Goal: Task Accomplishment & Management: Use online tool/utility

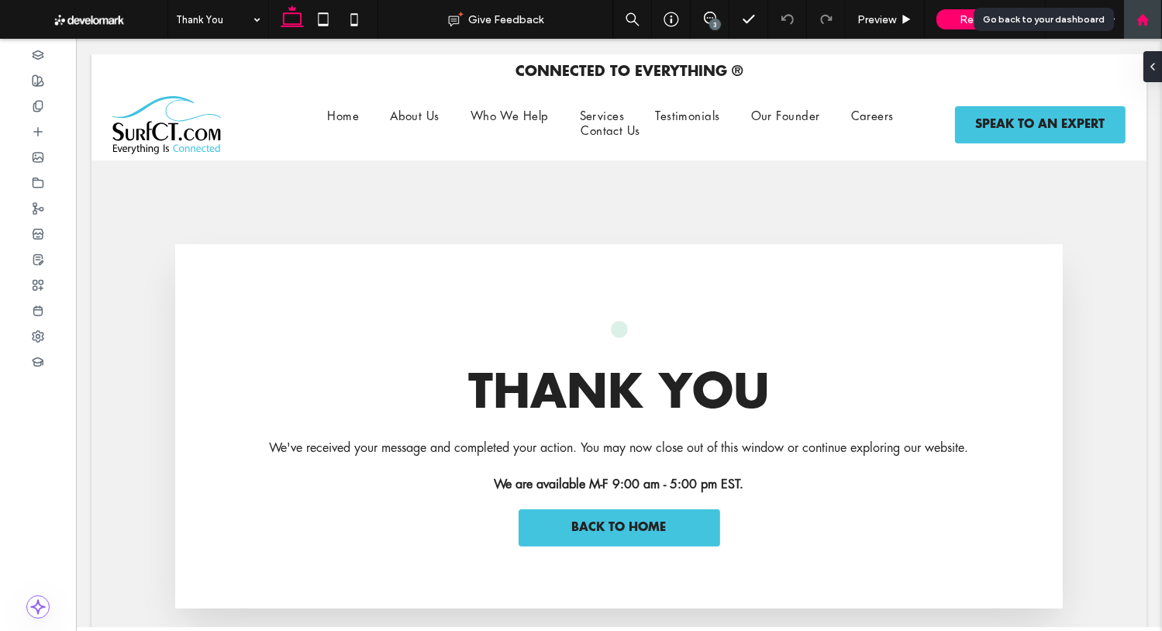
click at [1144, 27] on div at bounding box center [1142, 19] width 39 height 39
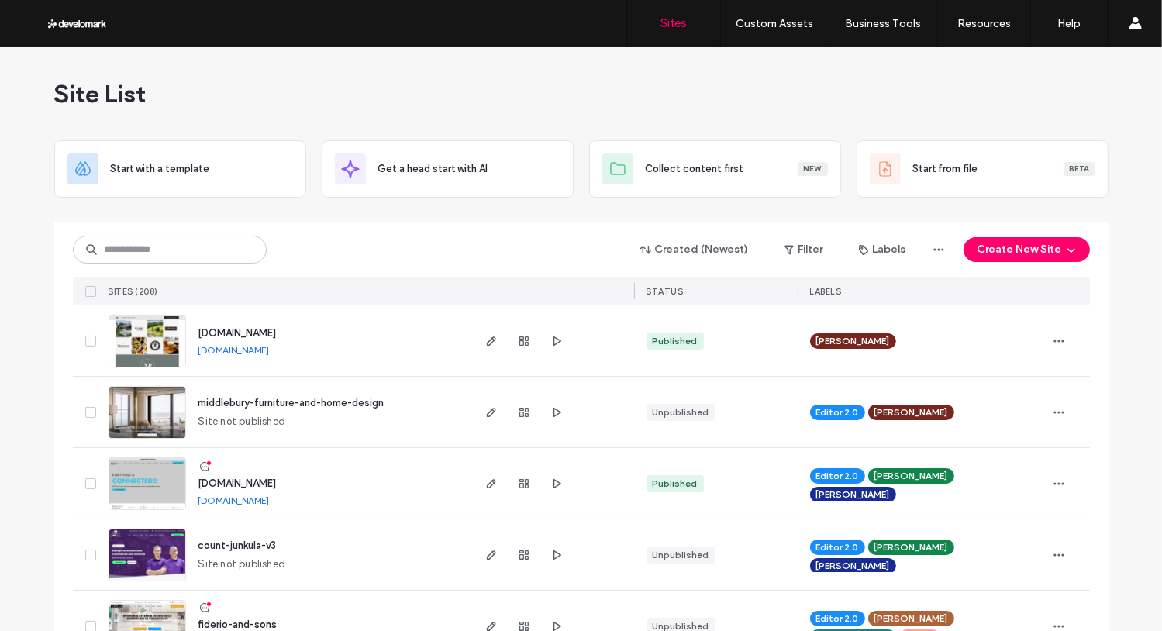
click at [291, 247] on div "Created (Newest) Filter Labels Create New Site" at bounding box center [581, 249] width 1017 height 29
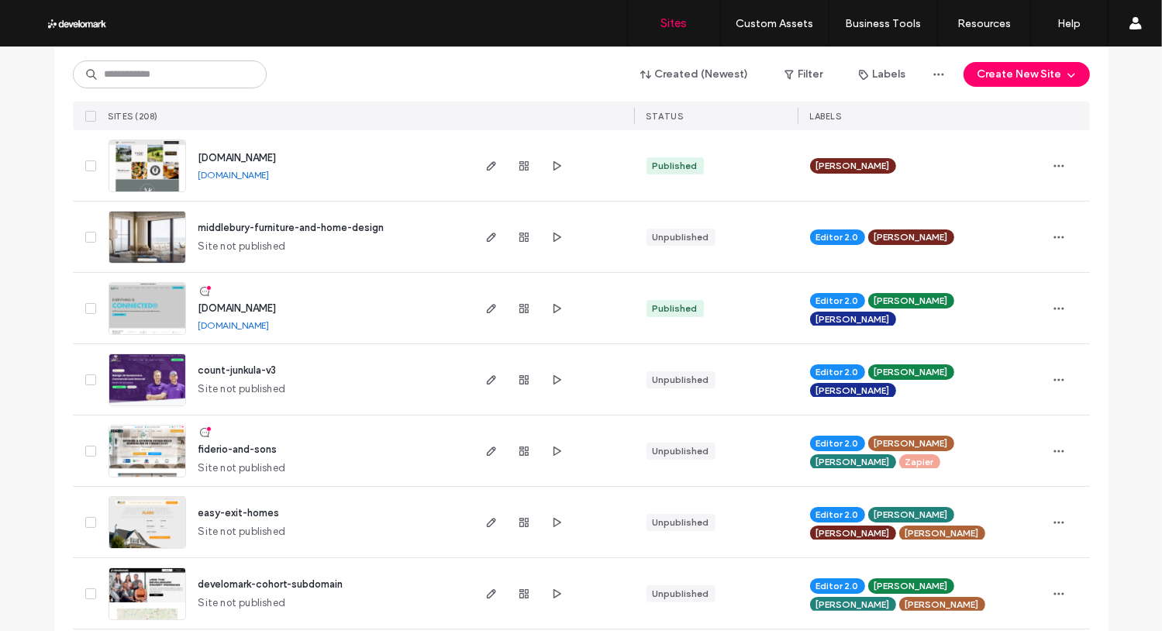
scroll to position [135, 0]
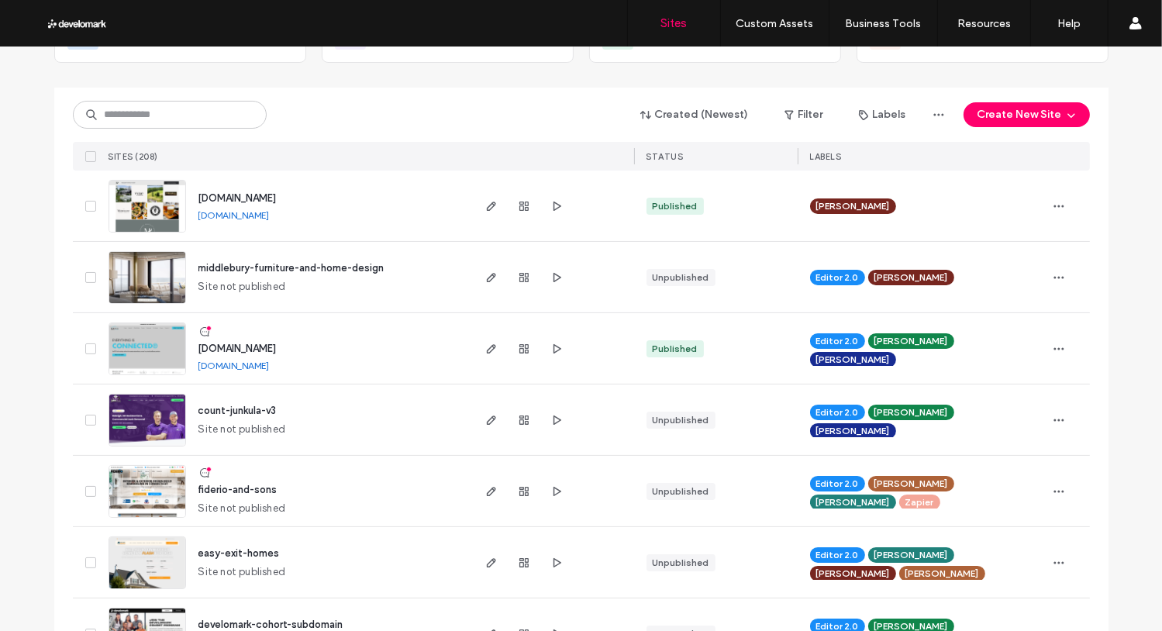
click at [166, 264] on img at bounding box center [147, 304] width 76 height 105
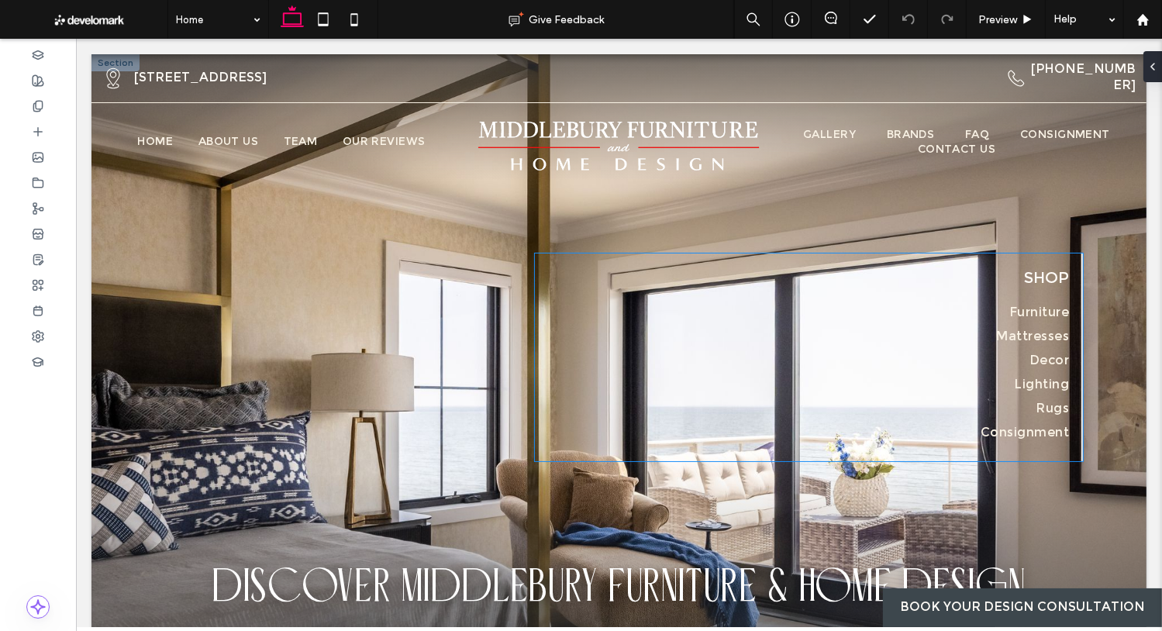
click at [1038, 285] on span "Shop" at bounding box center [1045, 279] width 45 height 20
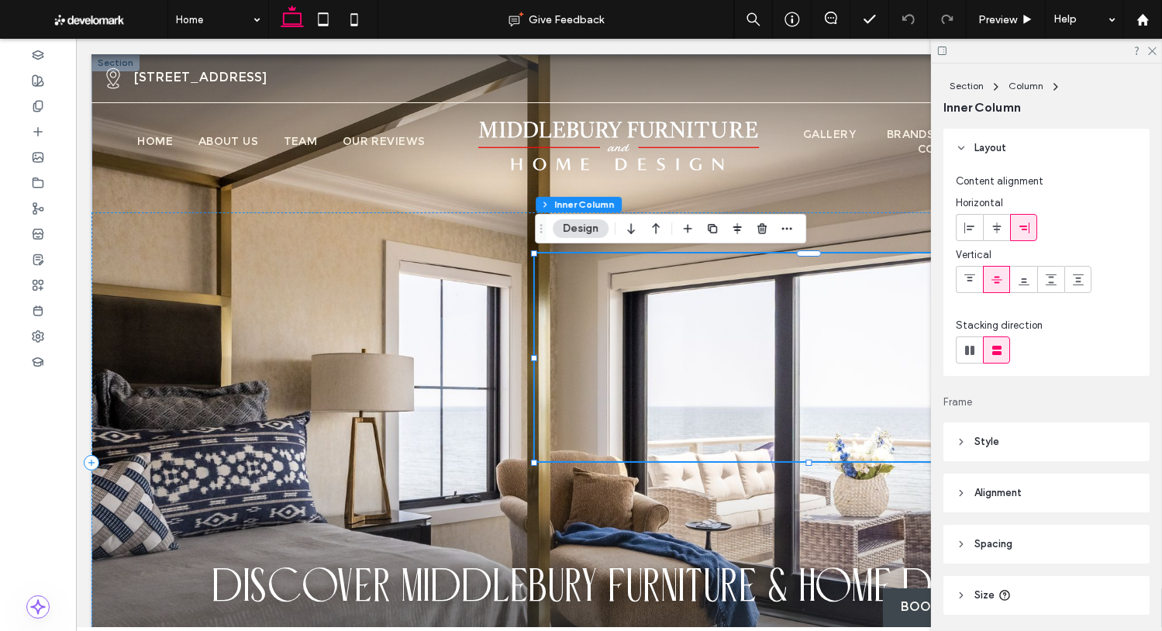
click at [814, 322] on div "Shop Furniture Mattresses Decor Lighting Rugs Consignment" at bounding box center [808, 357] width 548 height 208
click at [467, 329] on div "Shop Furniture Mattresses Decor Lighting Rugs Consignment DISCOVER MIDDLEBURY F…" at bounding box center [618, 462] width 1055 height 501
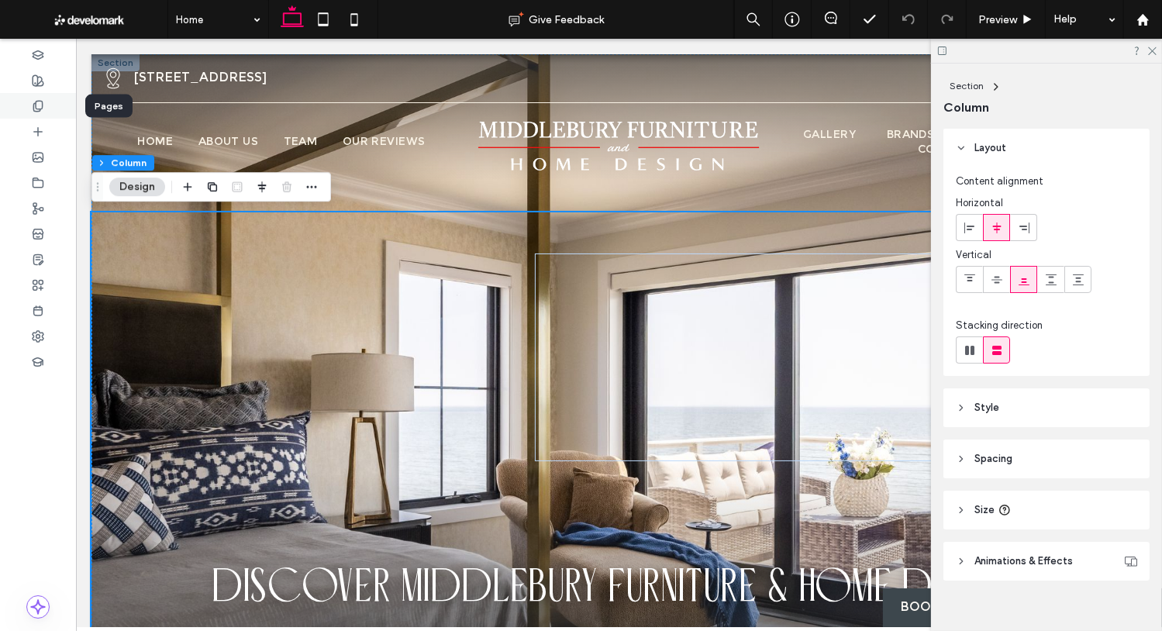
click at [36, 107] on use at bounding box center [37, 106] width 9 height 10
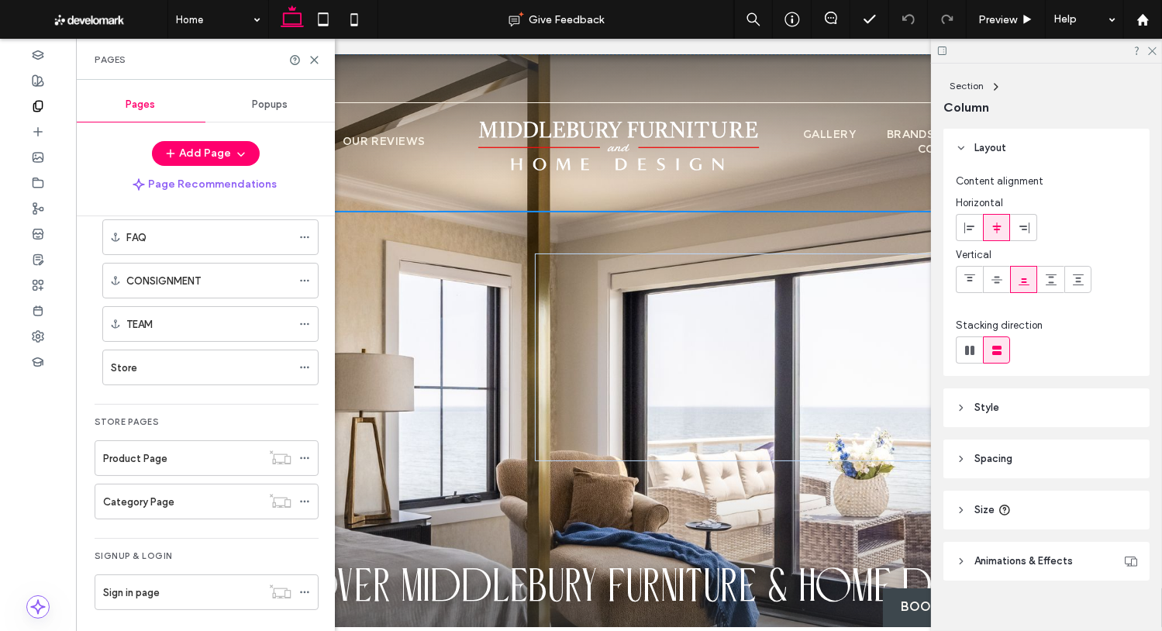
scroll to position [481, 0]
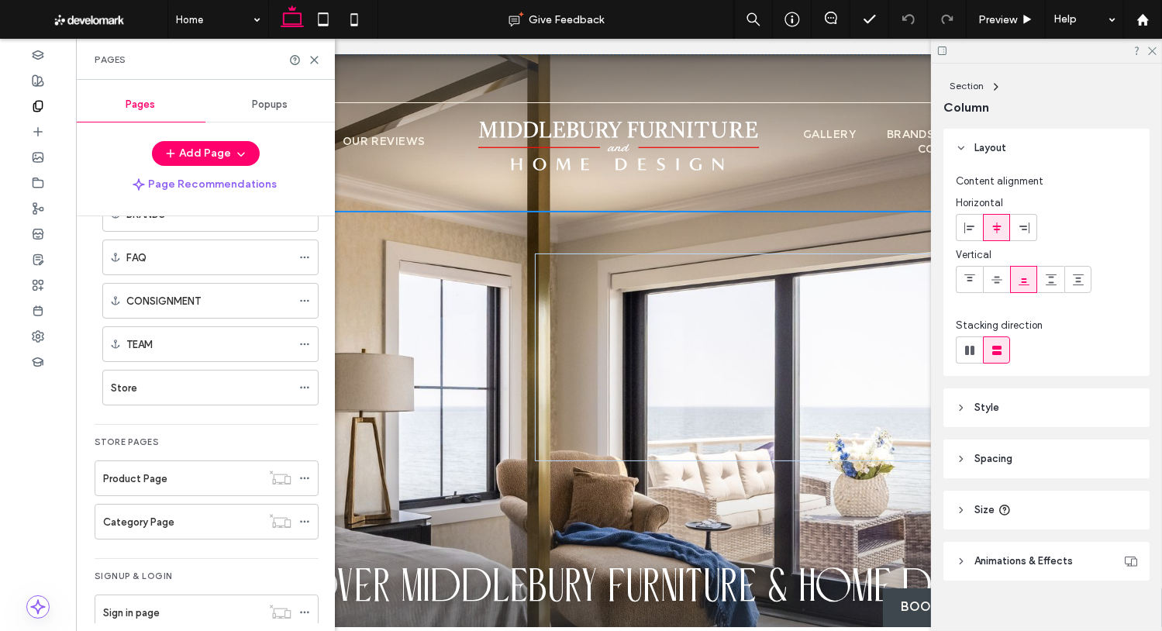
click at [191, 380] on div "Store" at bounding box center [201, 388] width 181 height 16
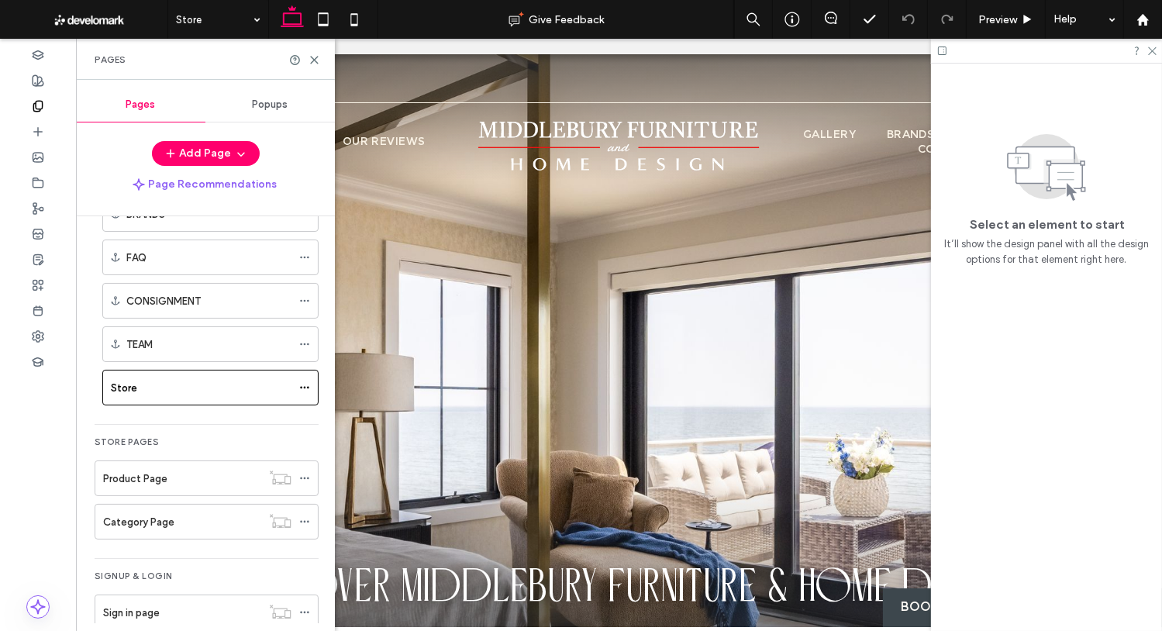
click at [314, 56] on div at bounding box center [581, 315] width 1162 height 631
click at [314, 56] on icon at bounding box center [314, 60] width 12 height 12
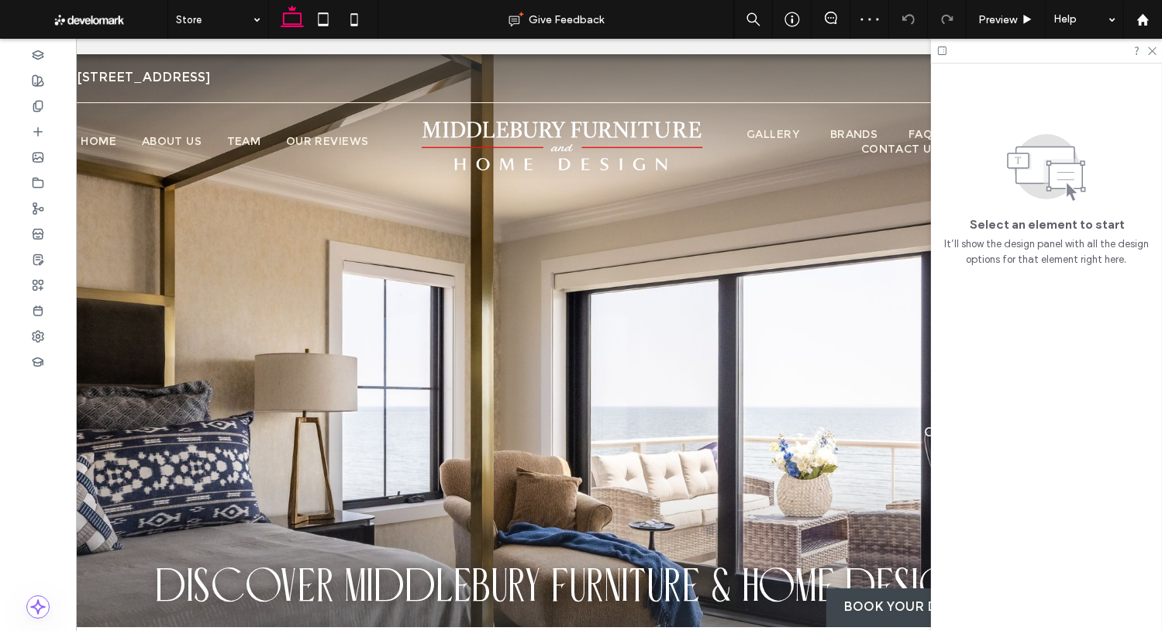
scroll to position [0, 47]
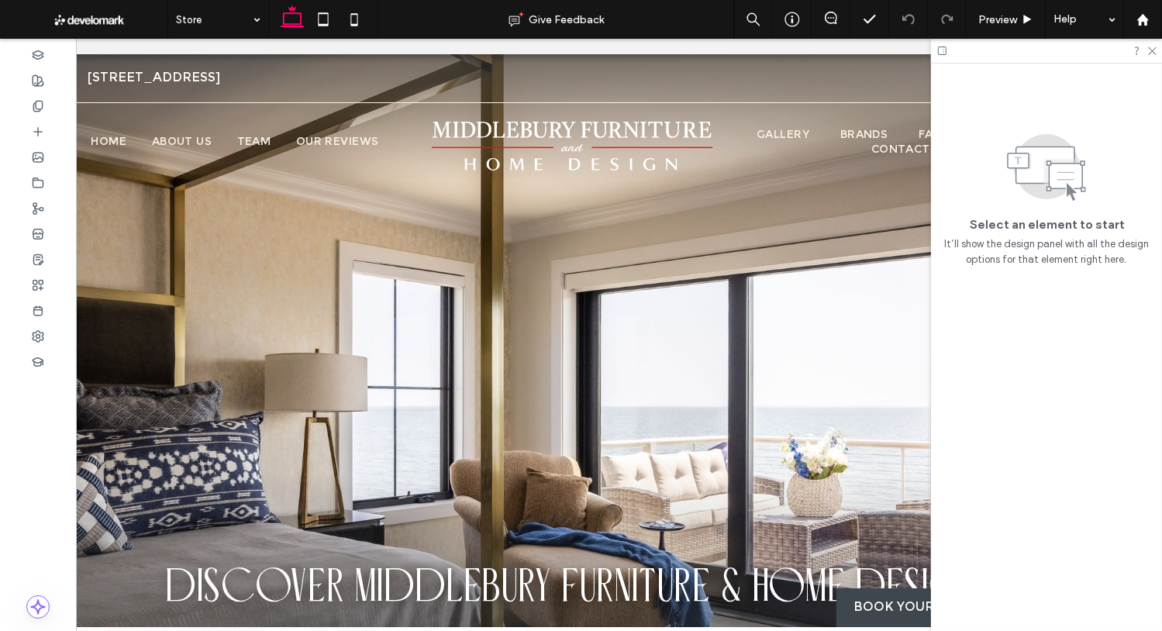
click at [1154, 56] on div at bounding box center [1046, 51] width 231 height 24
click at [1159, 47] on div at bounding box center [1046, 51] width 231 height 24
click at [1156, 49] on icon at bounding box center [1151, 50] width 10 height 10
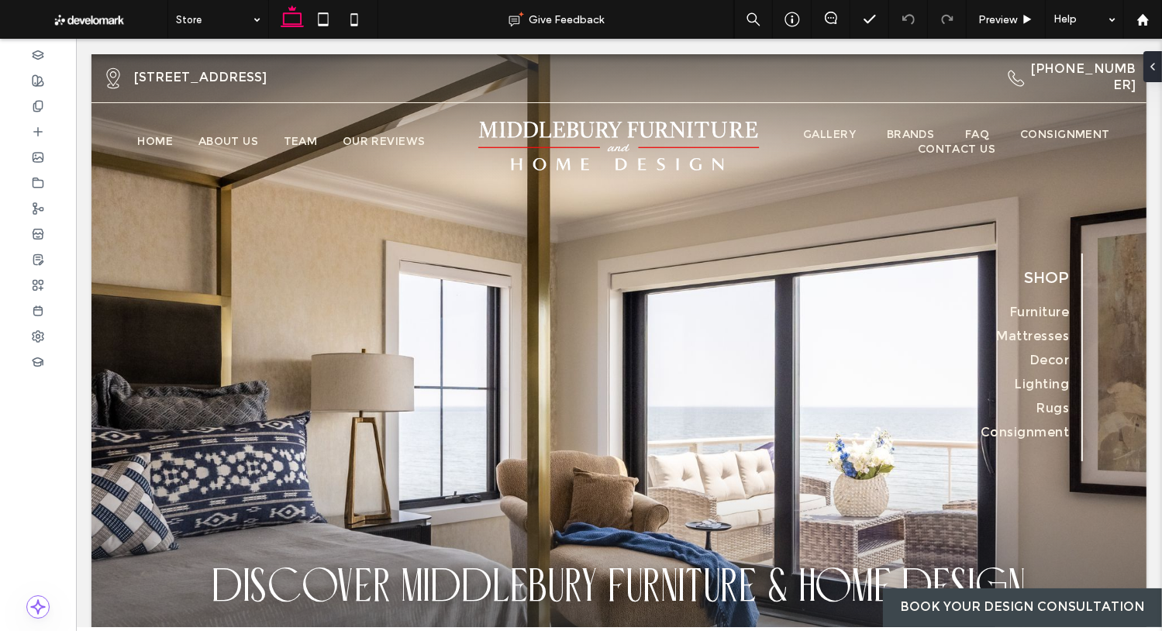
scroll to position [0, 0]
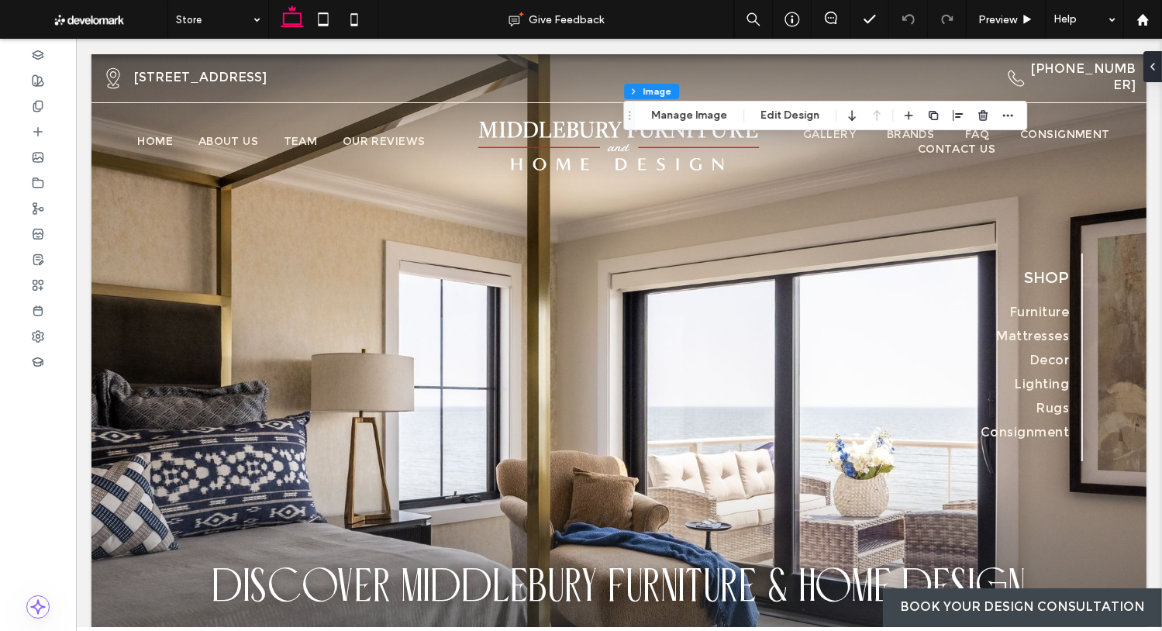
type input "**"
click at [701, 117] on button "Manage Image" at bounding box center [689, 115] width 96 height 19
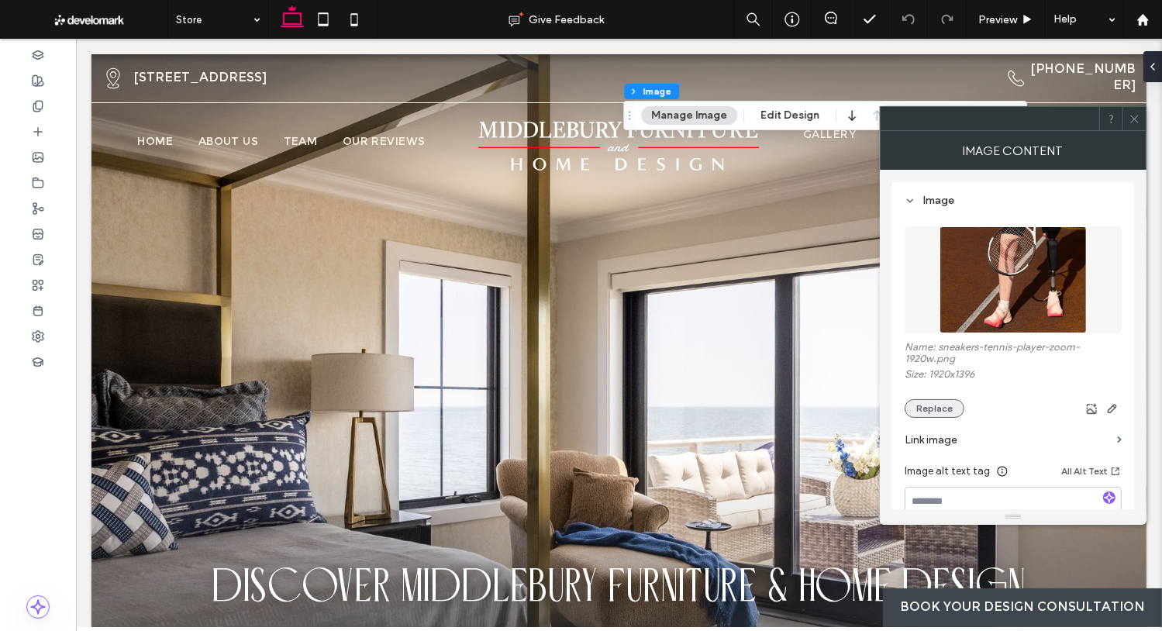
click at [932, 405] on button "Replace" at bounding box center [934, 408] width 60 height 19
click at [952, 413] on button "Replace" at bounding box center [934, 408] width 60 height 19
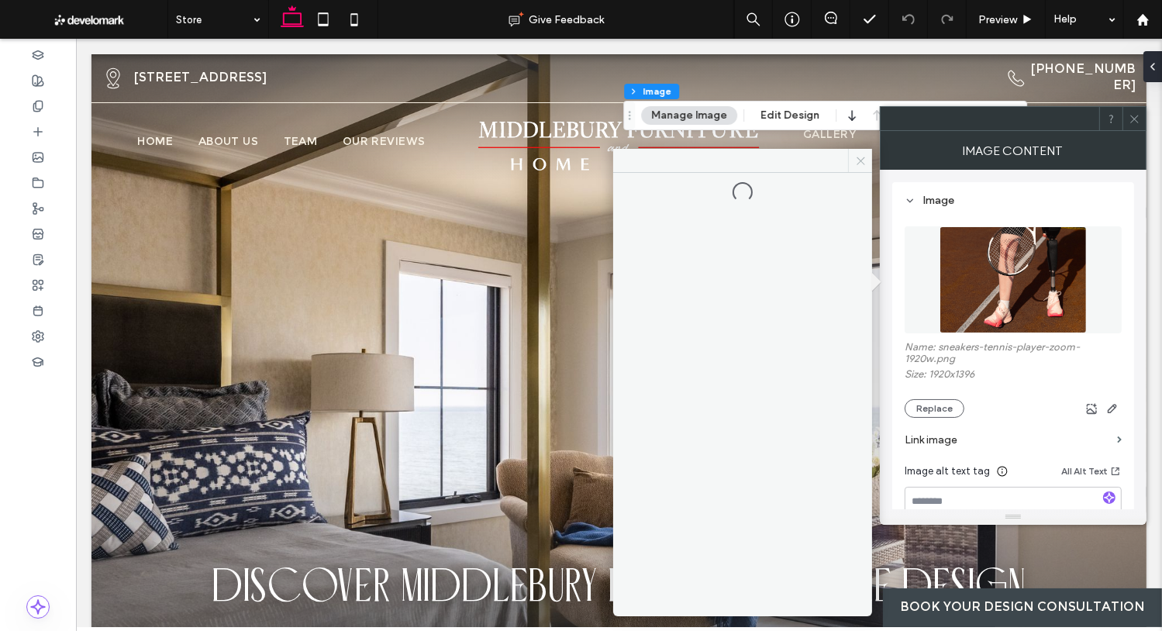
click at [863, 164] on use at bounding box center [860, 161] width 8 height 8
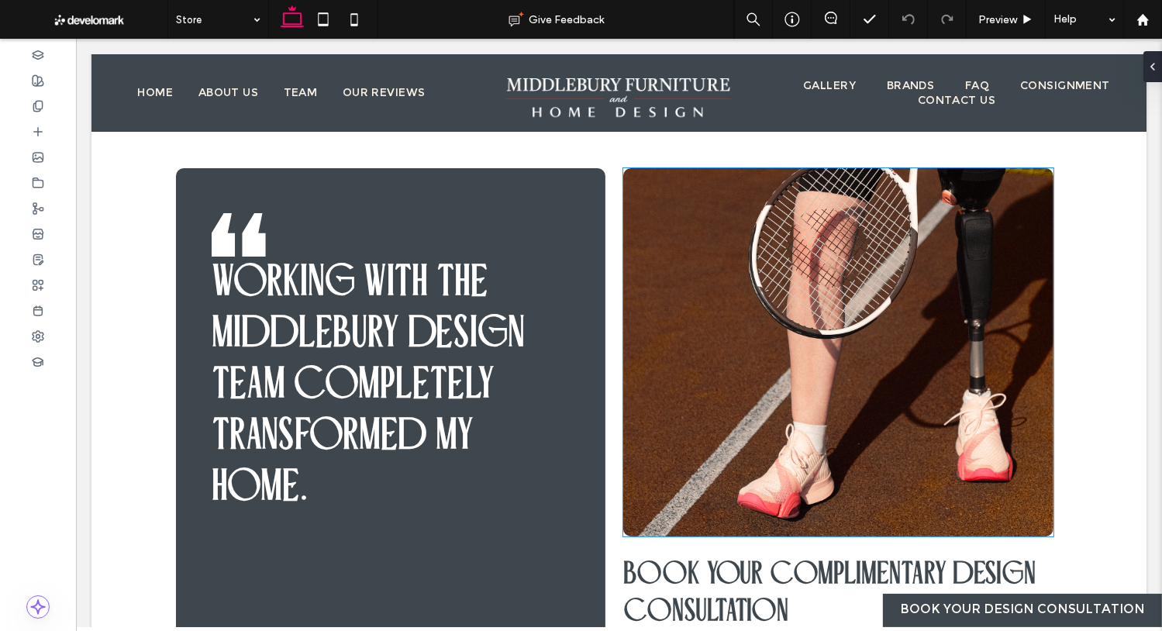
scroll to position [3162, 0]
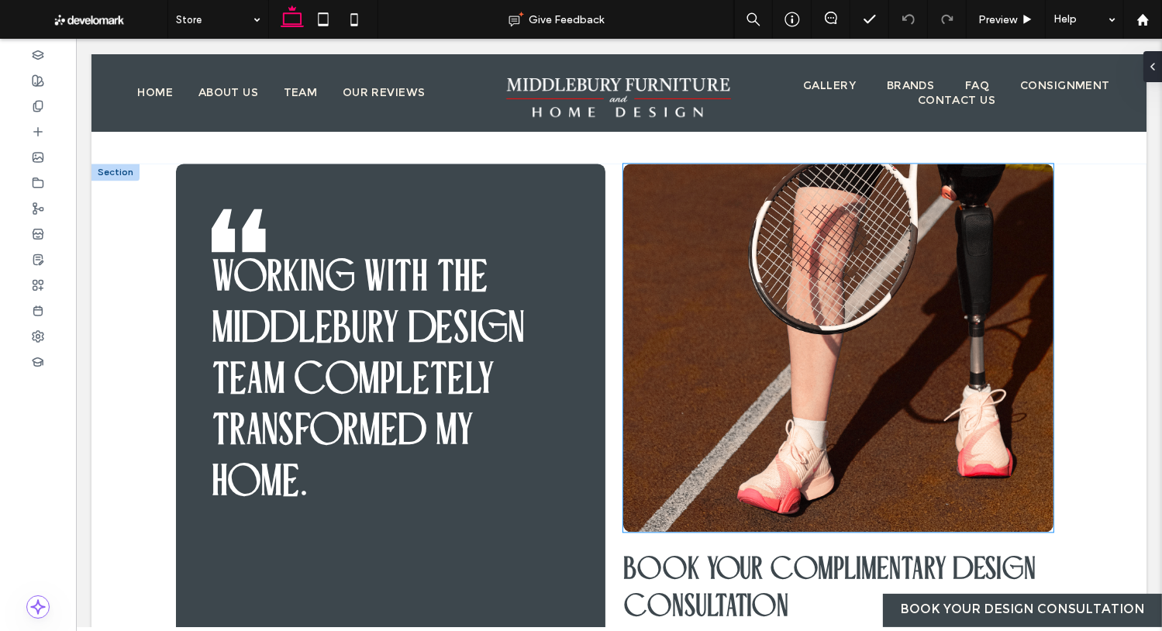
click at [773, 349] on img at bounding box center [836, 348] width 429 height 368
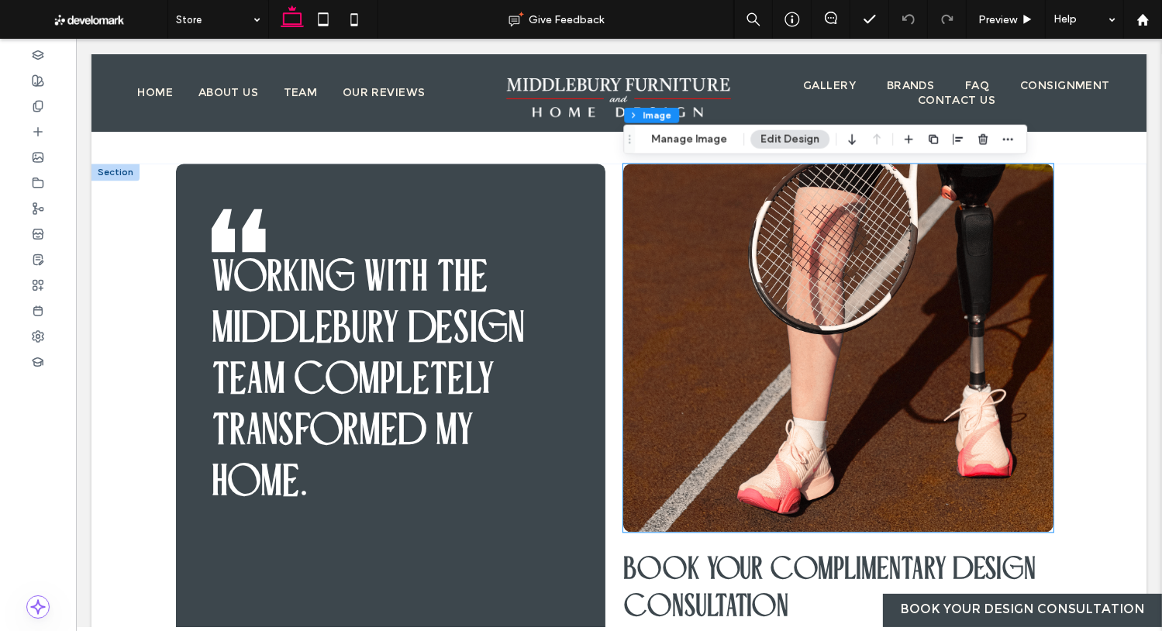
type input "**"
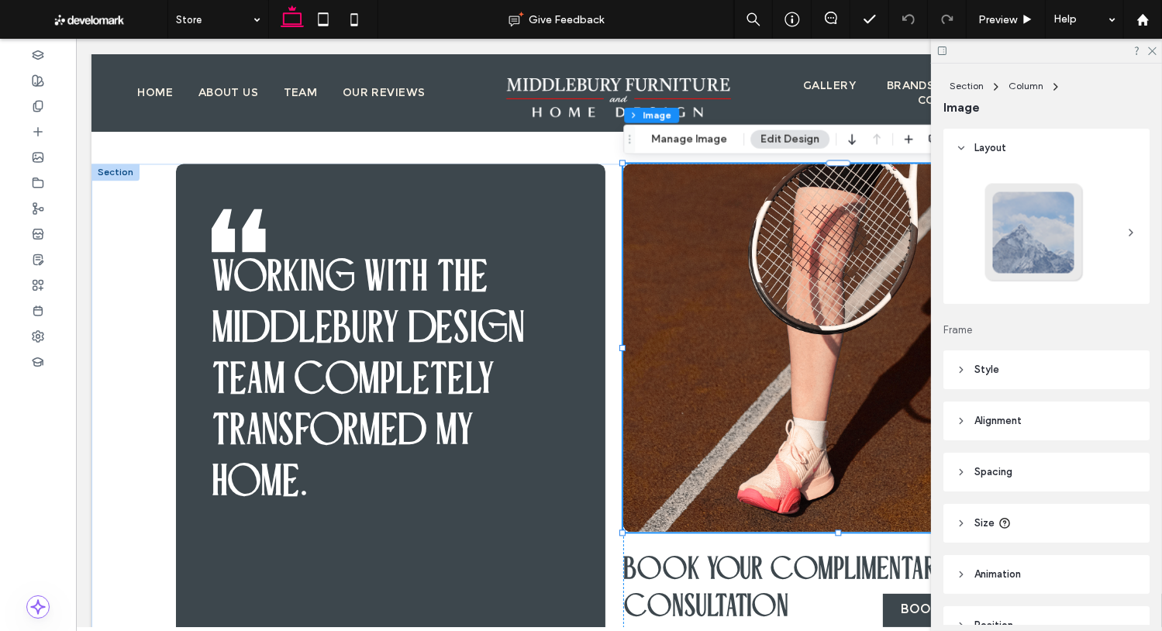
click at [773, 349] on img at bounding box center [836, 348] width 429 height 368
click at [692, 144] on button "Manage Image" at bounding box center [689, 139] width 96 height 19
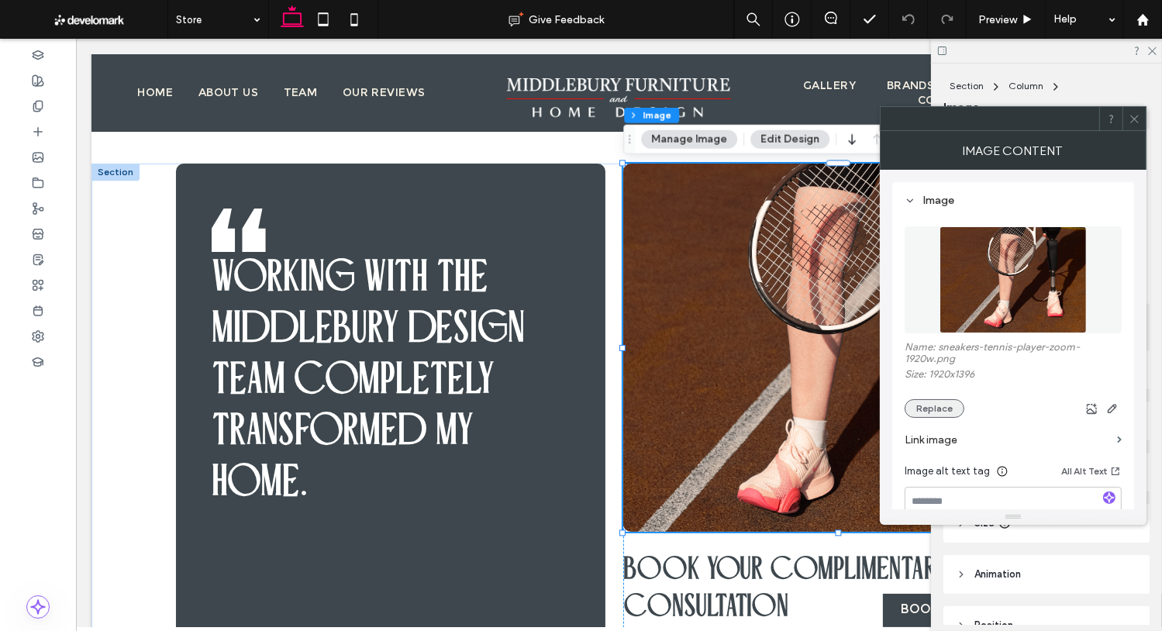
click at [928, 410] on button "Replace" at bounding box center [934, 408] width 60 height 19
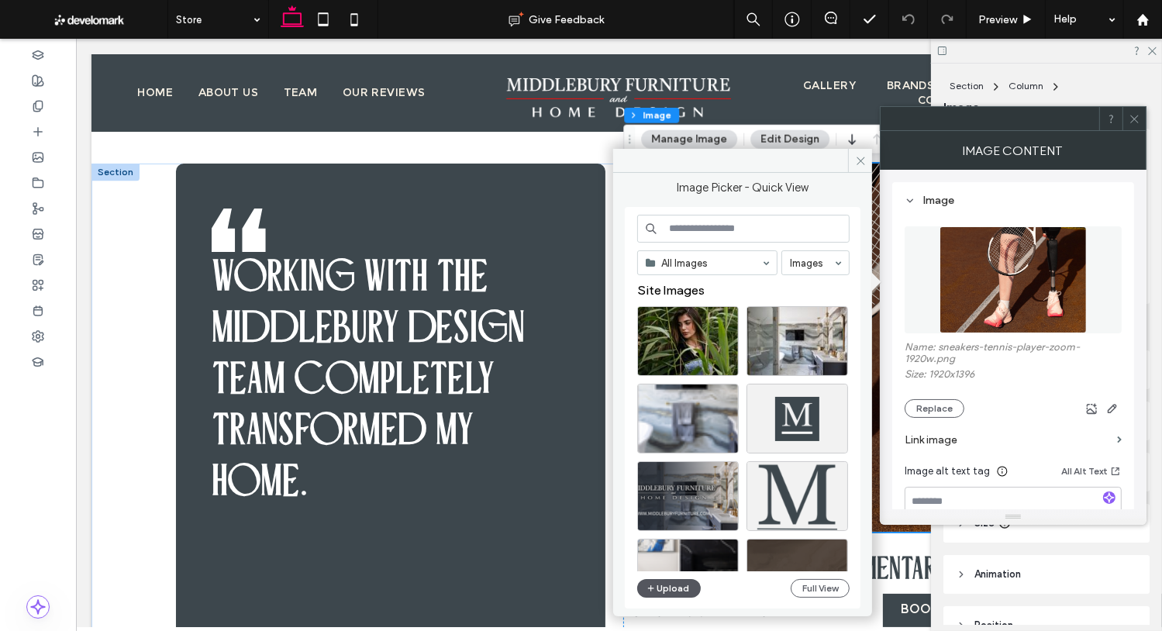
click at [680, 590] on button "Upload" at bounding box center [669, 588] width 64 height 19
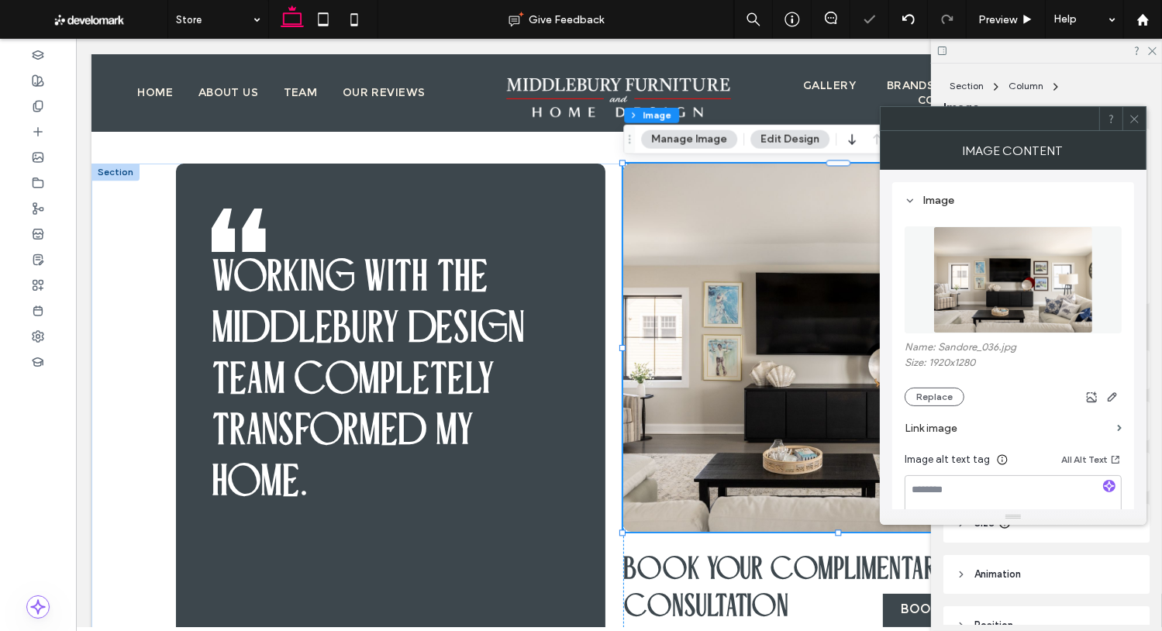
click at [1131, 118] on icon at bounding box center [1134, 119] width 12 height 12
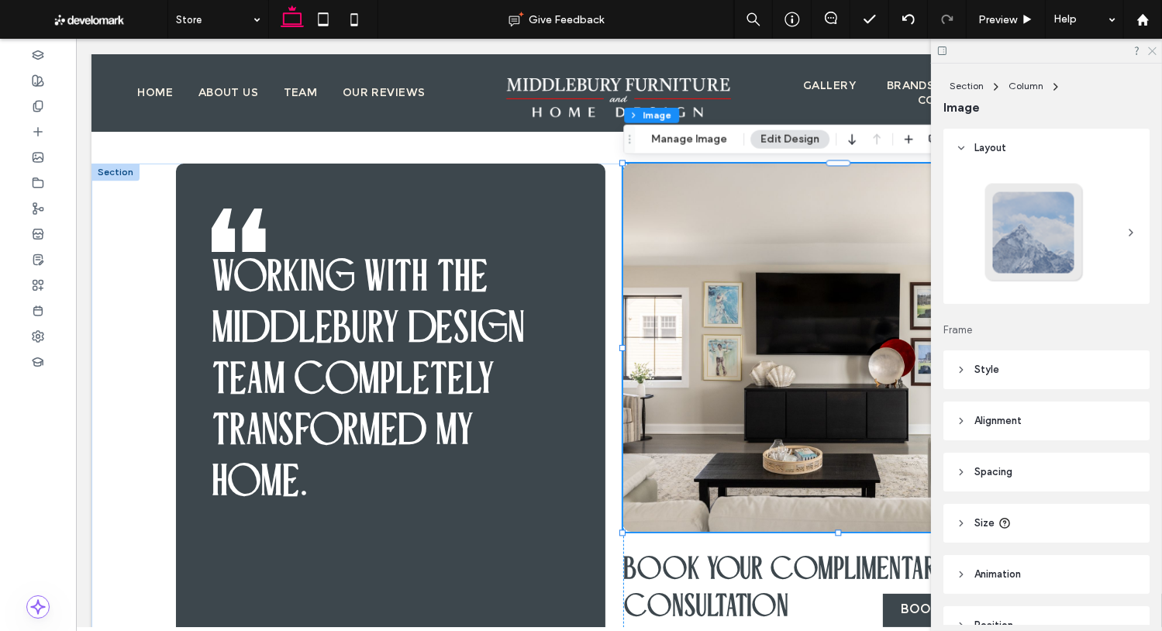
click at [1149, 47] on use at bounding box center [1152, 51] width 9 height 9
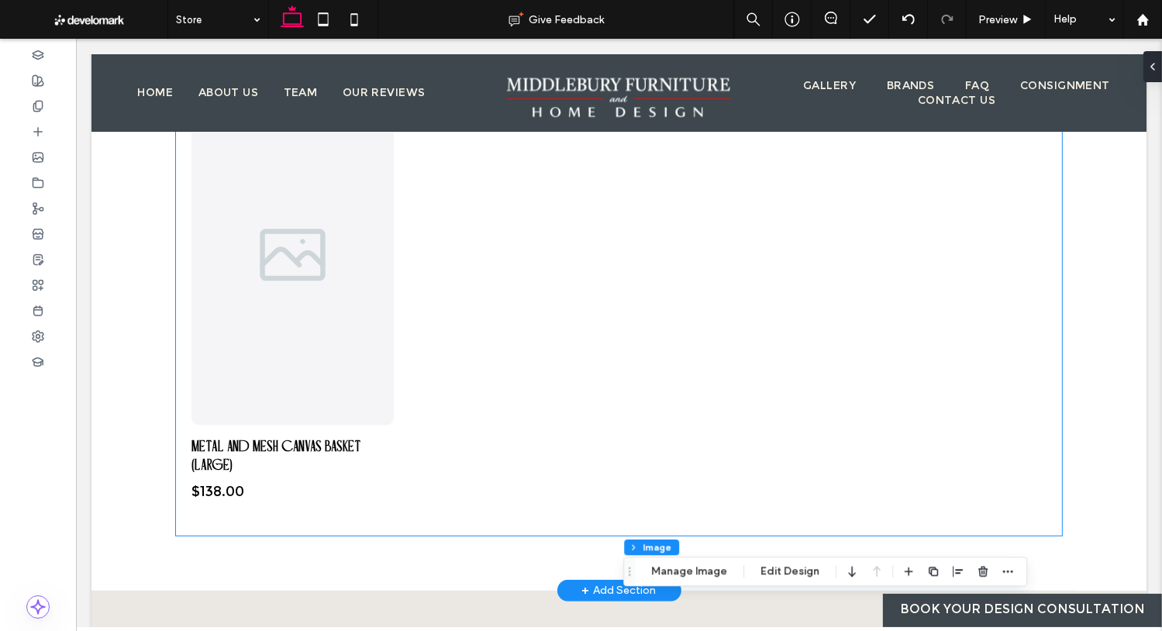
scroll to position [819, 0]
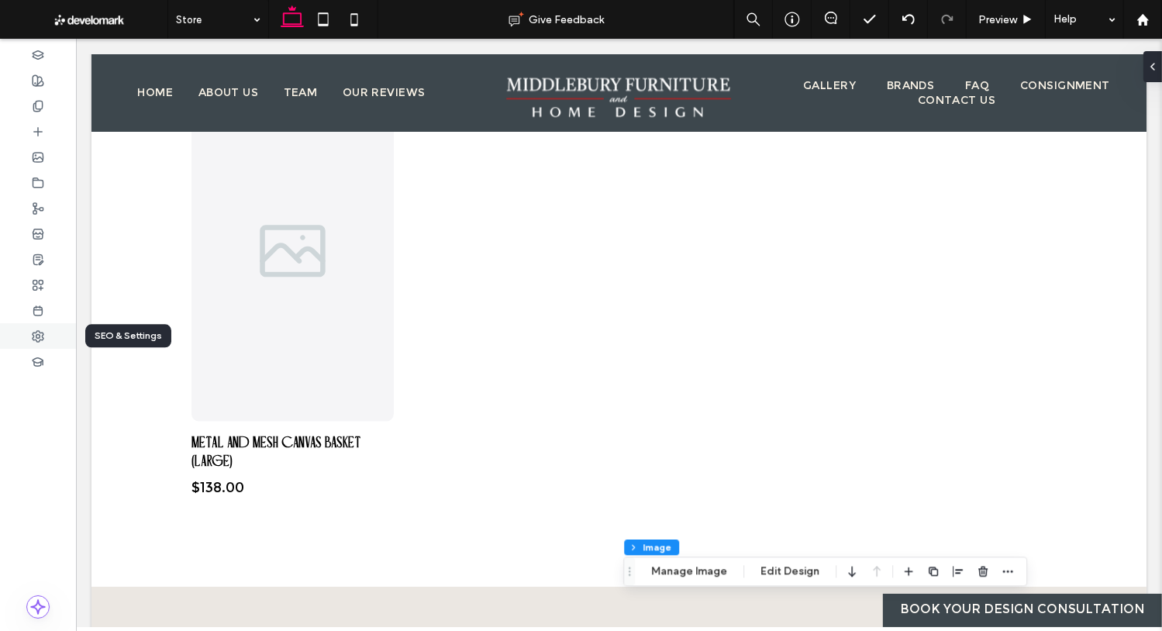
click at [39, 330] on icon at bounding box center [38, 336] width 12 height 12
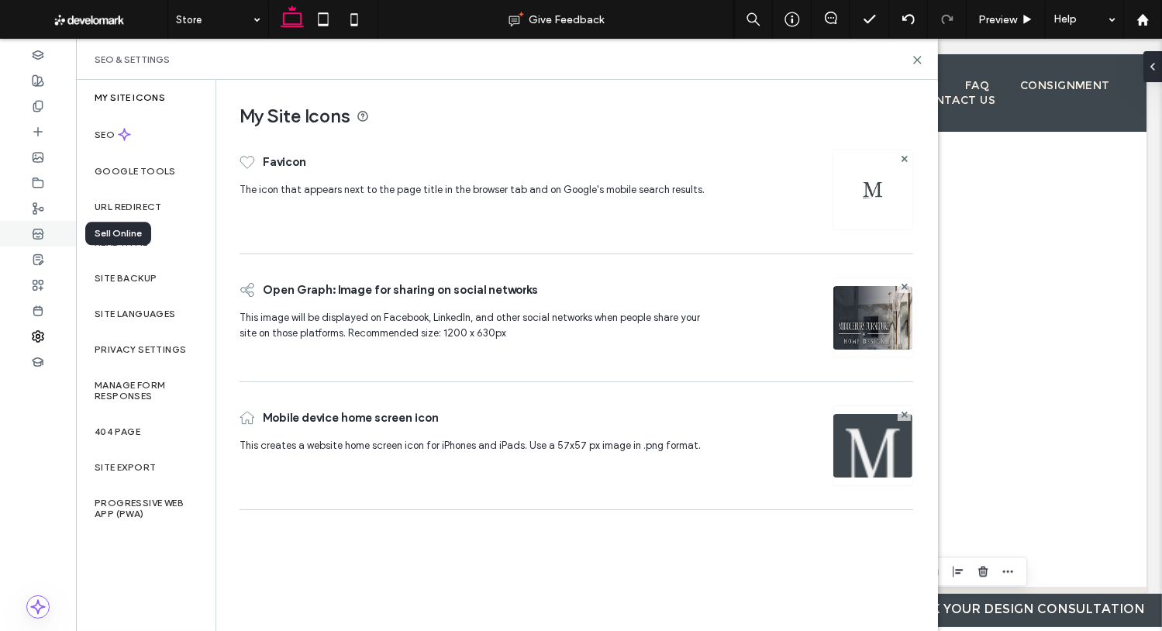
click at [32, 235] on icon at bounding box center [38, 234] width 12 height 12
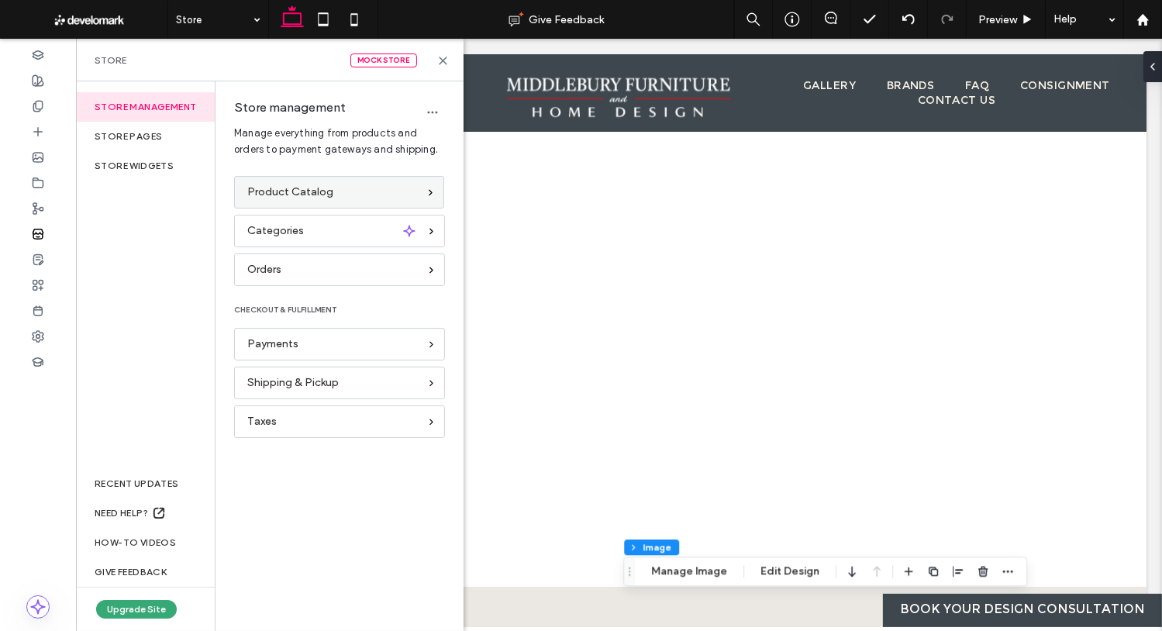
click at [322, 195] on span "Product Catalog" at bounding box center [290, 192] width 86 height 17
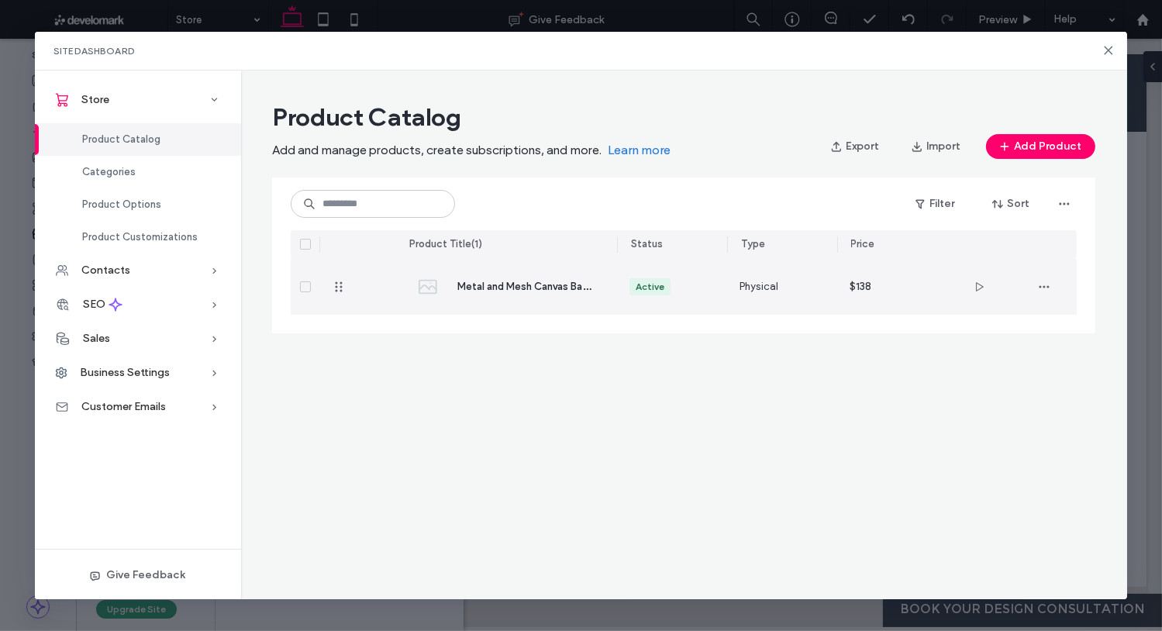
click at [434, 277] on img at bounding box center [427, 286] width 37 height 37
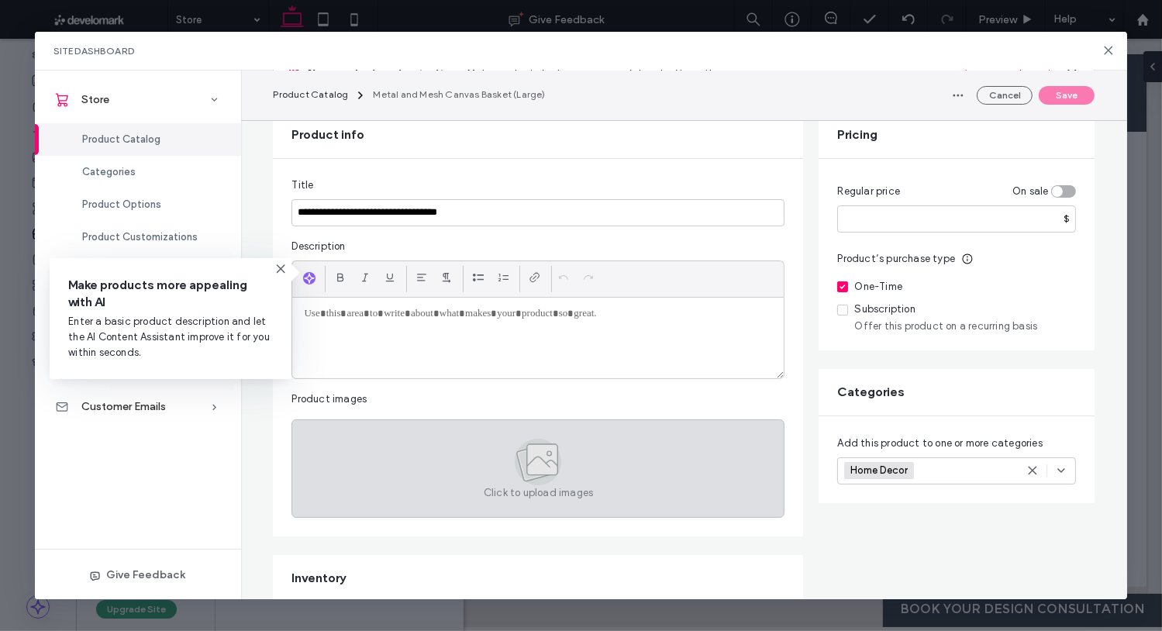
scroll to position [140, 0]
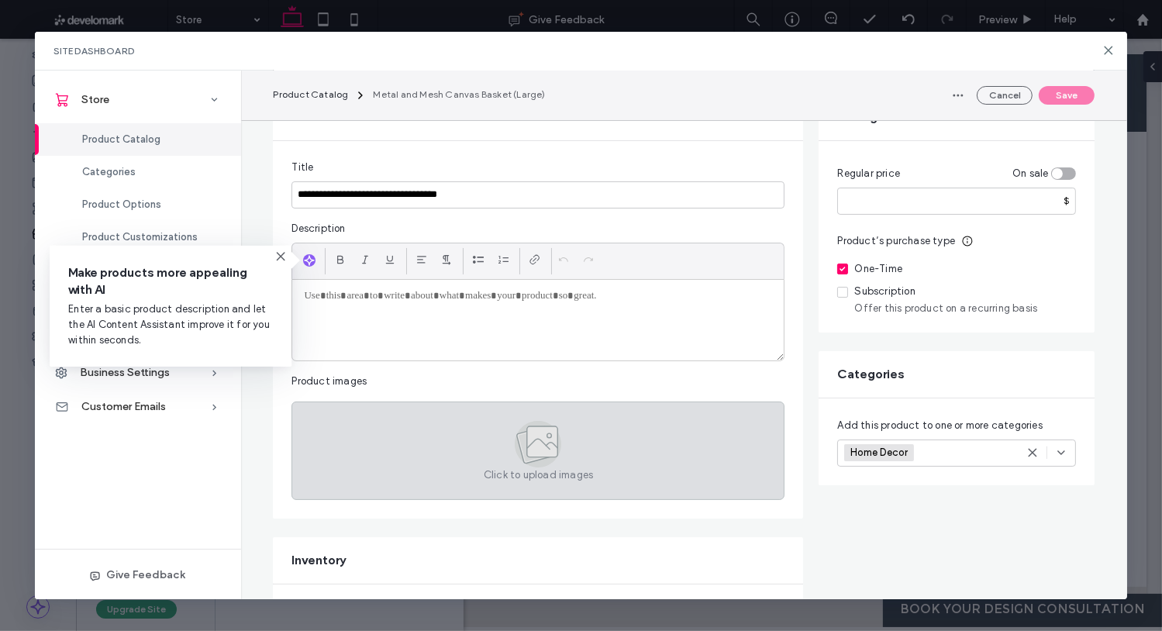
click at [536, 439] on icon at bounding box center [539, 444] width 22 height 10
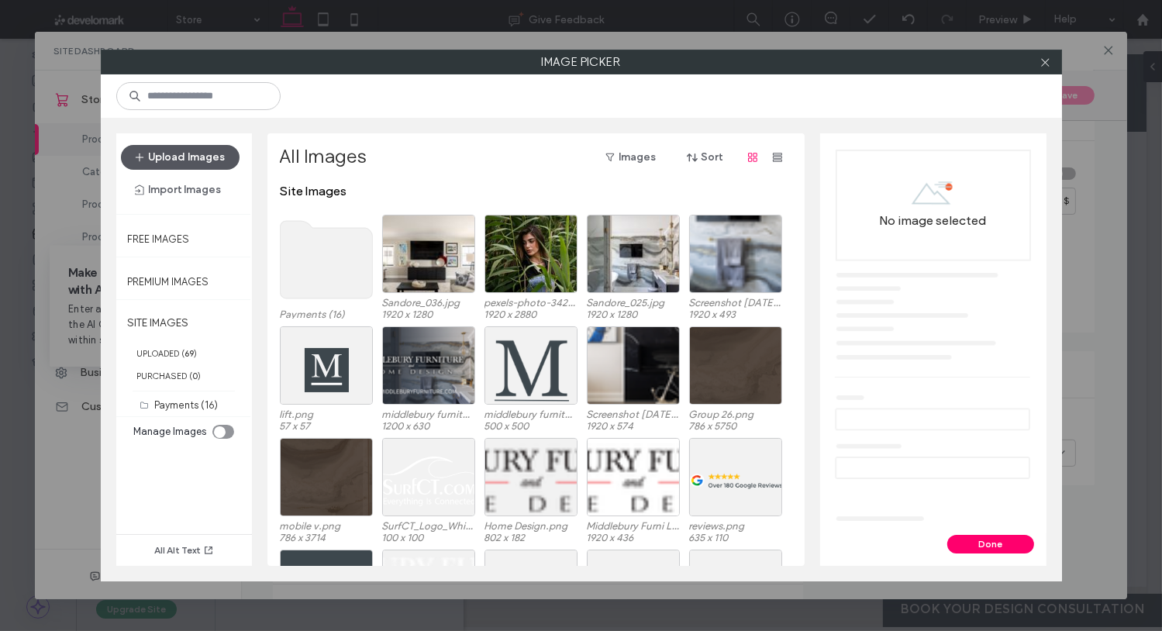
click at [181, 149] on button "Upload Images" at bounding box center [180, 157] width 119 height 25
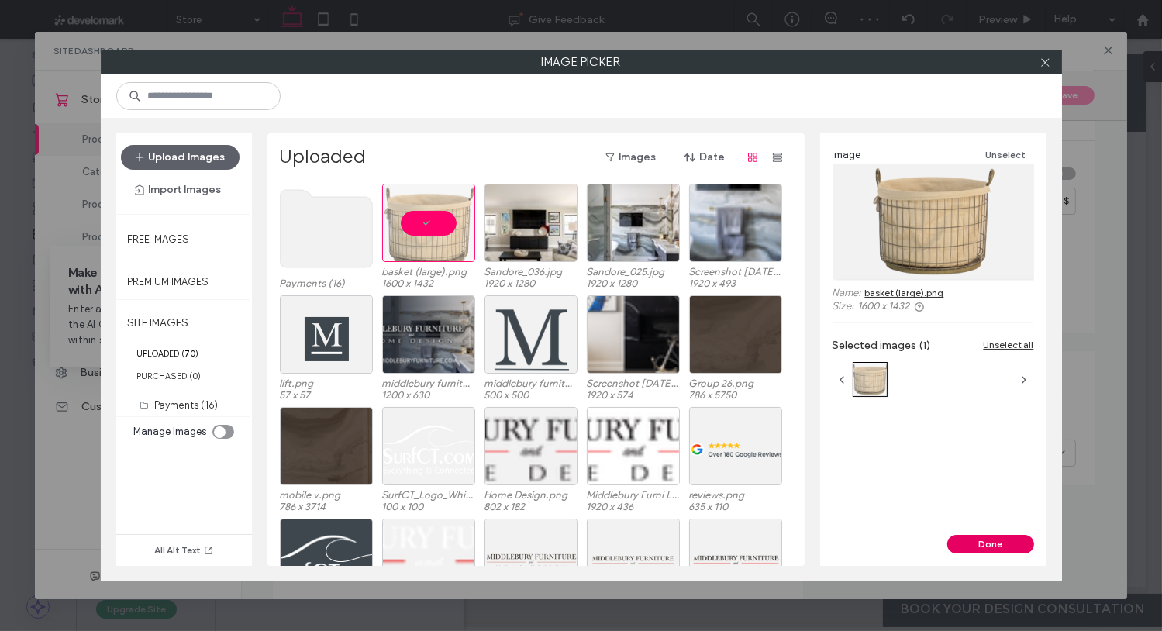
click at [981, 538] on button "Done" at bounding box center [990, 544] width 87 height 19
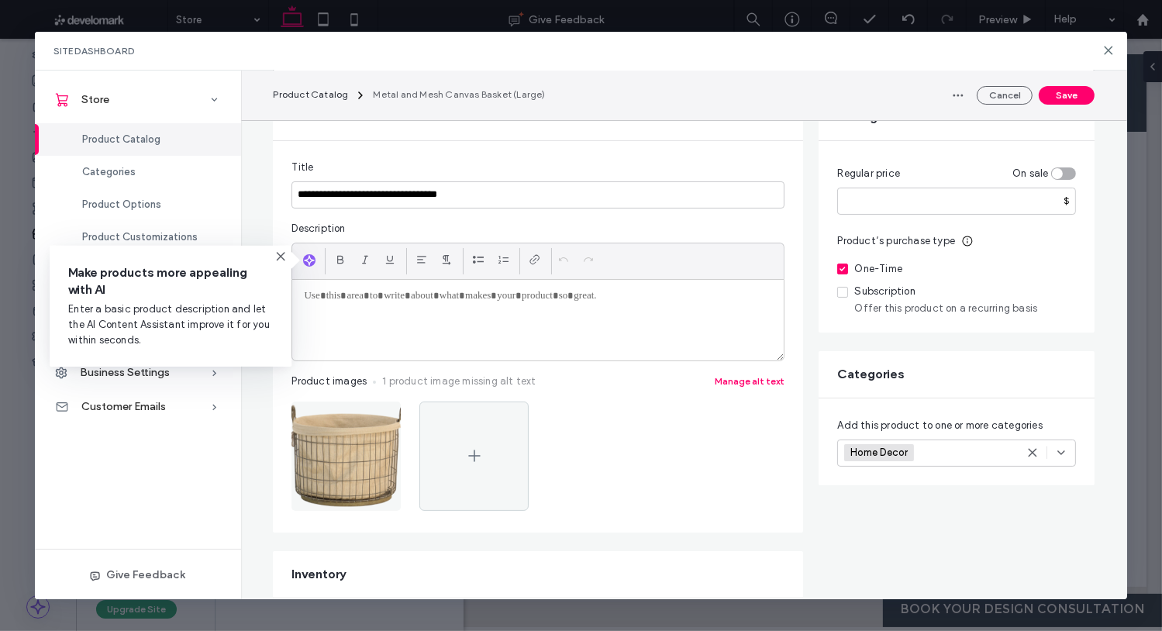
click at [935, 454] on div "Home Decor +0 Home Decor +0" at bounding box center [938, 453] width 188 height 26
click at [860, 551] on span at bounding box center [855, 551] width 11 height 11
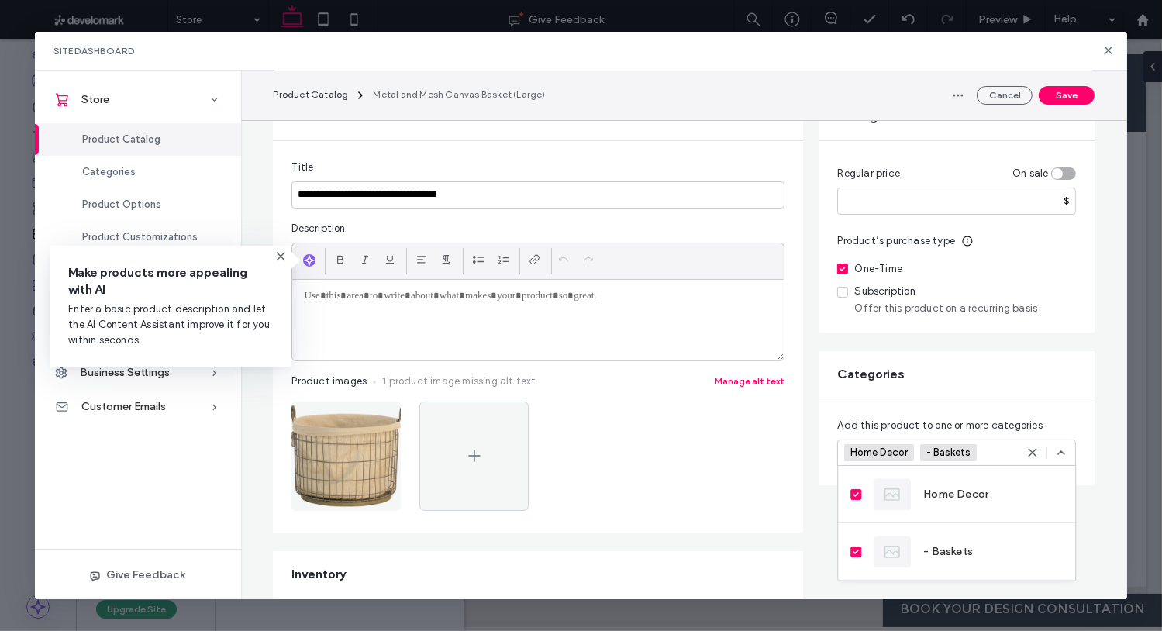
click at [760, 502] on div at bounding box center [537, 457] width 493 height 112
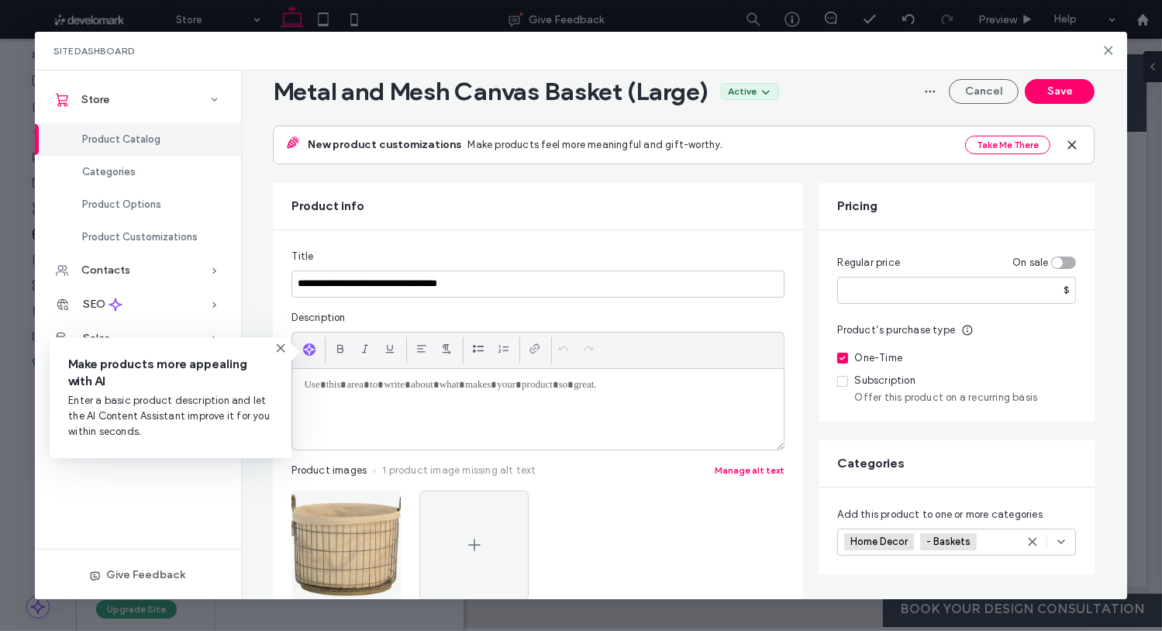
scroll to position [0, 0]
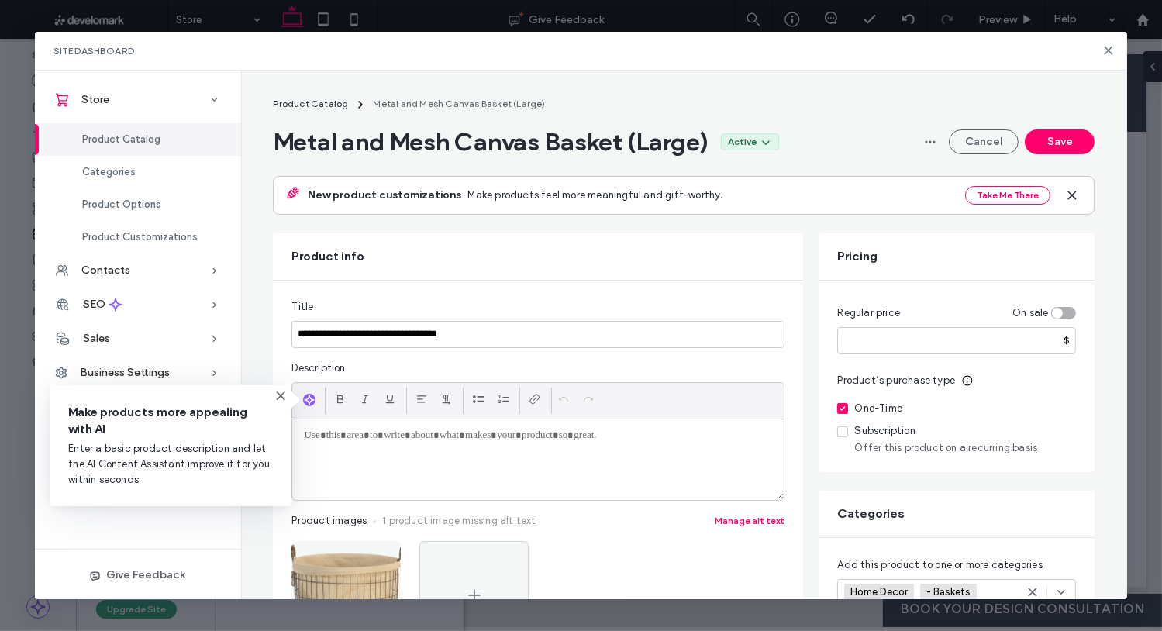
click at [284, 396] on icon at bounding box center [280, 396] width 12 height 12
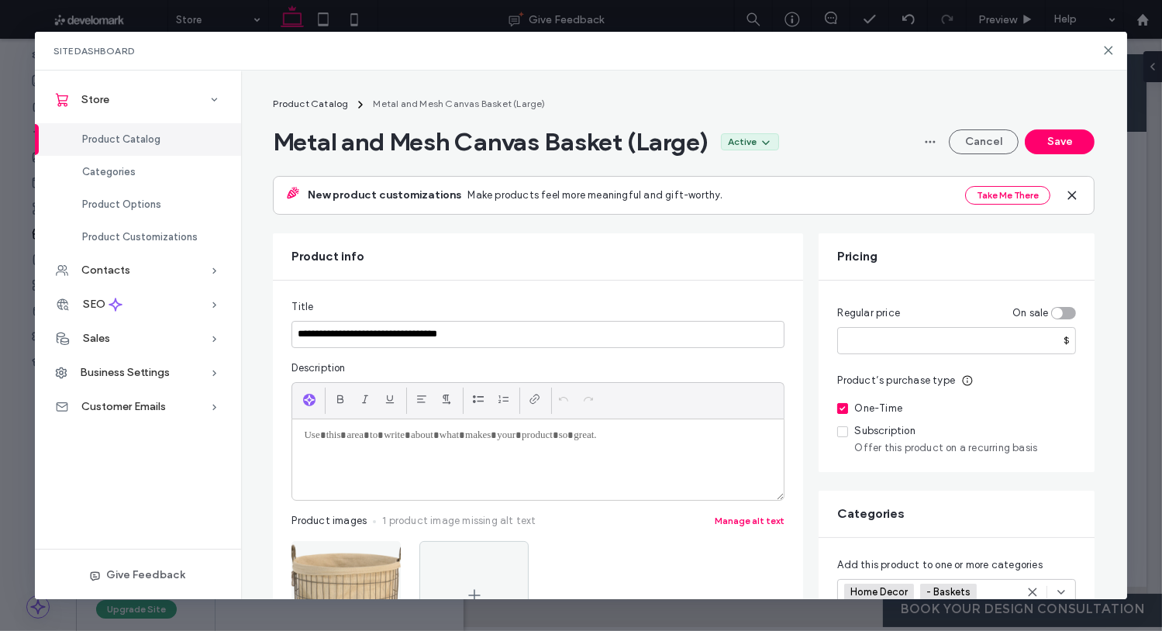
click at [402, 429] on p at bounding box center [538, 436] width 468 height 14
click at [308, 398] on use "button" at bounding box center [309, 399] width 9 height 9
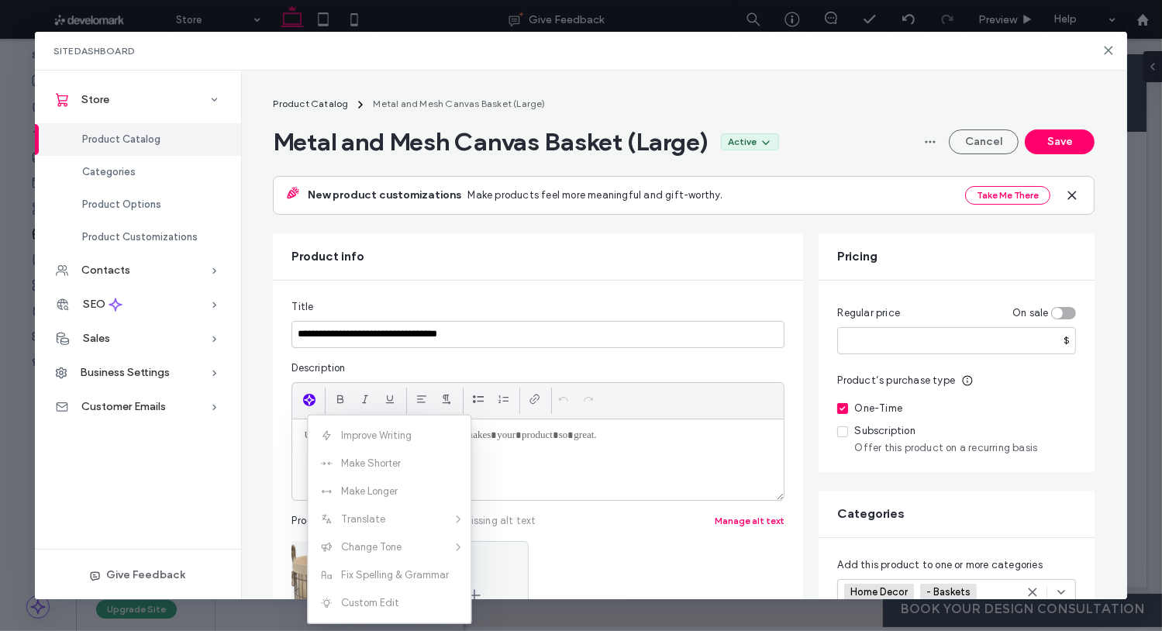
drag, startPoint x: 370, startPoint y: 432, endPoint x: 346, endPoint y: 428, distance: 24.3
click at [370, 432] on div "Improve Writing Make Shorter Make Longer Translate Change Tone Fix Spelling & G…" at bounding box center [389, 519] width 163 height 195
click at [293, 433] on div at bounding box center [537, 459] width 491 height 81
click at [295, 433] on div at bounding box center [537, 459] width 491 height 81
click at [598, 439] on p at bounding box center [538, 436] width 468 height 14
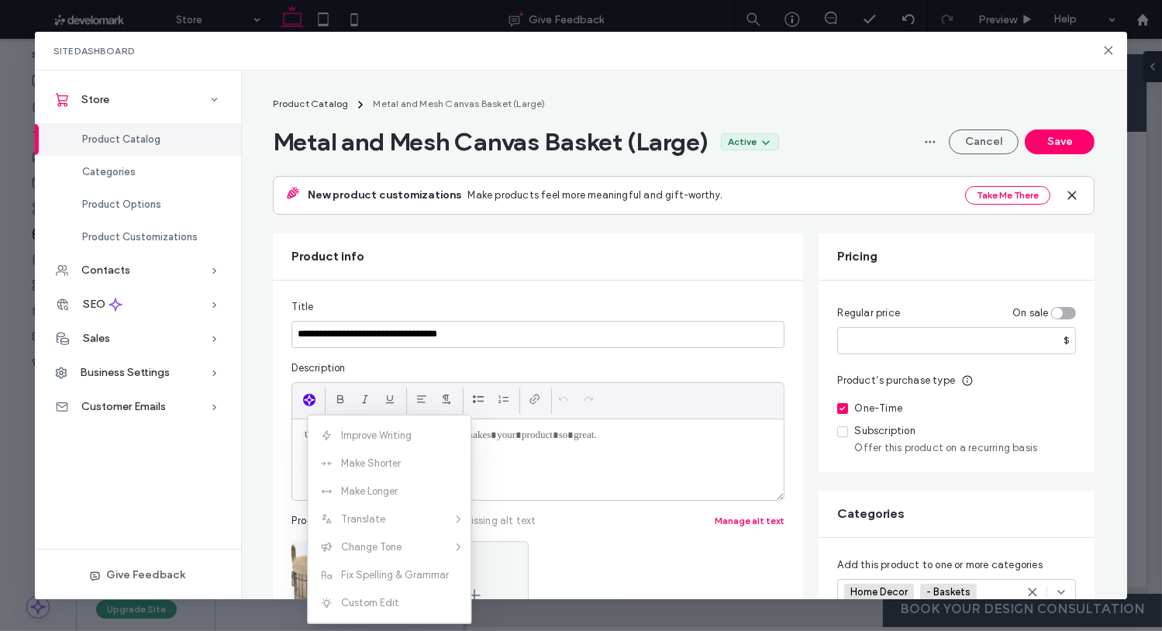
click at [310, 394] on icon "button" at bounding box center [309, 400] width 11 height 12
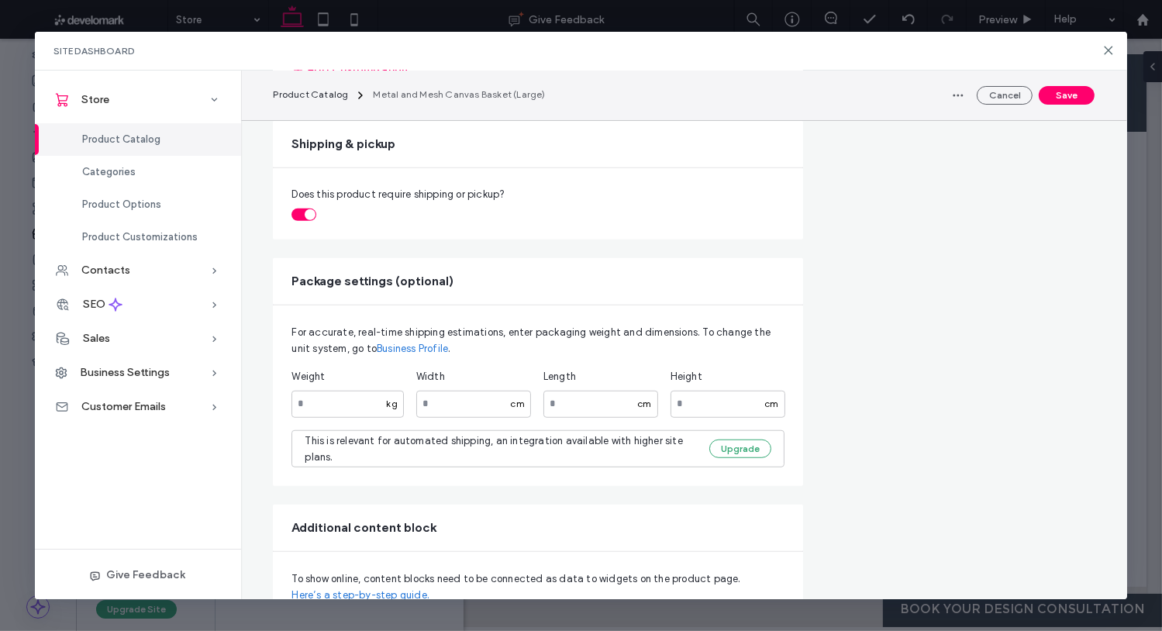
scroll to position [1093, 0]
click at [714, 407] on input "number" at bounding box center [727, 404] width 115 height 27
type input "**"
click at [774, 399] on div "cm" at bounding box center [771, 405] width 26 height 14
drag, startPoint x: 772, startPoint y: 401, endPoint x: 756, endPoint y: 403, distance: 16.4
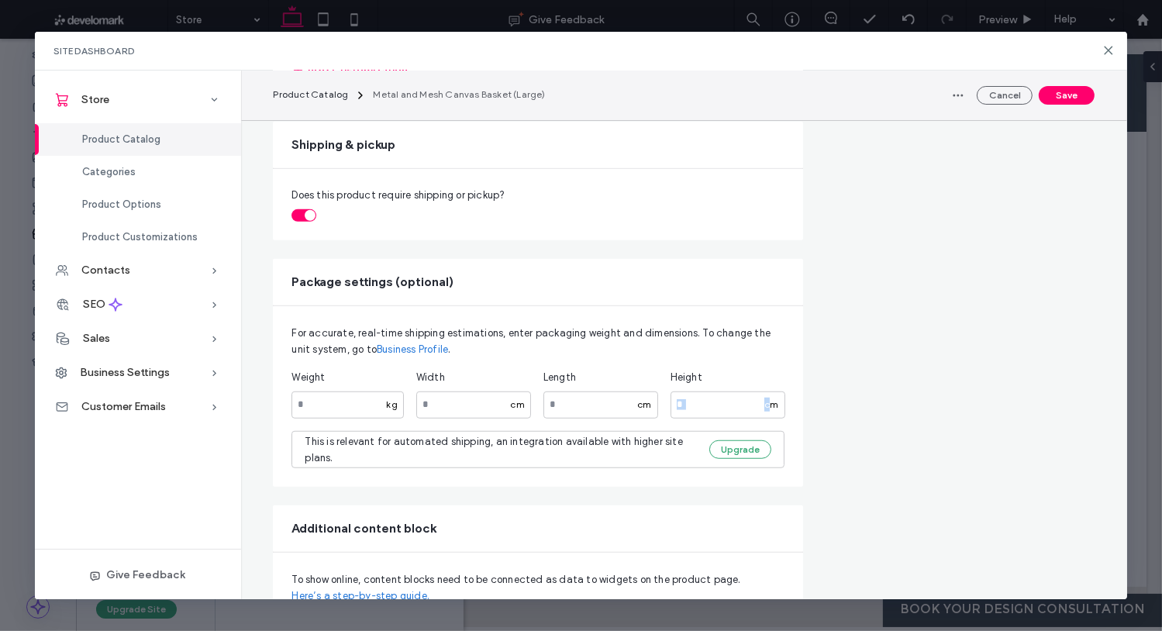
click at [756, 403] on div "** cm" at bounding box center [727, 404] width 115 height 27
click at [773, 401] on div "cm" at bounding box center [771, 405] width 26 height 14
click at [764, 403] on div "cm" at bounding box center [771, 405] width 26 height 14
drag, startPoint x: 763, startPoint y: 403, endPoint x: 784, endPoint y: 404, distance: 21.7
click at [784, 404] on div "cm" at bounding box center [771, 405] width 26 height 14
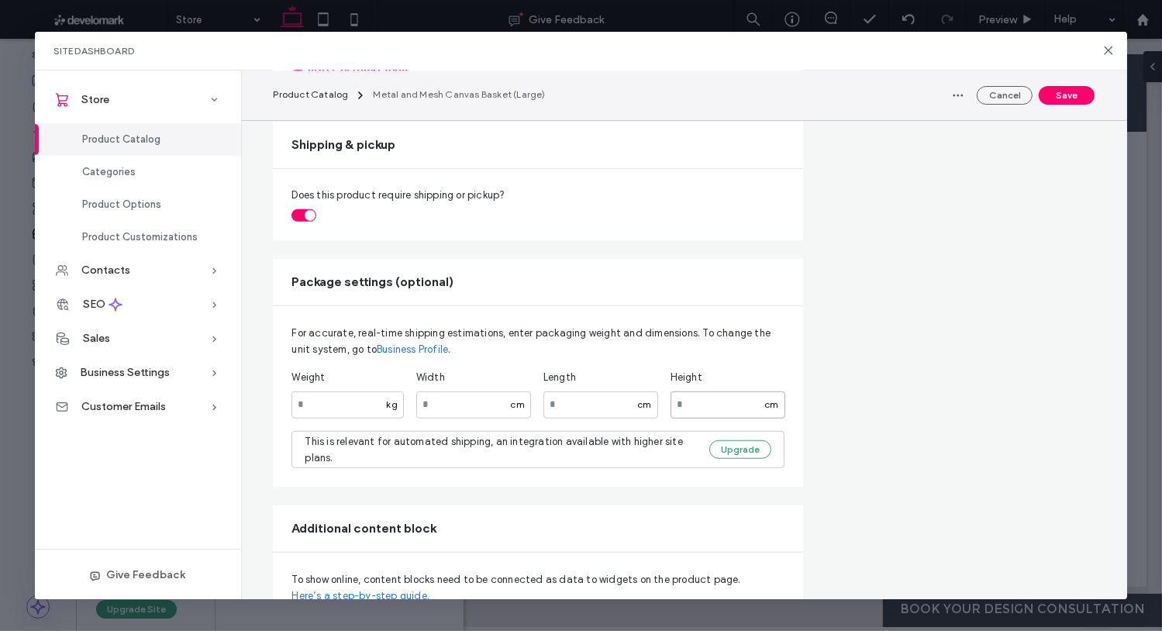
click at [739, 406] on input "**" at bounding box center [727, 404] width 115 height 27
drag, startPoint x: 739, startPoint y: 406, endPoint x: 674, endPoint y: 405, distance: 64.3
click at [674, 405] on input "**" at bounding box center [727, 404] width 115 height 27
click at [825, 403] on div "Pricing Regular price On sale *** $ Product’s purchase type One-Time Subscripti…" at bounding box center [956, 314] width 276 height 2384
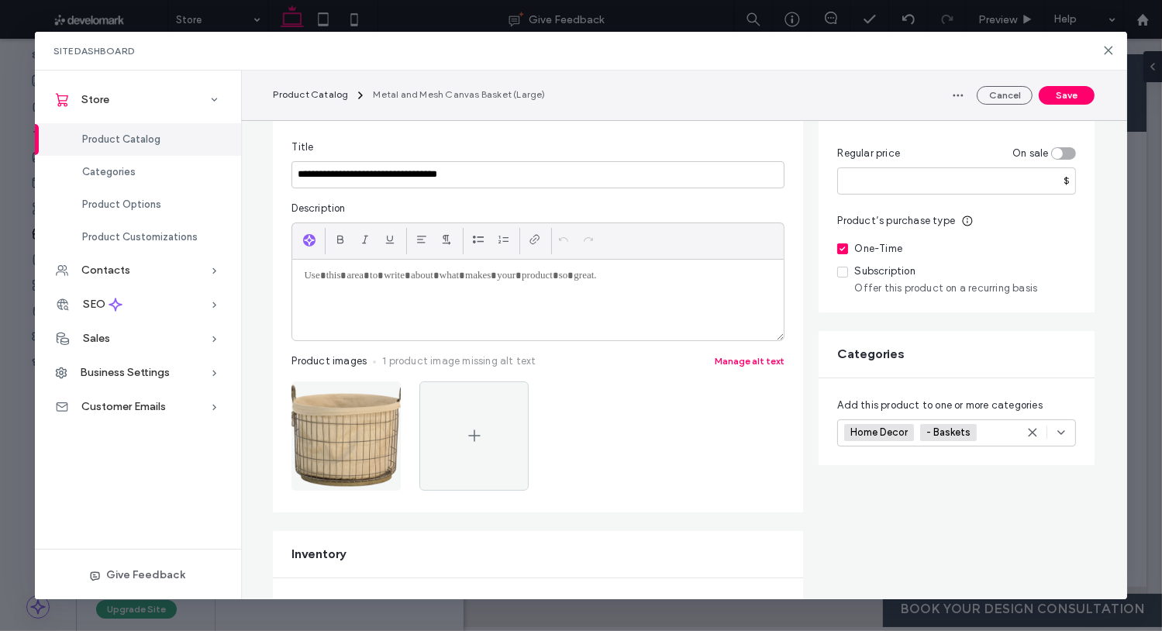
scroll to position [109, 0]
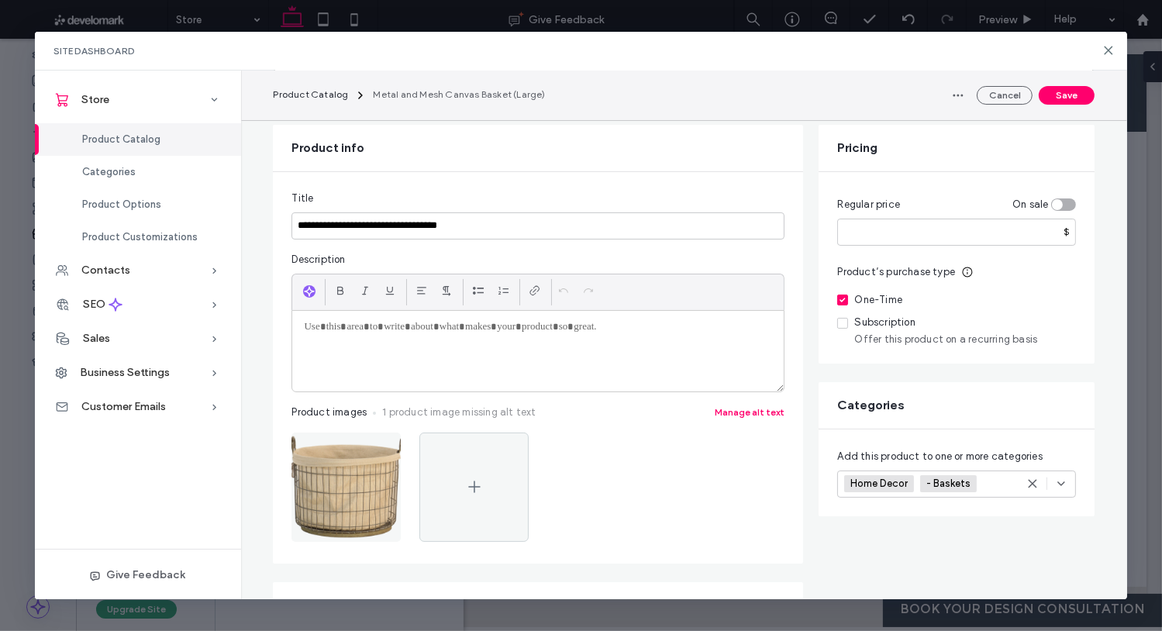
click at [541, 358] on div at bounding box center [537, 351] width 491 height 81
paste div
drag, startPoint x: 418, startPoint y: 327, endPoint x: 284, endPoint y: 319, distance: 134.4
click at [284, 319] on div "**********" at bounding box center [538, 367] width 530 height 391
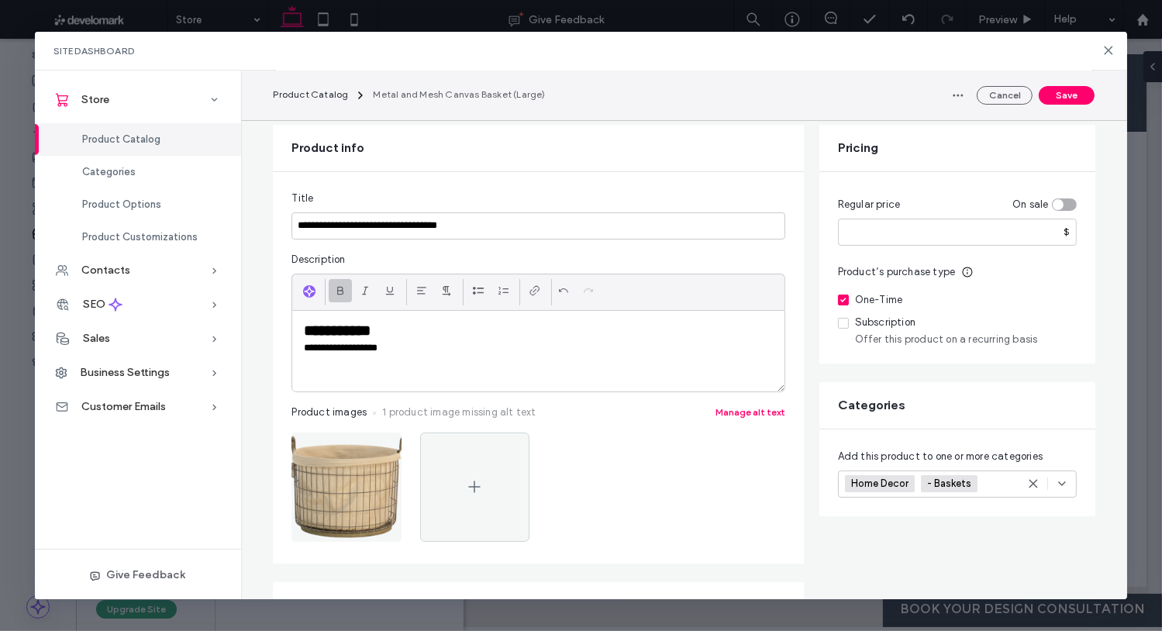
click at [339, 286] on use at bounding box center [341, 290] width 6 height 9
drag, startPoint x: 446, startPoint y: 353, endPoint x: 450, endPoint y: 366, distance: 13.7
click at [446, 353] on p "**********" at bounding box center [538, 348] width 468 height 14
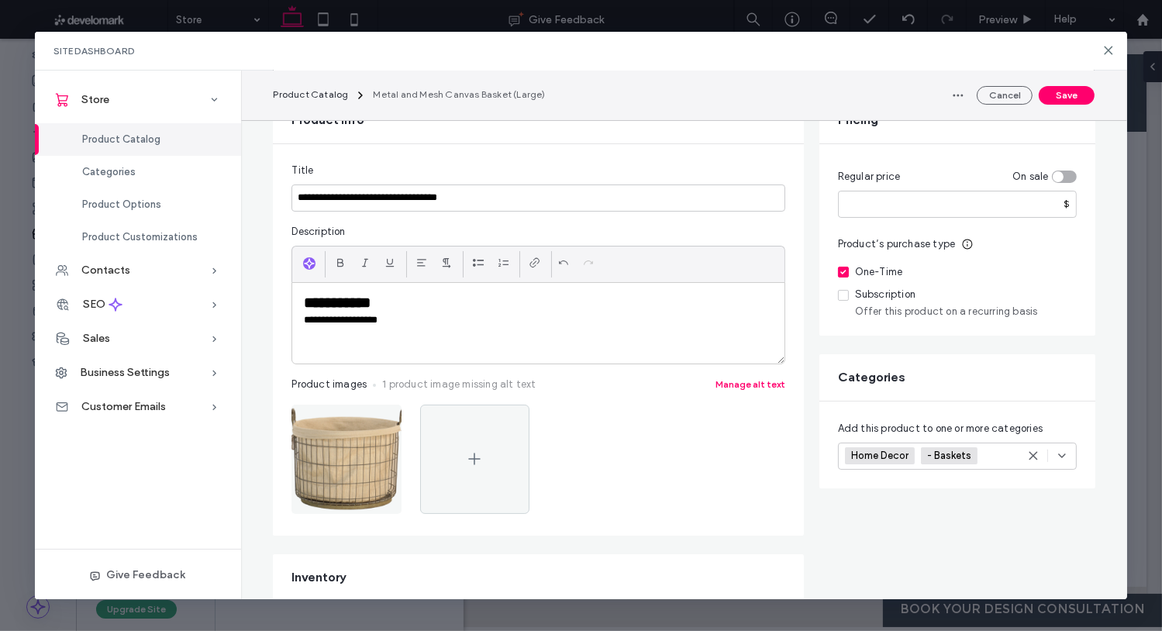
scroll to position [144, 0]
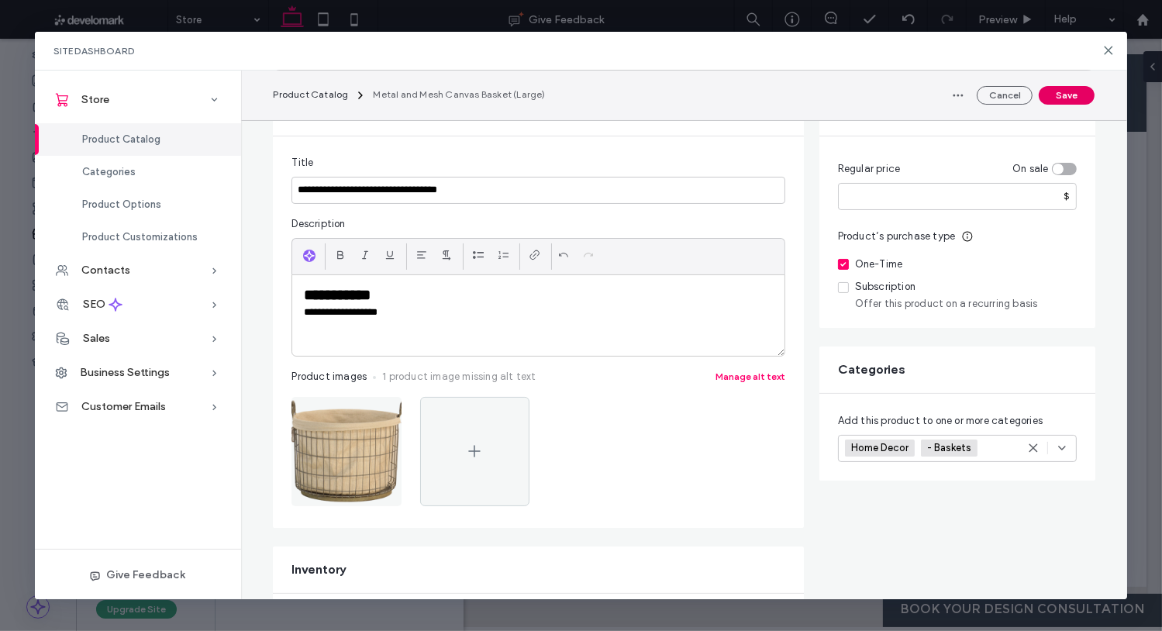
click at [1074, 95] on button "Save" at bounding box center [1067, 95] width 56 height 19
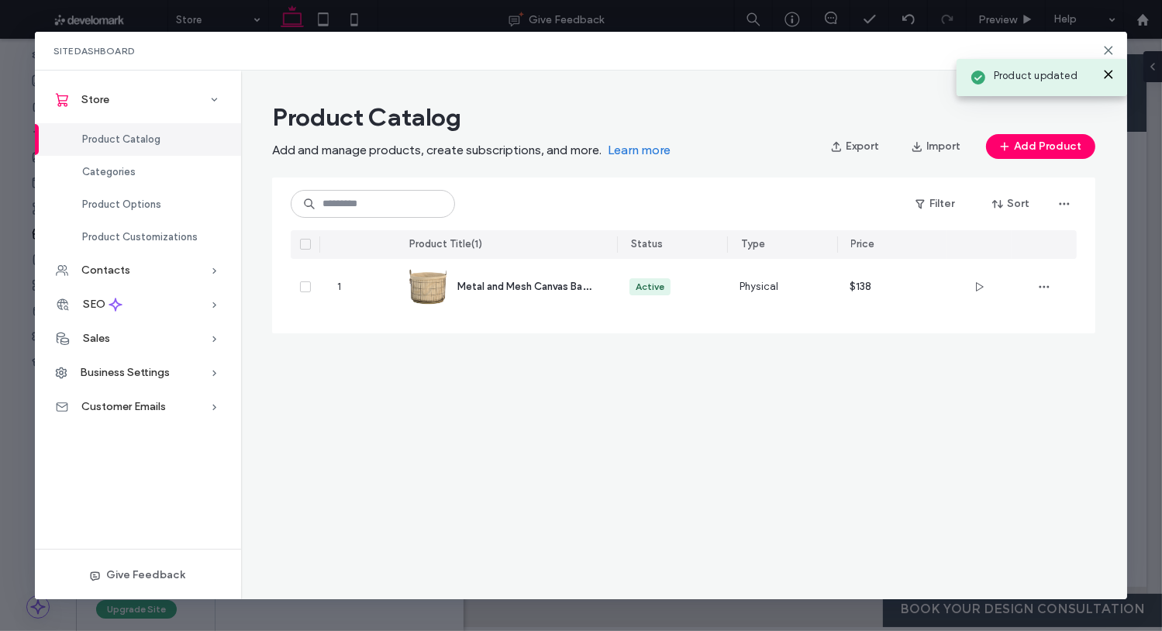
click at [1106, 47] on div "Product updated" at bounding box center [1042, 73] width 178 height 53
click at [1110, 47] on icon at bounding box center [1108, 50] width 12 height 12
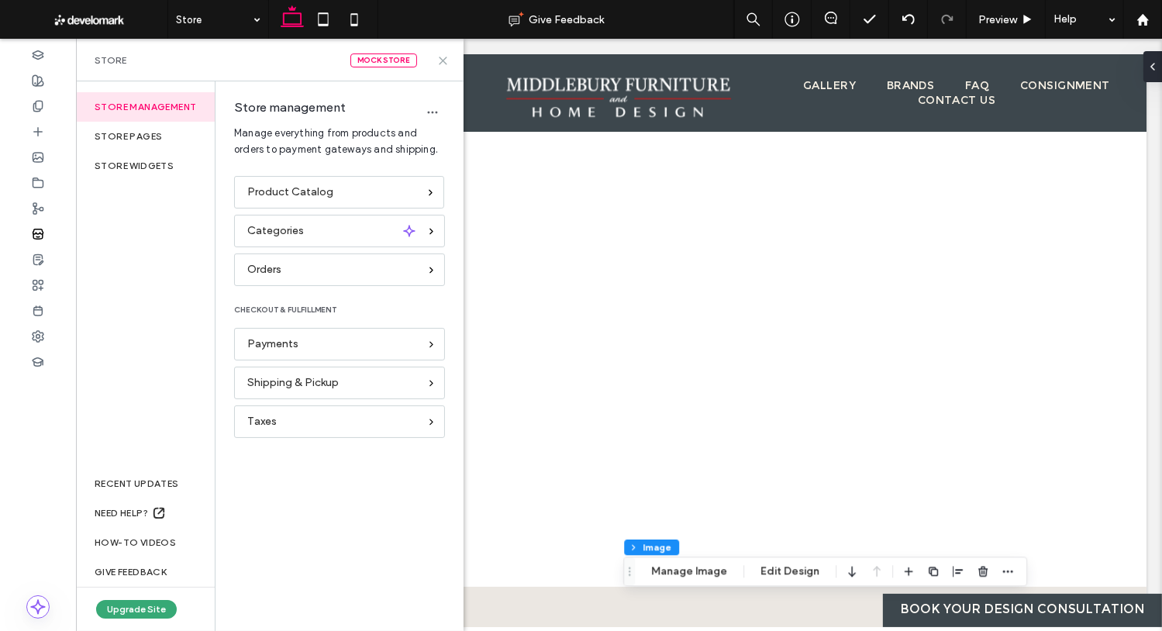
click at [444, 62] on use at bounding box center [442, 60] width 7 height 7
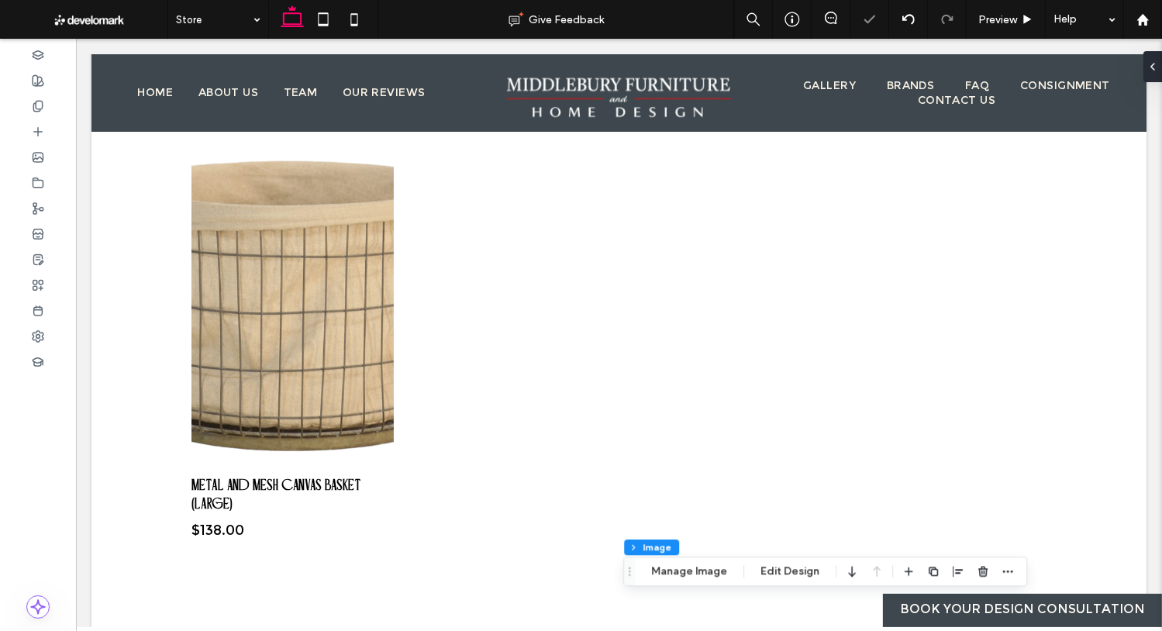
type input "**"
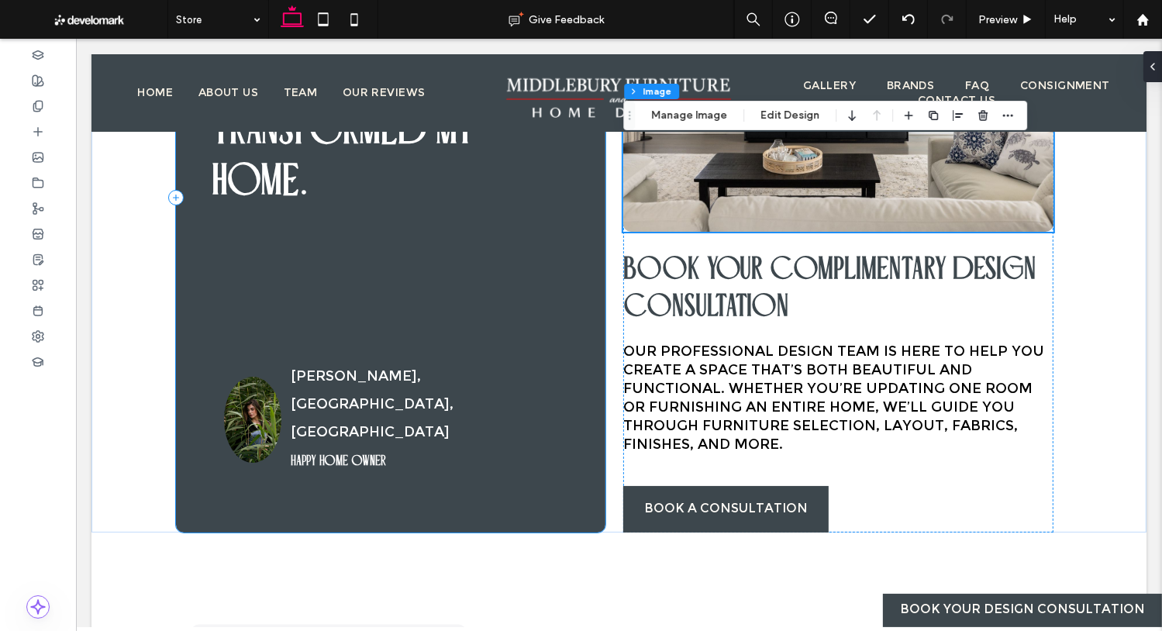
scroll to position [3414, 0]
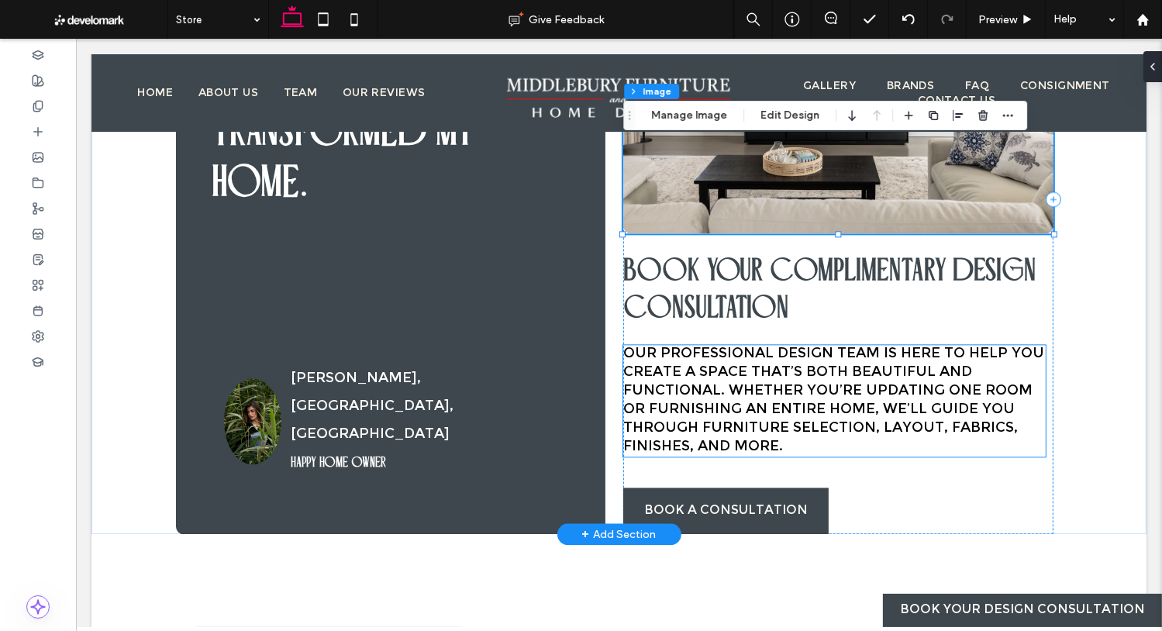
click at [744, 395] on h5 "Our professional design team is here to help you create a space that’s both bea…" at bounding box center [833, 401] width 422 height 112
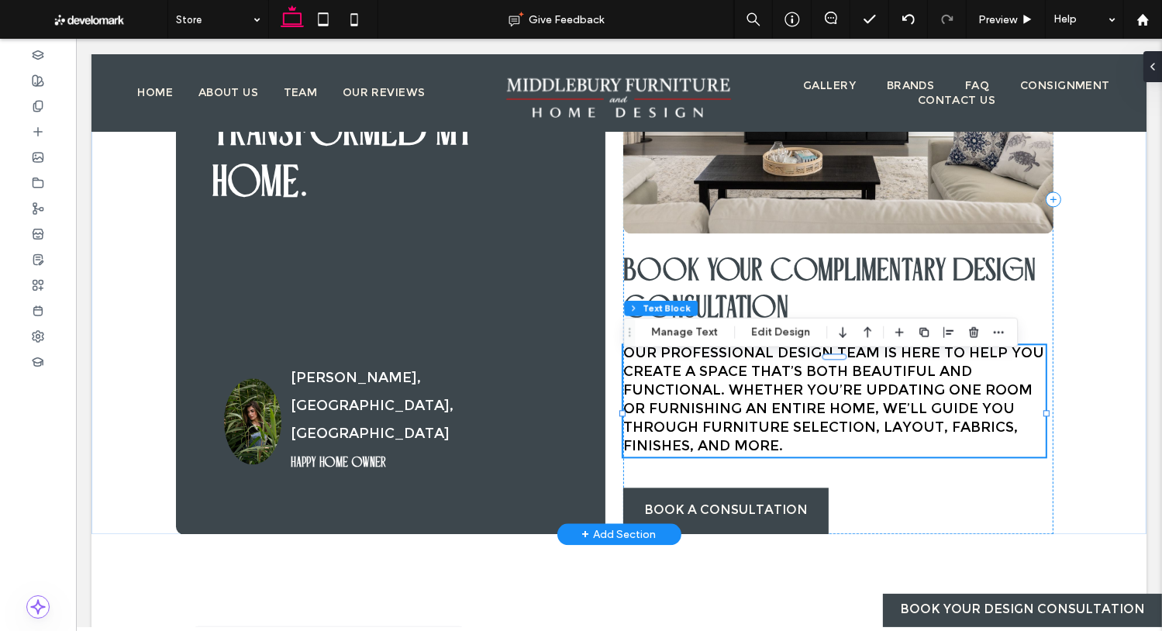
click at [743, 394] on span "Our professional design team is here to help you create a space that’s both bea…" at bounding box center [832, 400] width 421 height 111
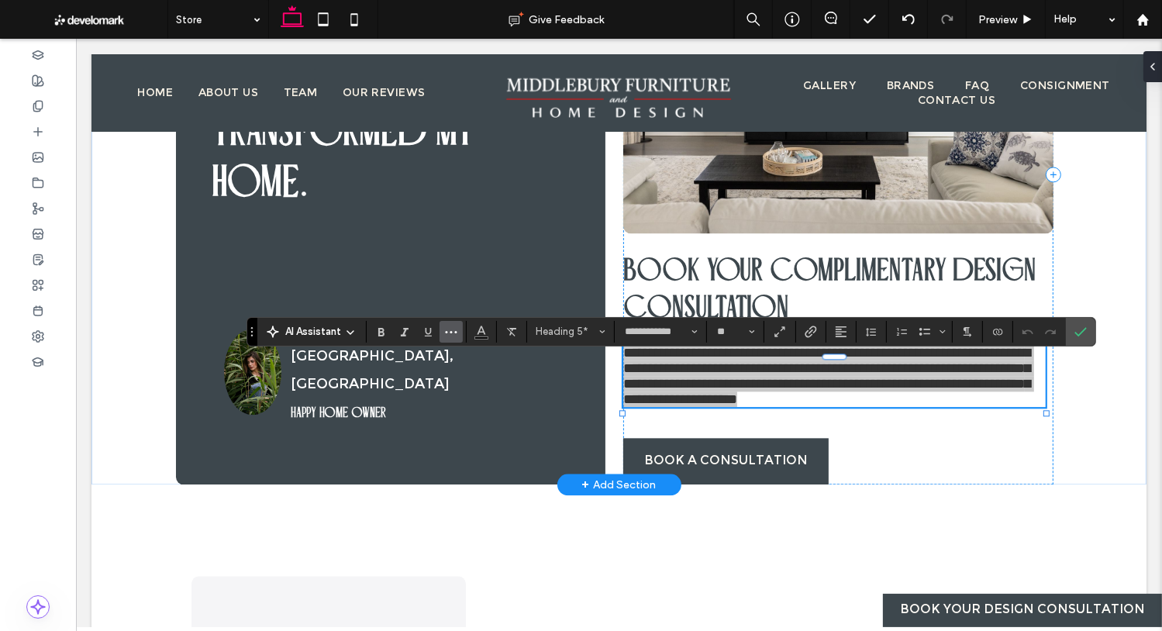
click at [449, 332] on icon "More" at bounding box center [451, 332] width 12 height 12
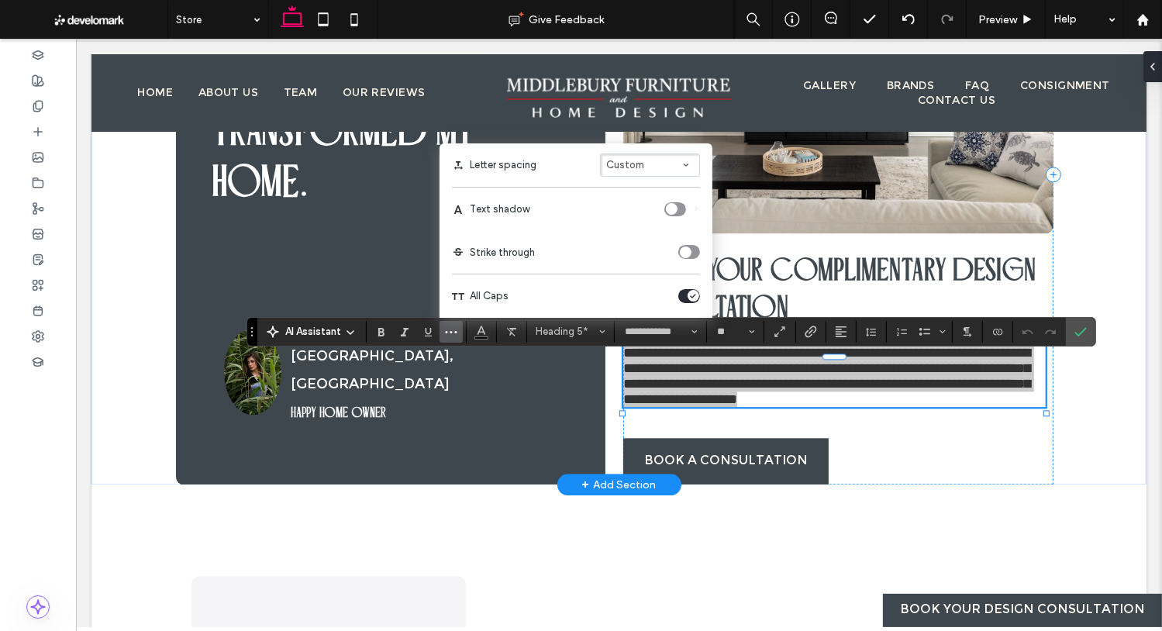
click at [694, 294] on icon "toggle" at bounding box center [693, 296] width 6 height 5
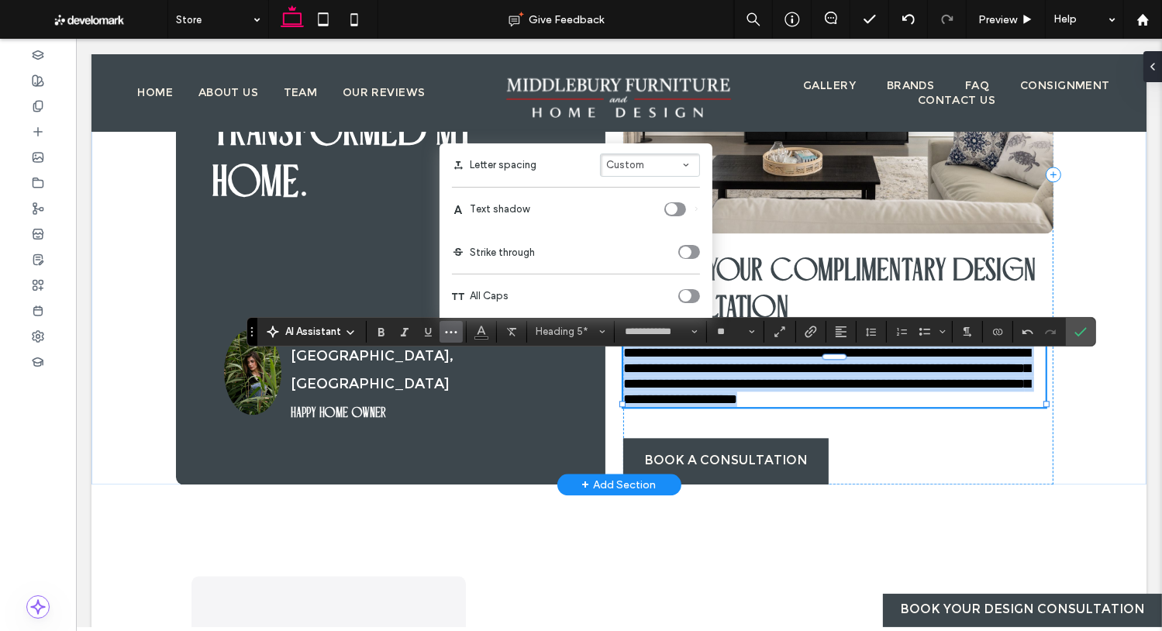
drag, startPoint x: 956, startPoint y: 401, endPoint x: 1019, endPoint y: 374, distance: 68.8
click at [956, 401] on span "**********" at bounding box center [825, 376] width 407 height 60
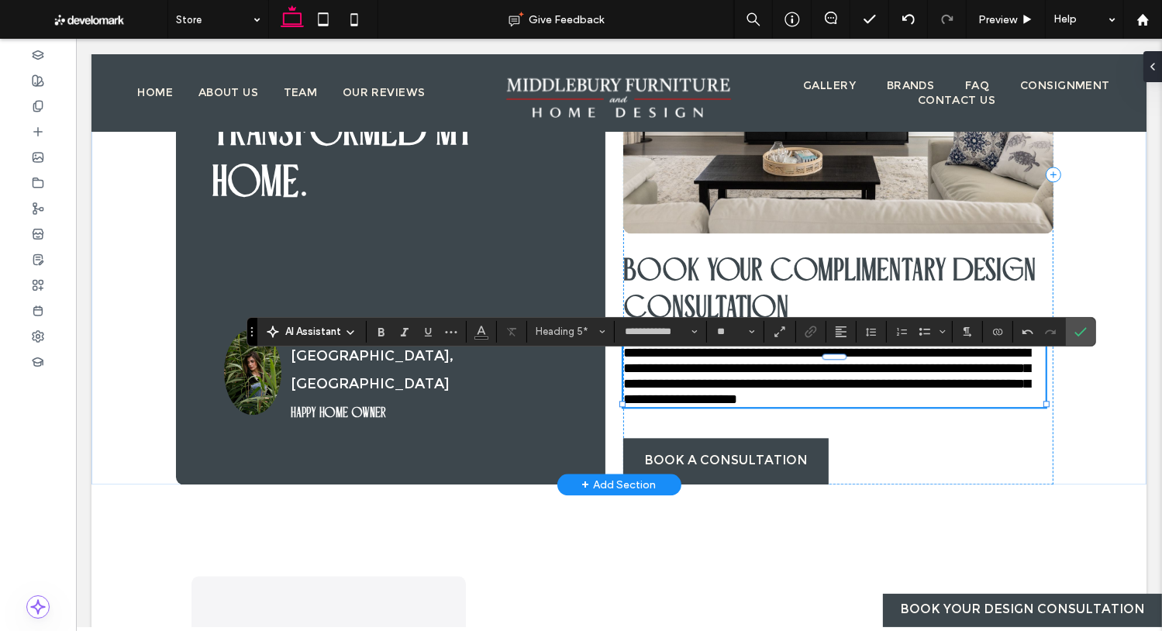
click at [925, 401] on span "**********" at bounding box center [825, 376] width 407 height 60
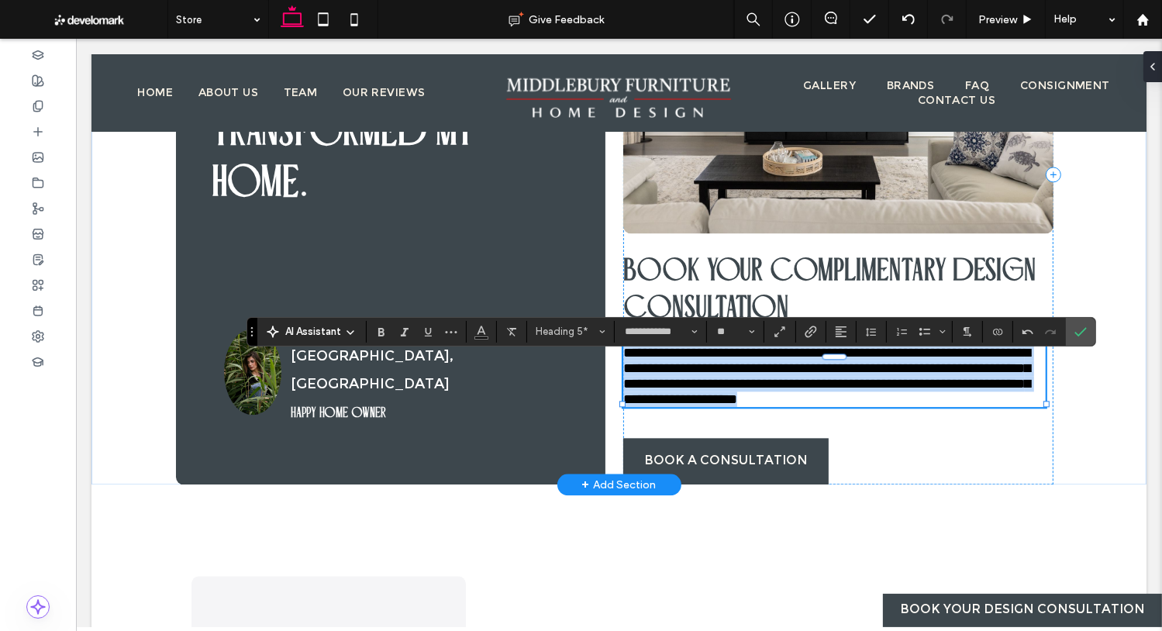
click at [925, 401] on span "**********" at bounding box center [825, 376] width 407 height 60
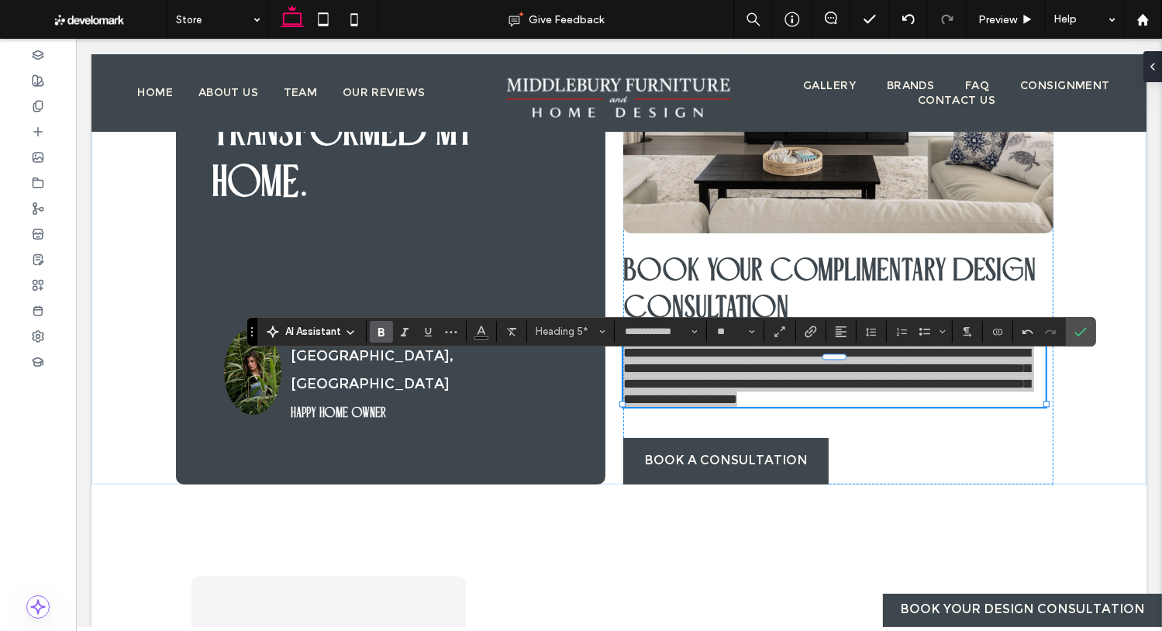
click at [382, 331] on use "Bold" at bounding box center [381, 332] width 6 height 9
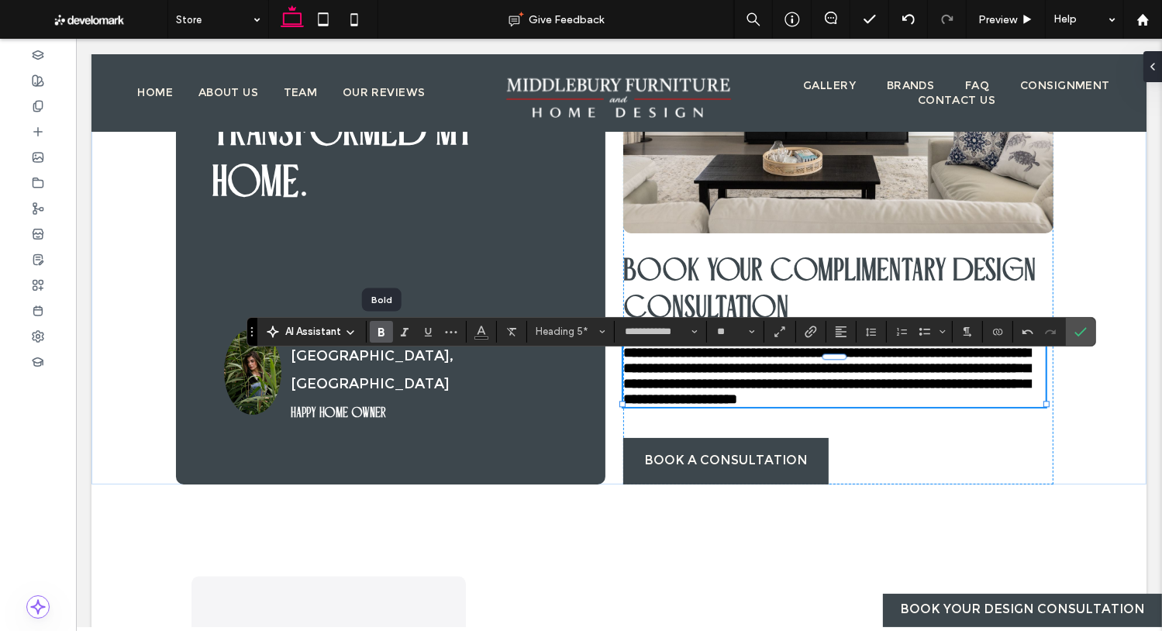
click at [382, 331] on use "Bold" at bounding box center [381, 332] width 6 height 9
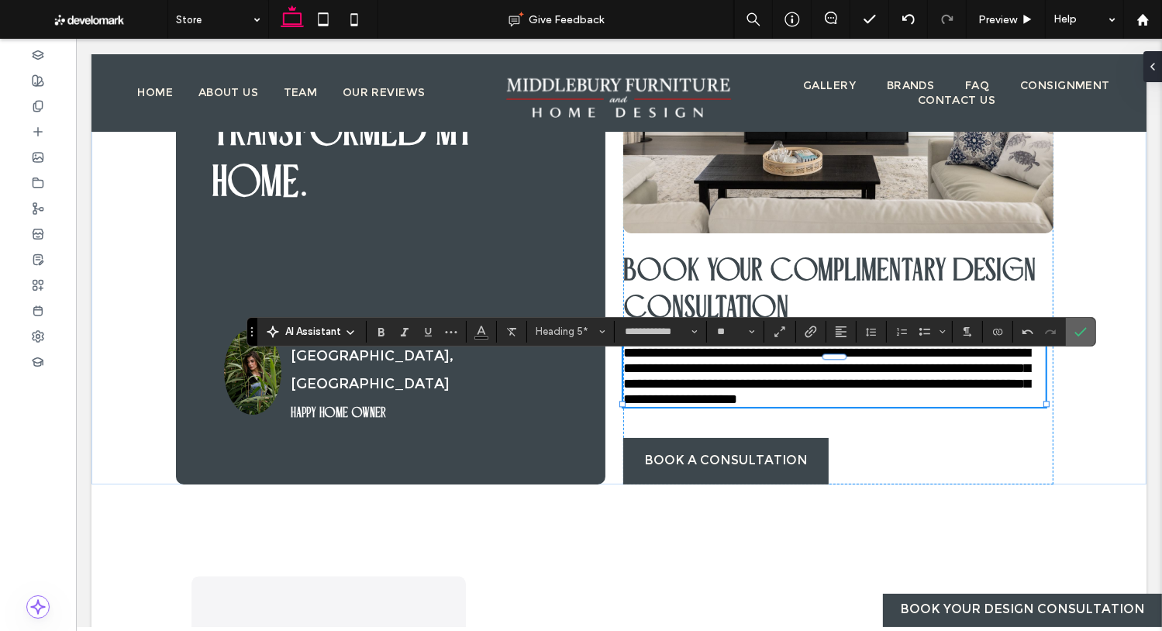
click at [1092, 333] on section at bounding box center [1080, 332] width 29 height 28
click at [1069, 339] on label "Confirm" at bounding box center [1080, 332] width 23 height 28
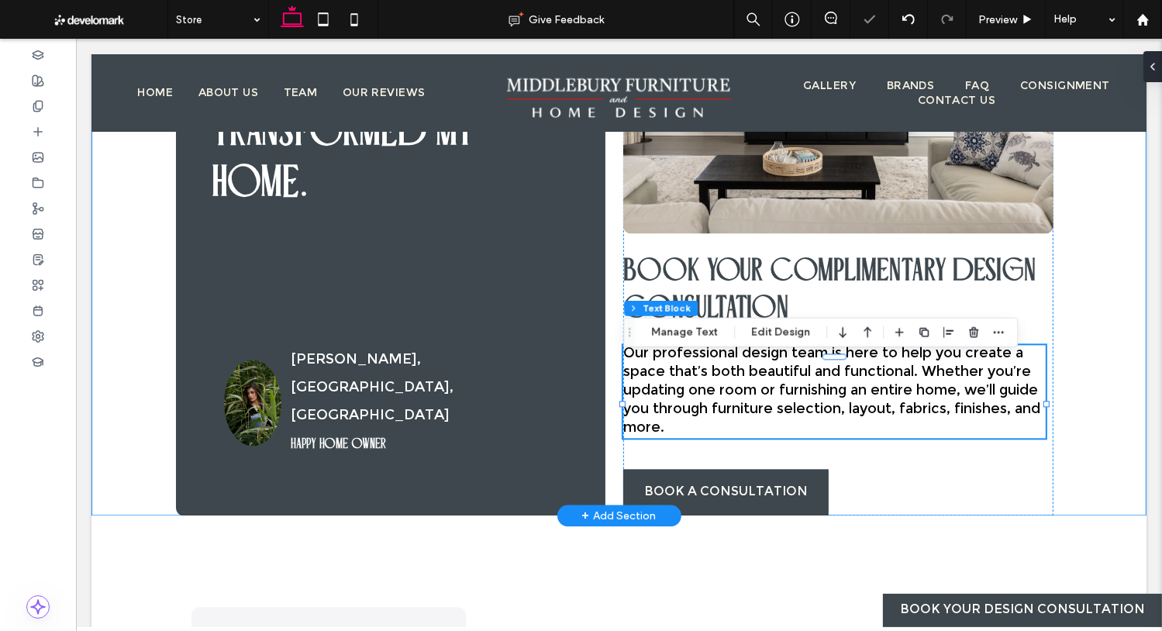
click at [1109, 426] on div "SARAH M., MIDDLEBURY, CT HAPPY HOME OWNER Working with the Middlebury design te…" at bounding box center [618, 190] width 1055 height 651
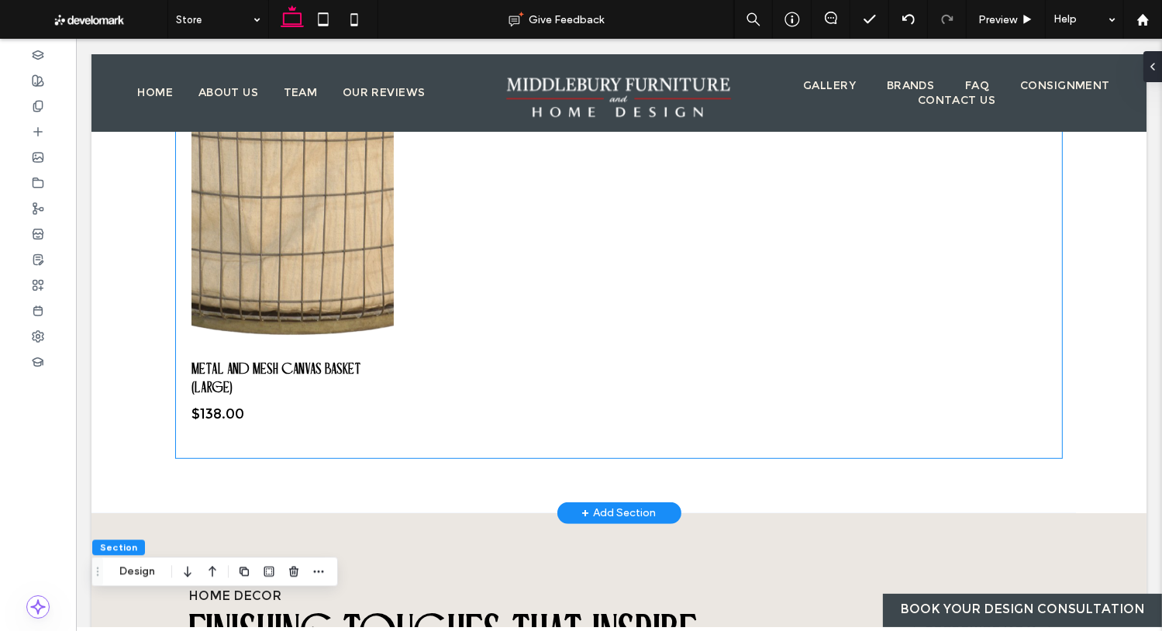
scroll to position [956, 0]
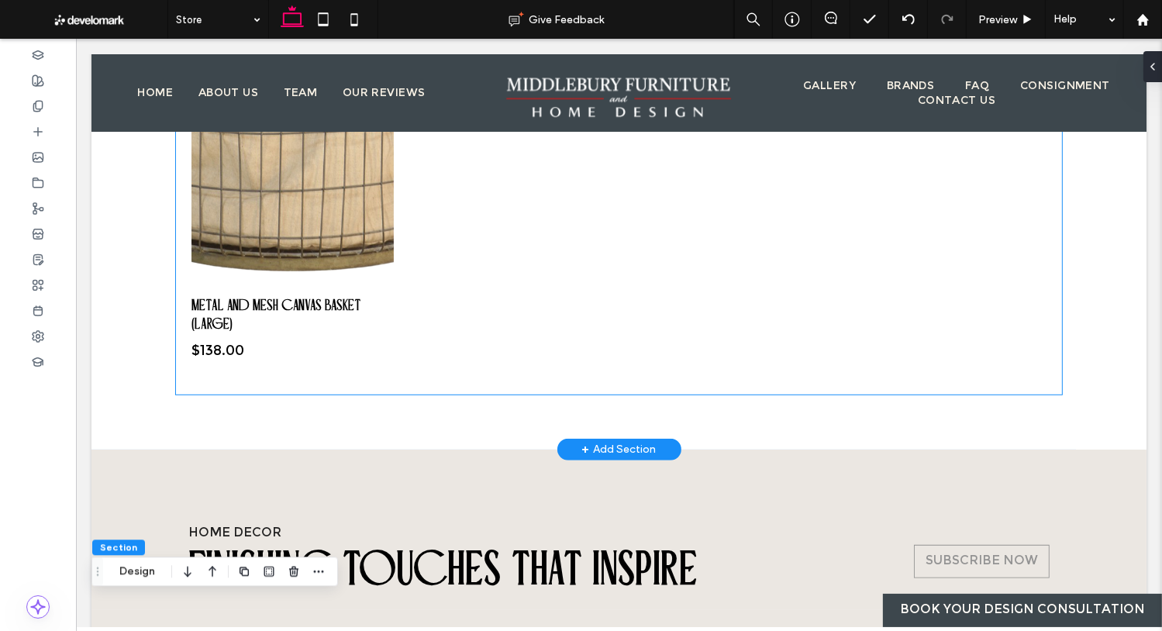
click at [333, 238] on link at bounding box center [292, 113] width 202 height 341
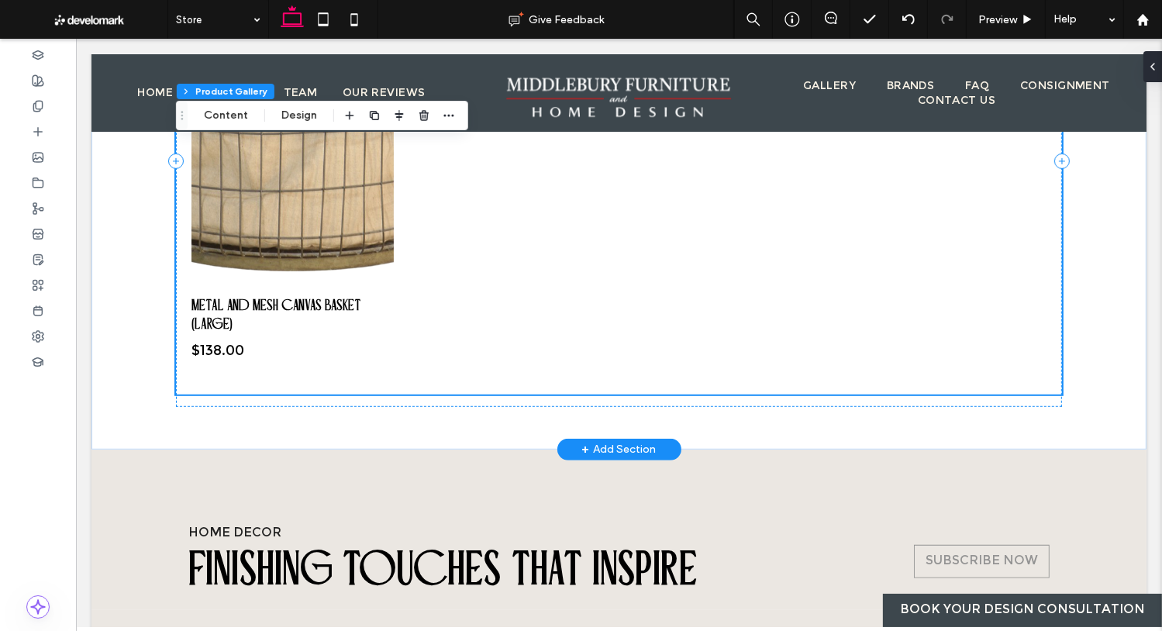
click at [333, 238] on link at bounding box center [292, 113] width 202 height 341
click at [240, 109] on button "Content" at bounding box center [226, 115] width 64 height 19
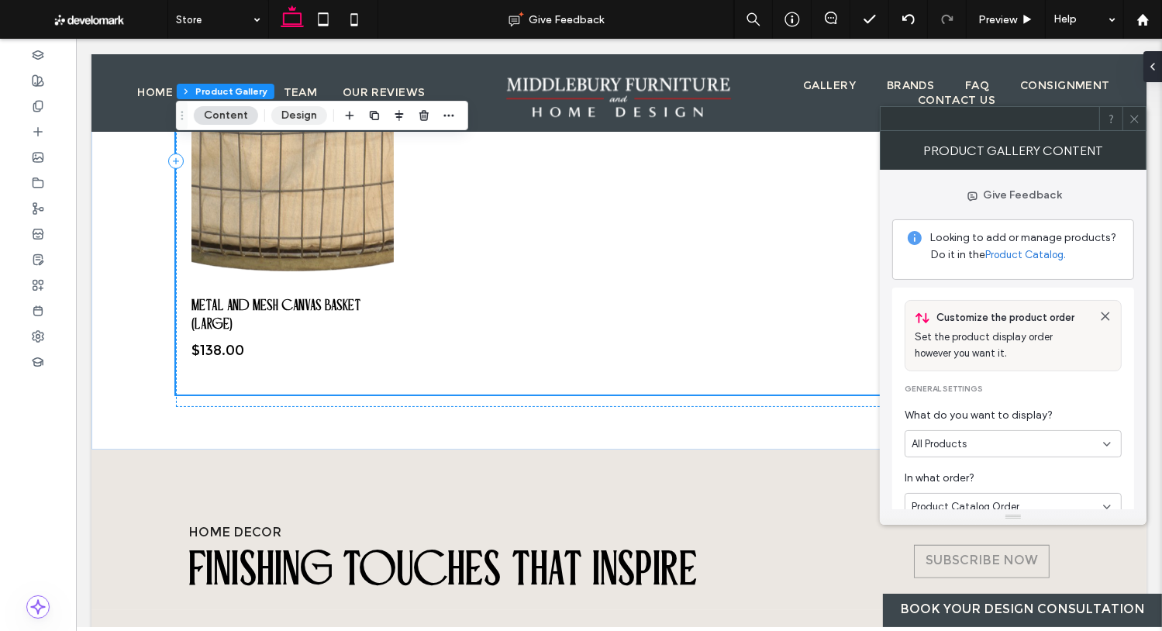
click at [278, 117] on button "Design" at bounding box center [299, 115] width 56 height 19
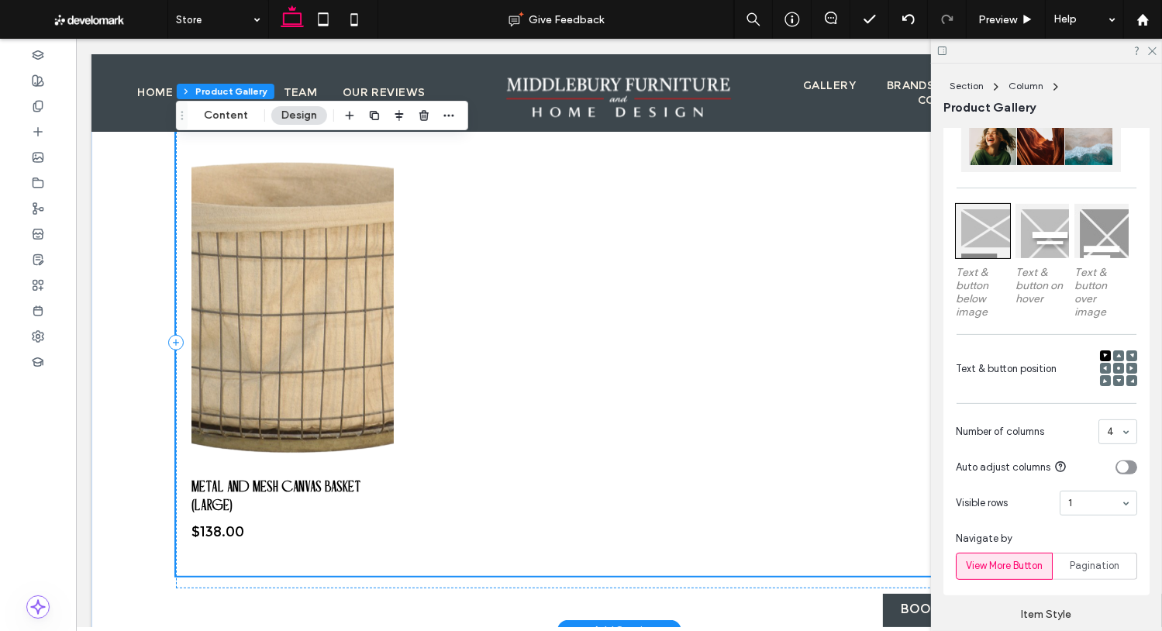
scroll to position [776, 0]
click at [354, 290] on link at bounding box center [292, 294] width 202 height 341
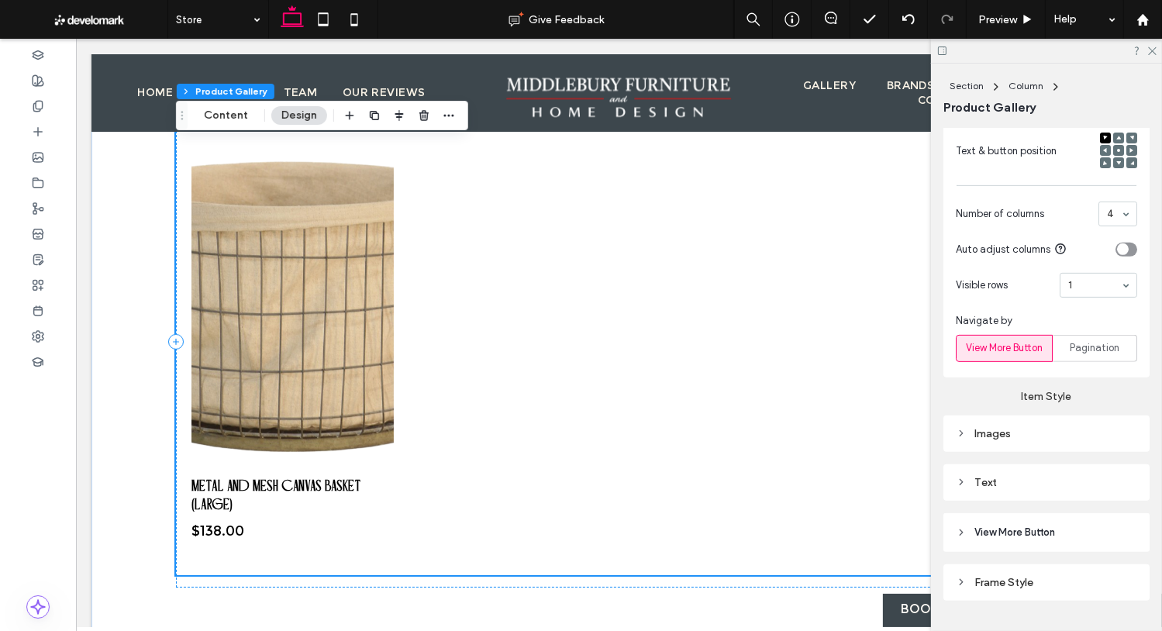
scroll to position [667, 0]
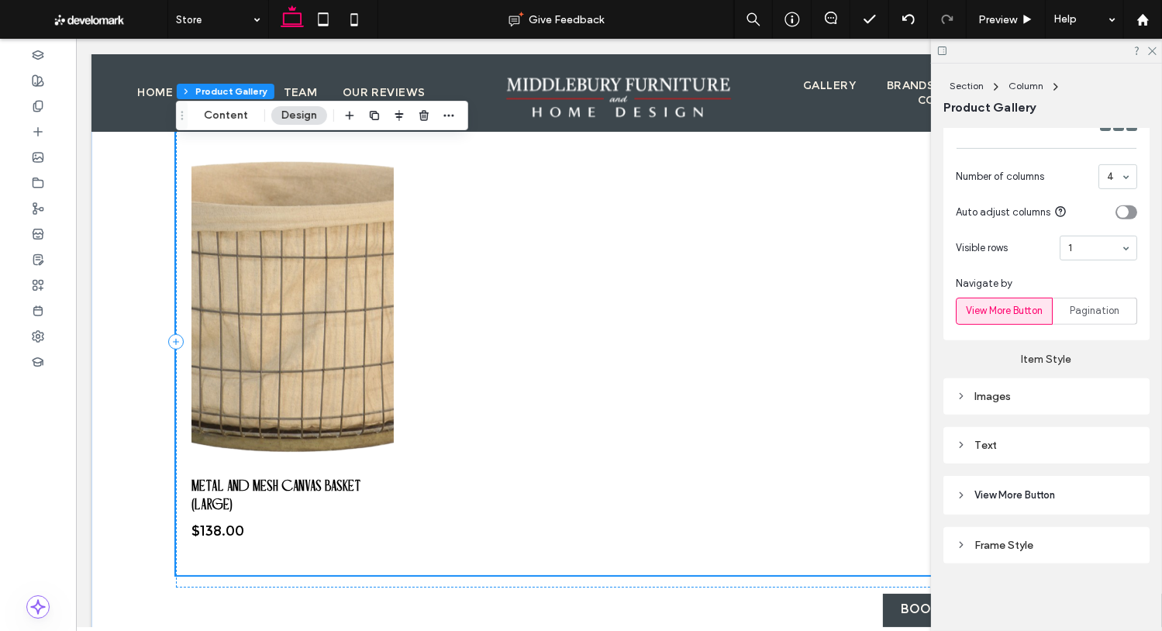
click at [1005, 398] on div "Images" at bounding box center [1046, 396] width 181 height 13
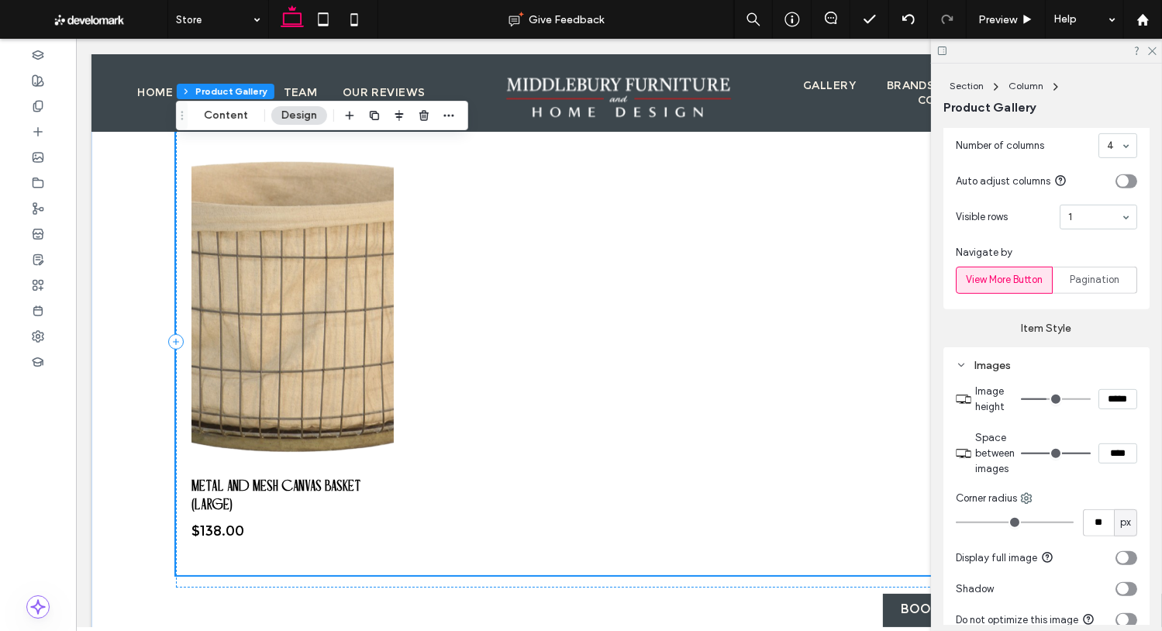
scroll to position [716, 0]
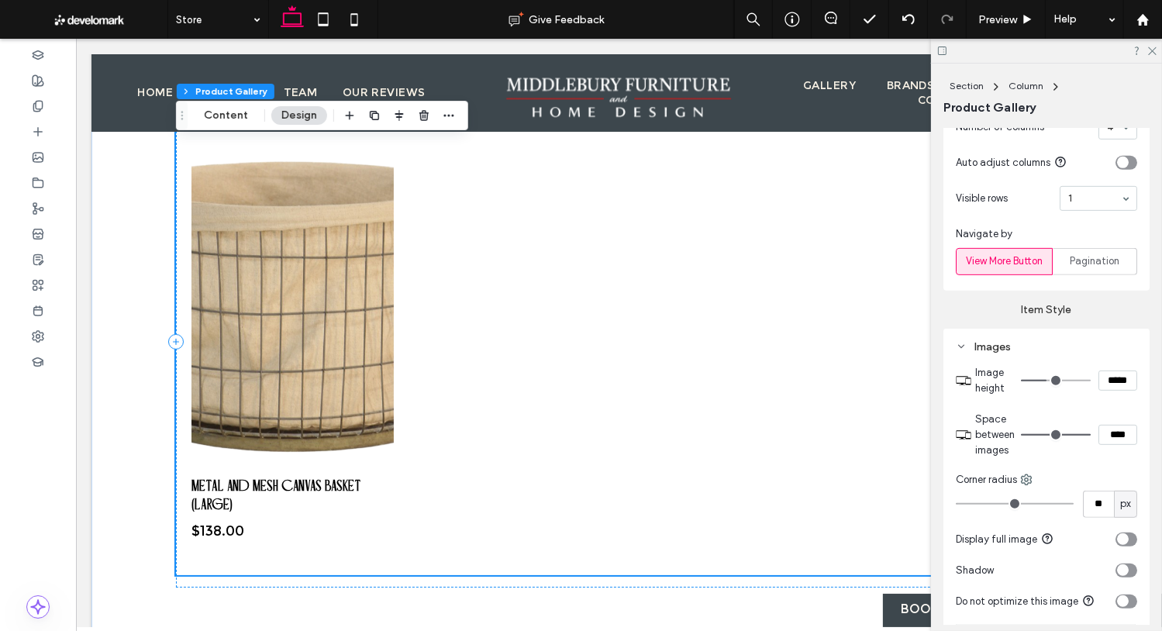
click at [1122, 543] on div "toggle" at bounding box center [1123, 539] width 12 height 12
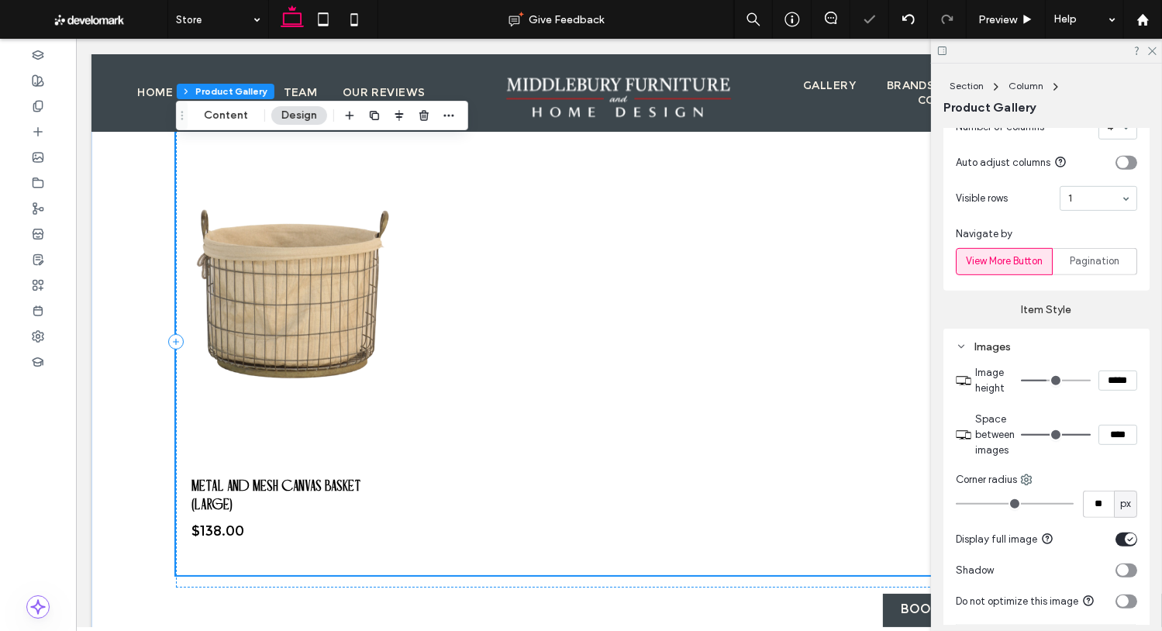
scroll to position [738, 0]
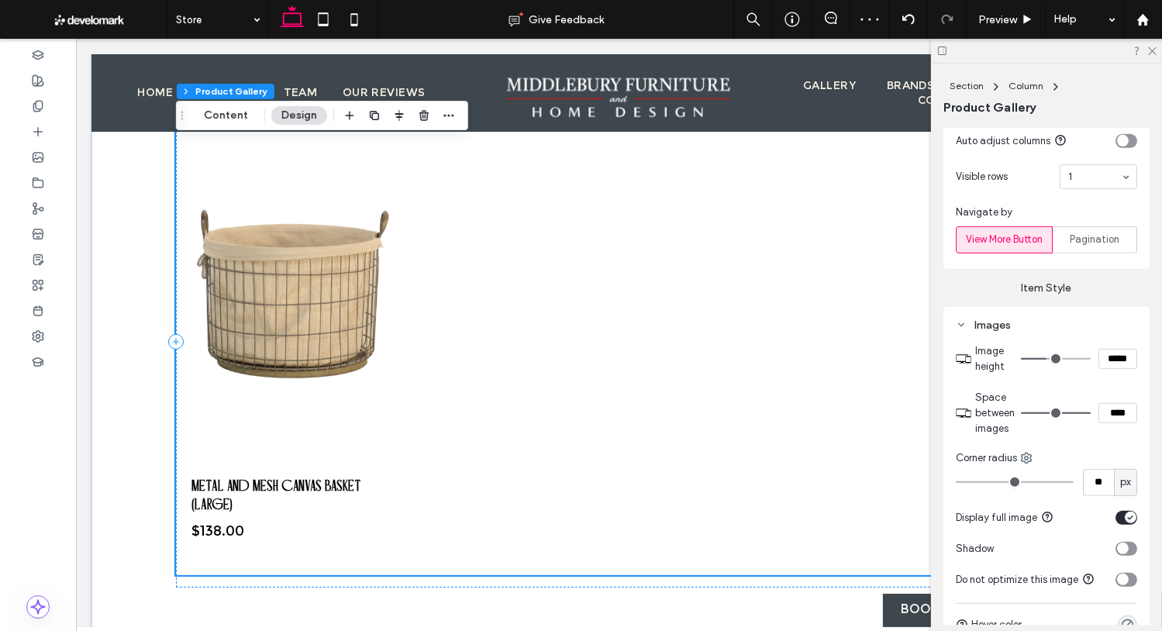
click at [1125, 551] on div "toggle" at bounding box center [1123, 549] width 12 height 12
click at [1125, 551] on div "toggle" at bounding box center [1131, 549] width 12 height 12
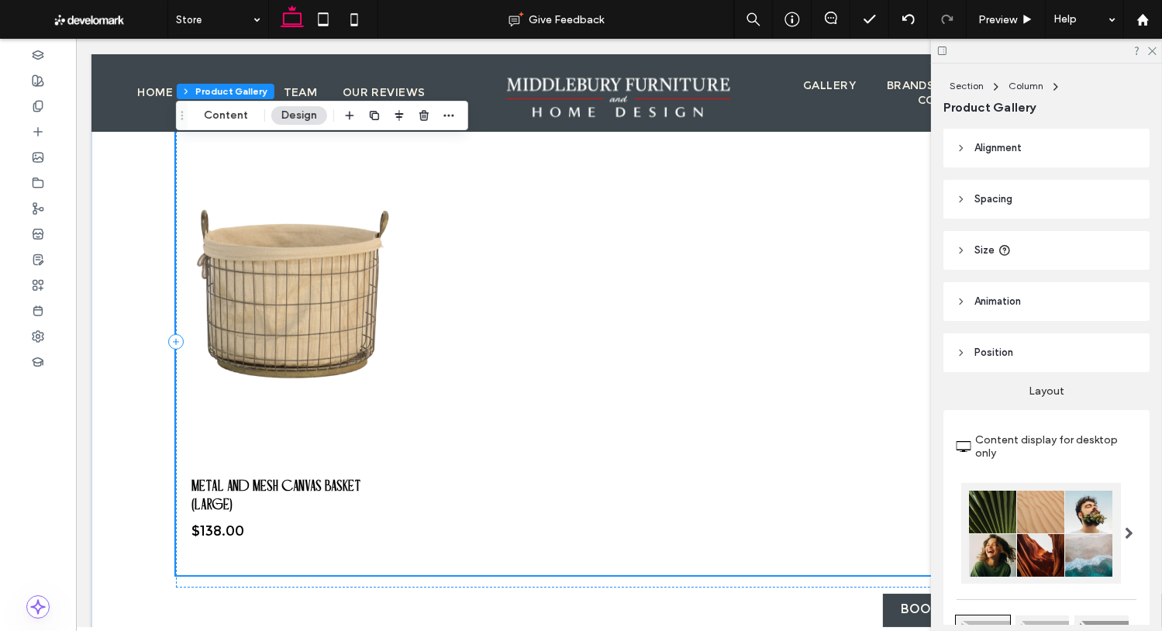
scroll to position [0, 0]
click at [1152, 47] on icon at bounding box center [1151, 50] width 10 height 10
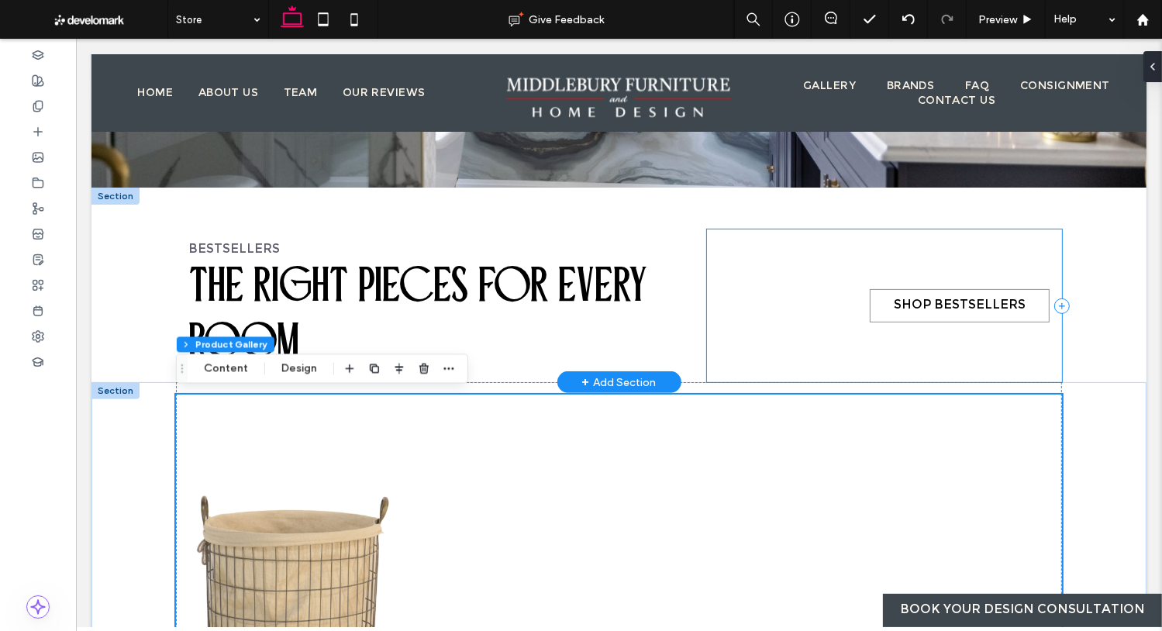
scroll to position [491, 0]
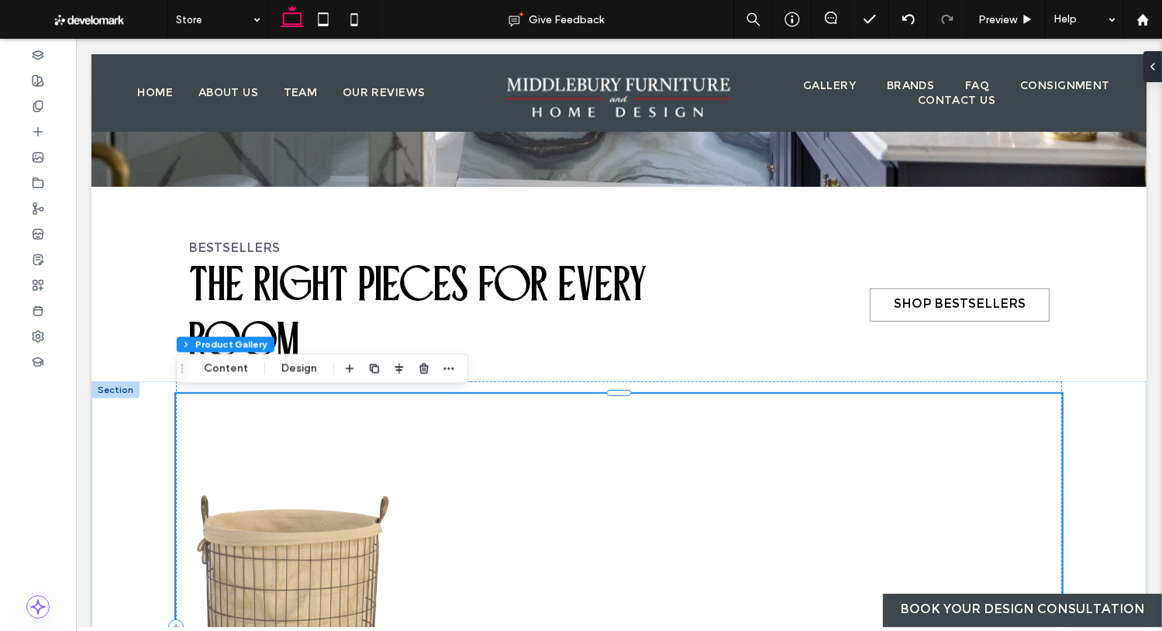
click at [383, 467] on link at bounding box center [292, 579] width 202 height 341
click at [243, 376] on button "Content" at bounding box center [226, 368] width 64 height 19
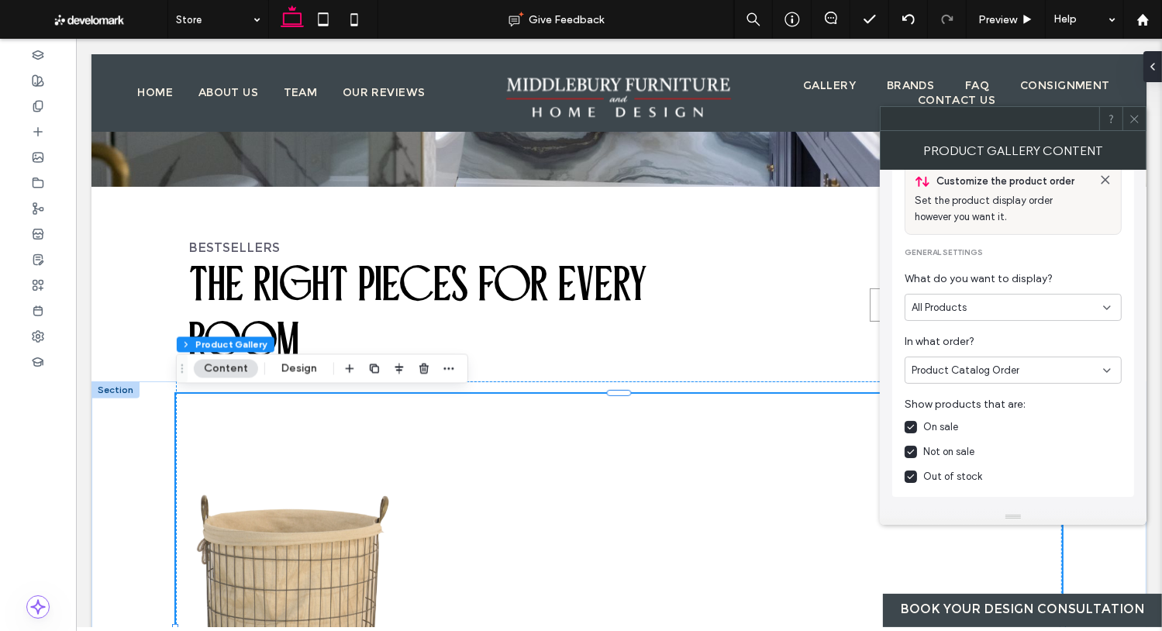
scroll to position [136, 0]
click at [1053, 363] on div "Product Catalog Order" at bounding box center [1006, 371] width 191 height 16
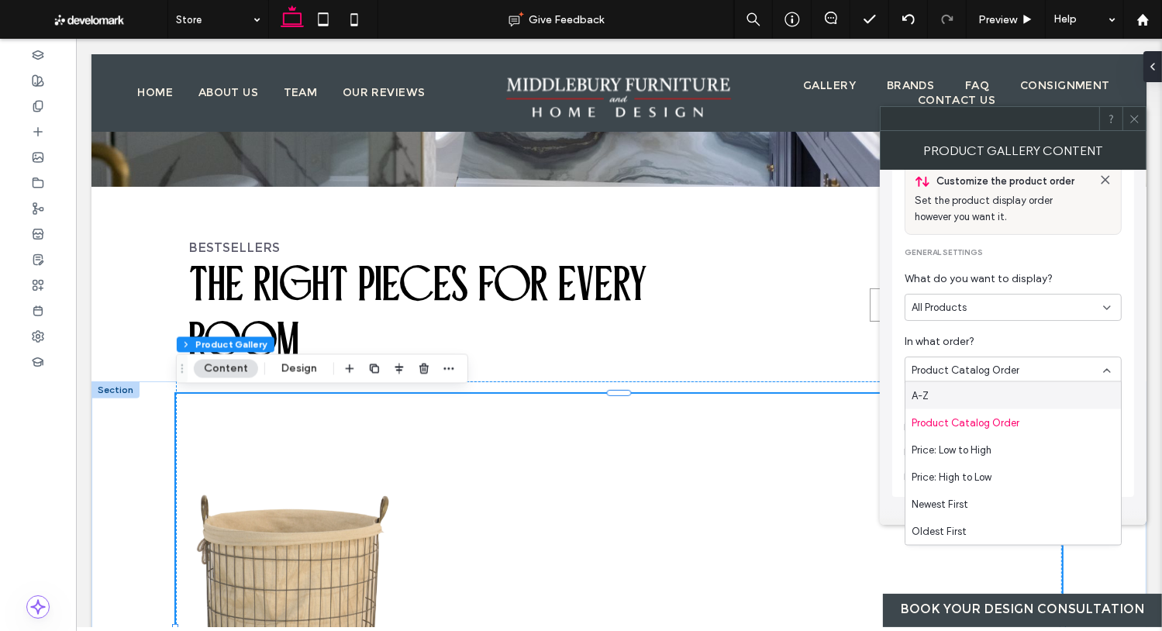
click at [1053, 363] on div "Product Catalog Order" at bounding box center [1006, 371] width 191 height 16
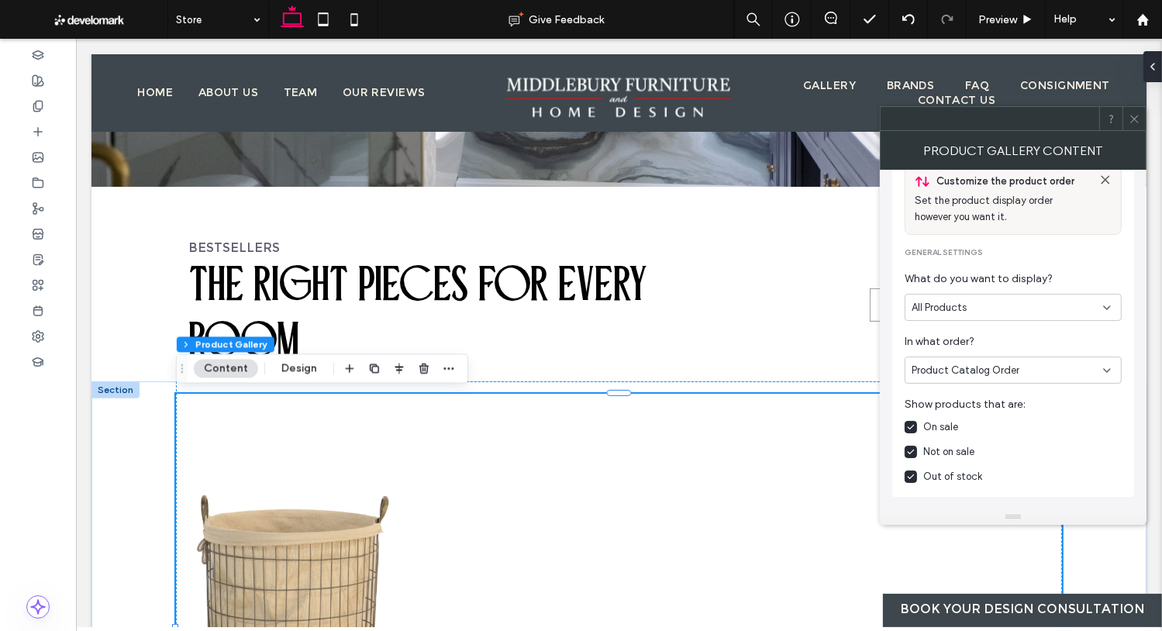
click at [1018, 308] on div "All Products" at bounding box center [1006, 308] width 191 height 16
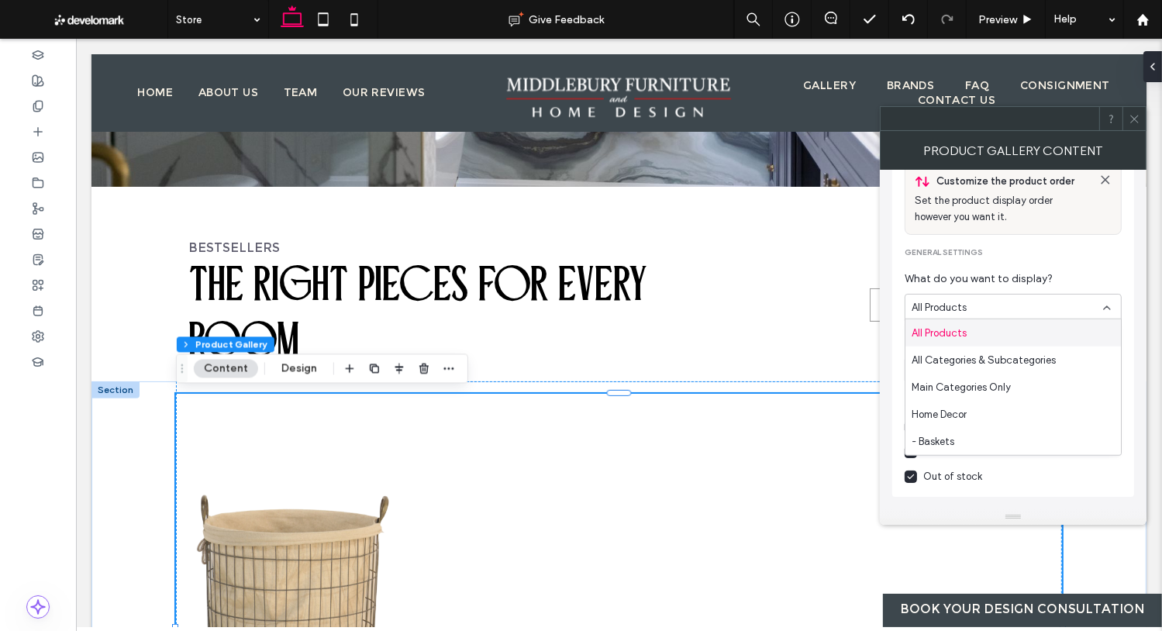
click at [1023, 304] on div "All Products" at bounding box center [1006, 308] width 191 height 16
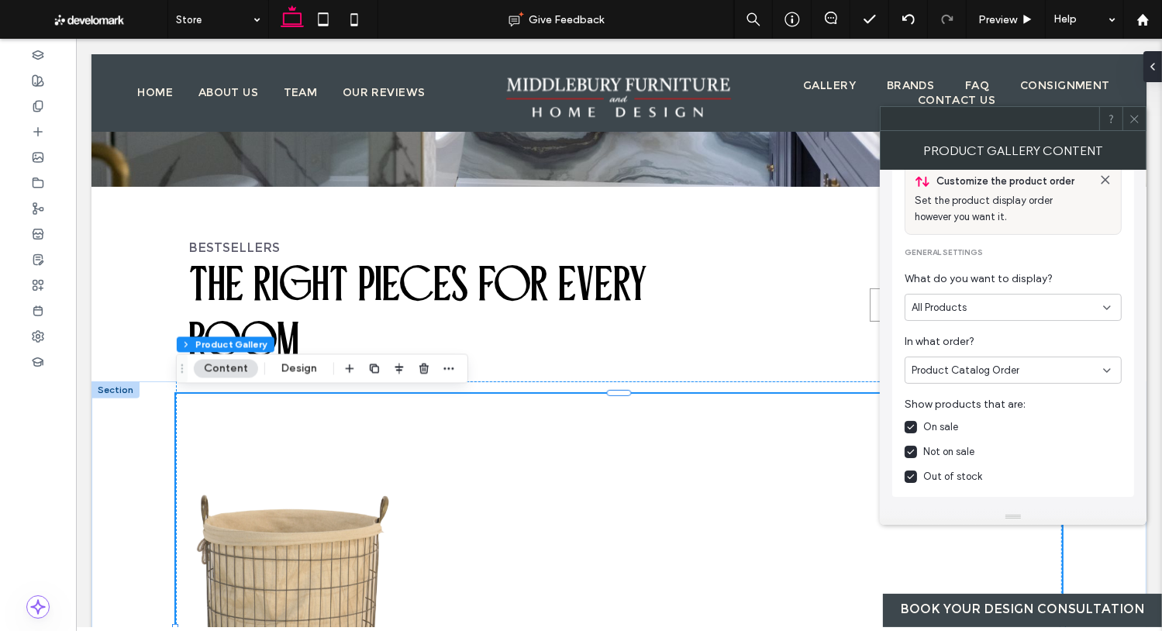
click at [1001, 328] on div "Customize the product order Set the product display order however you want it. …" at bounding box center [1012, 324] width 217 height 321
click at [998, 307] on div "All Products" at bounding box center [1006, 308] width 191 height 16
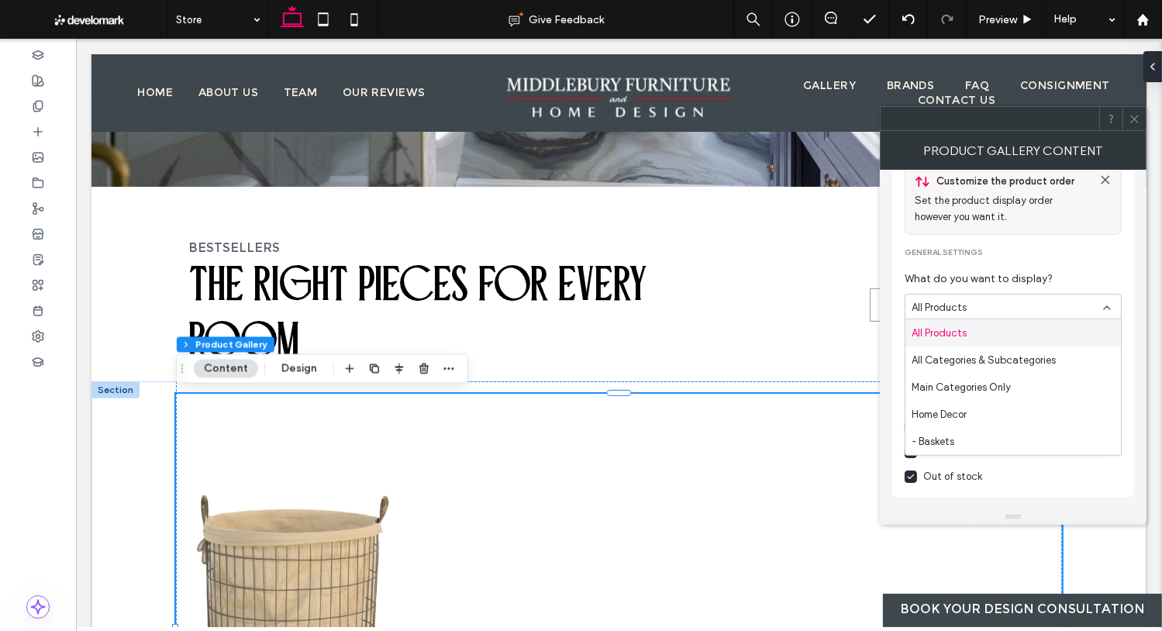
click at [998, 309] on div "All Products" at bounding box center [1006, 308] width 191 height 16
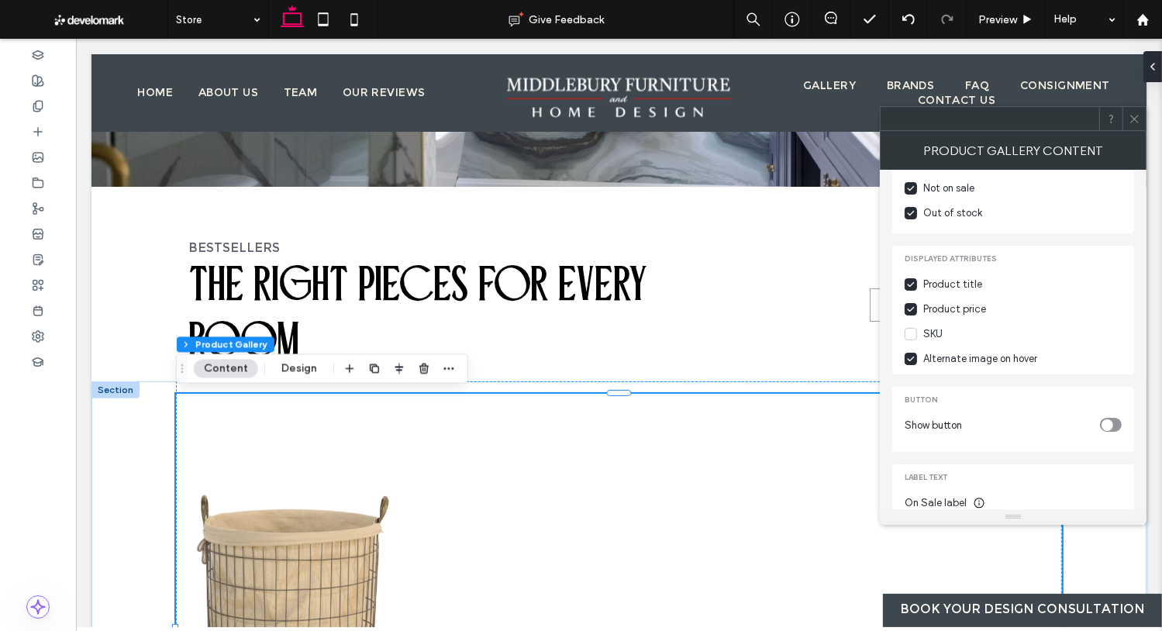
scroll to position [515, 0]
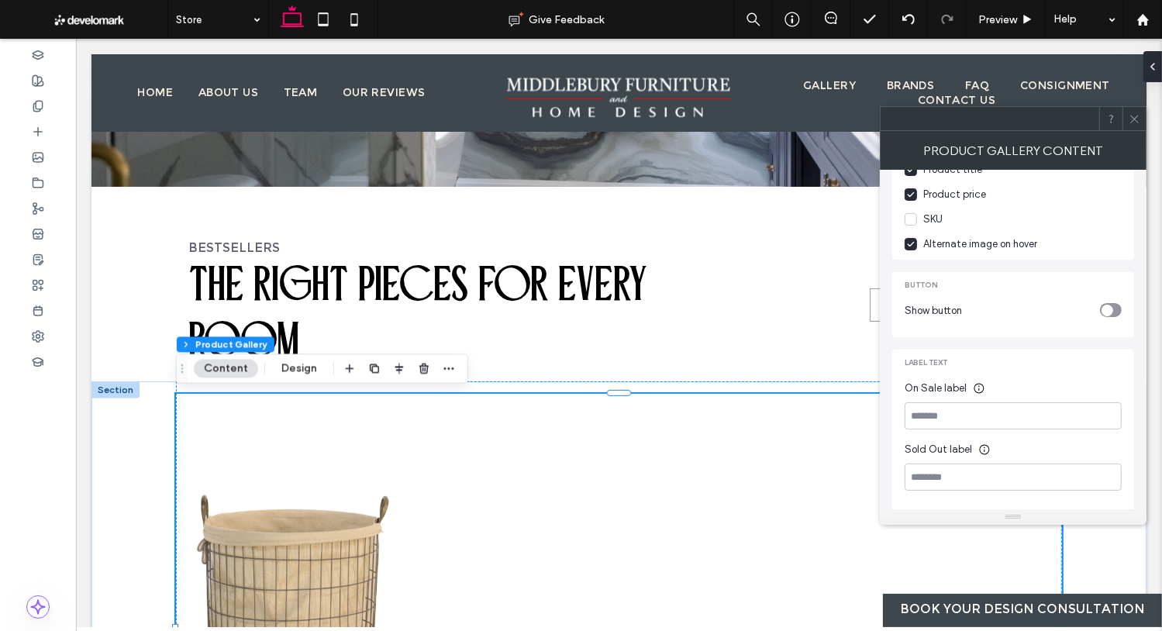
click at [1129, 128] on span at bounding box center [1134, 118] width 12 height 23
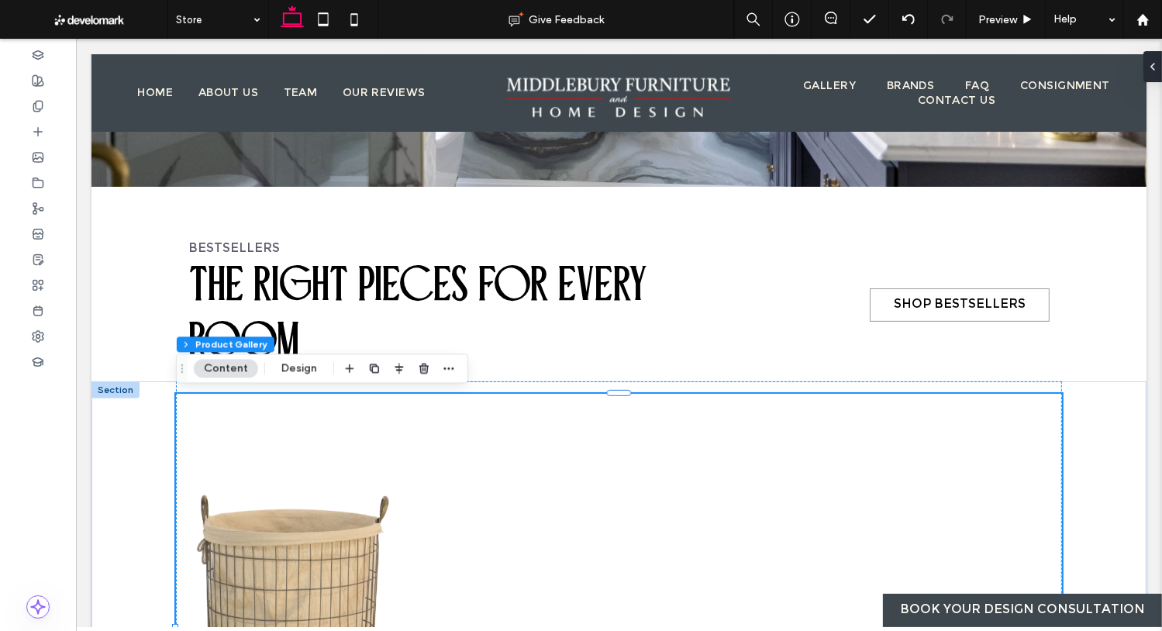
scroll to position [281, 0]
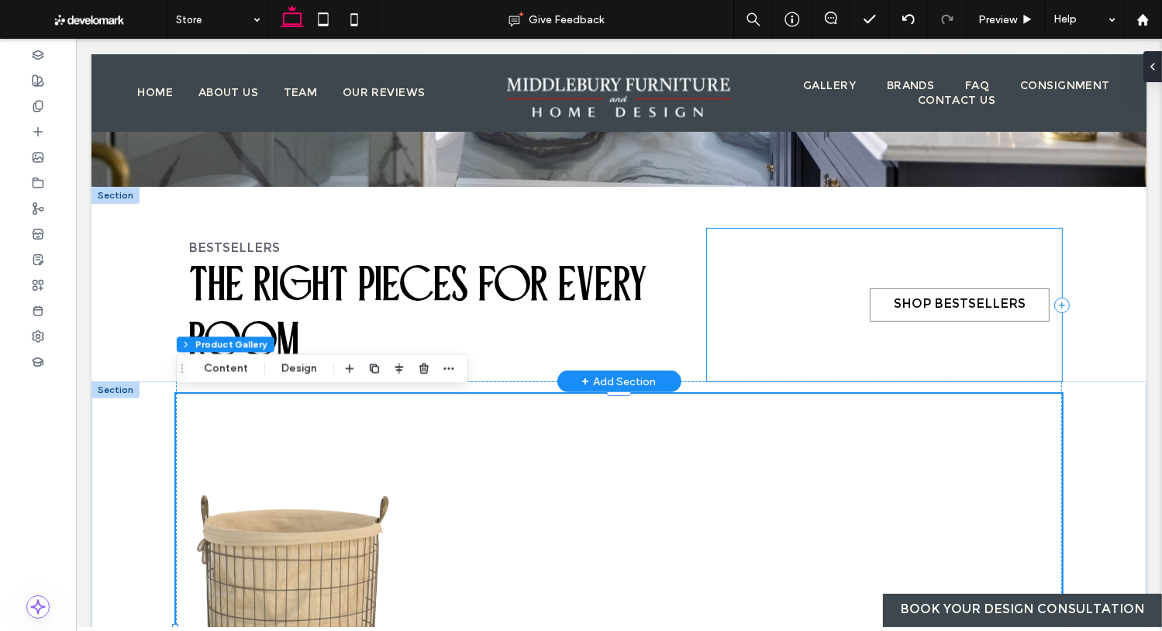
click at [736, 276] on div "SHOP BESTSELLERS" at bounding box center [883, 305] width 355 height 153
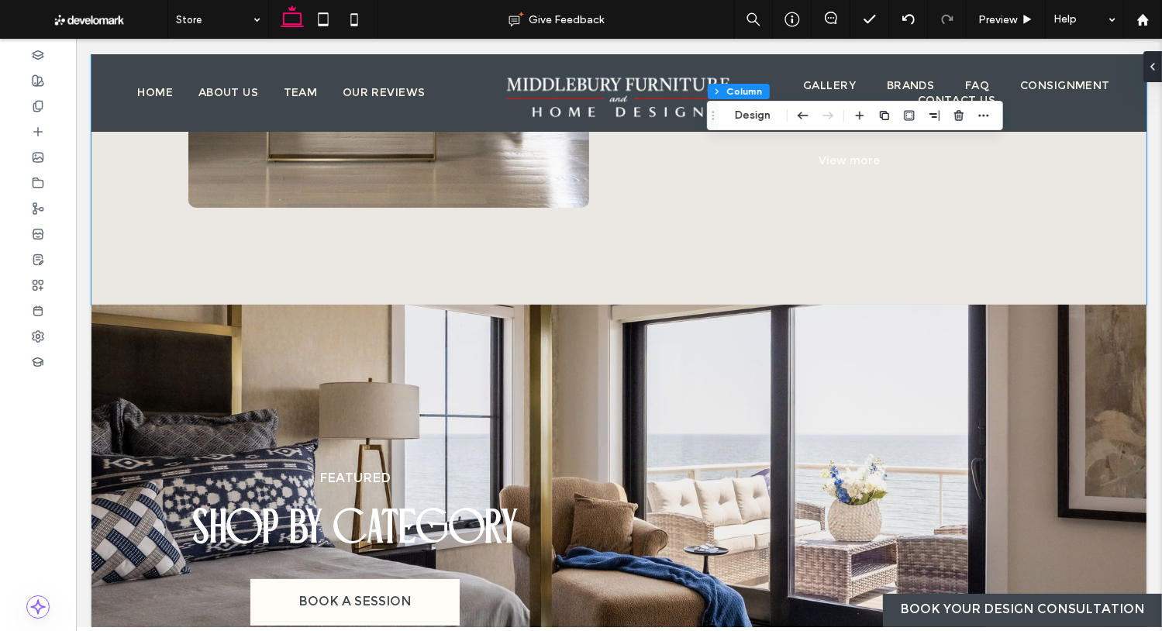
scroll to position [1928, 0]
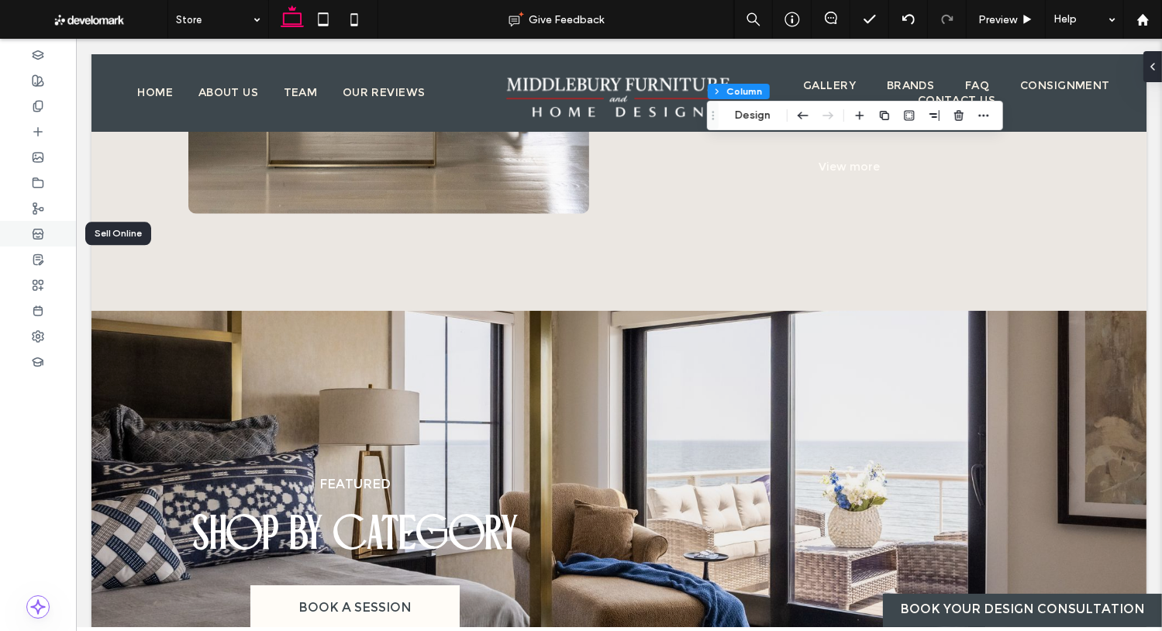
click at [40, 236] on icon at bounding box center [38, 234] width 12 height 12
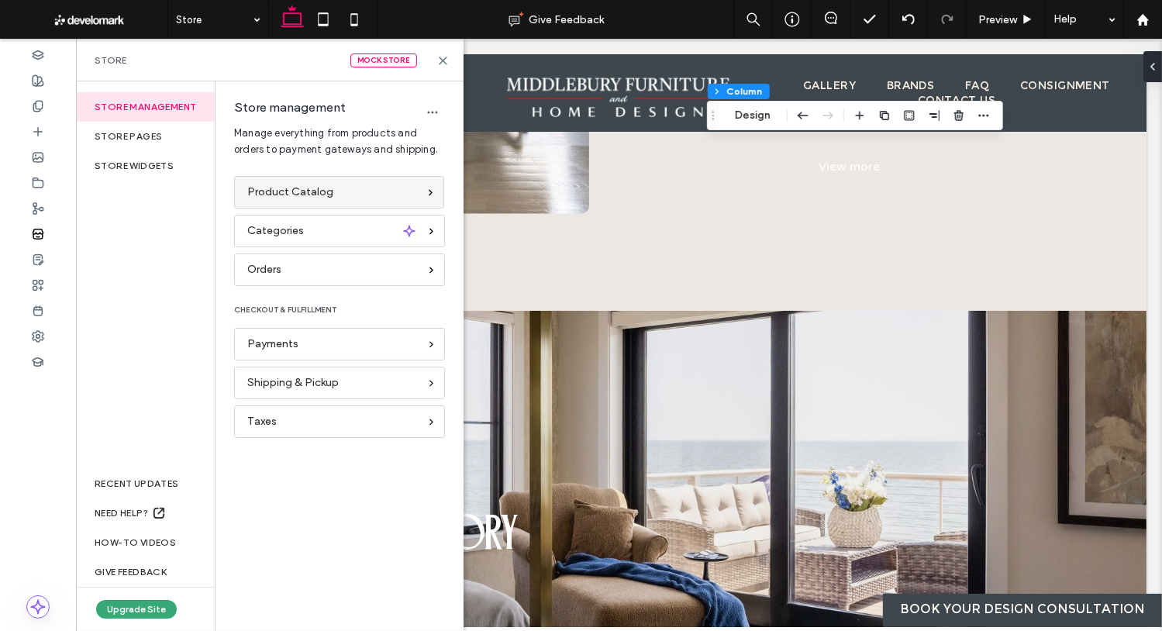
click at [291, 191] on span "Product Catalog" at bounding box center [290, 192] width 86 height 17
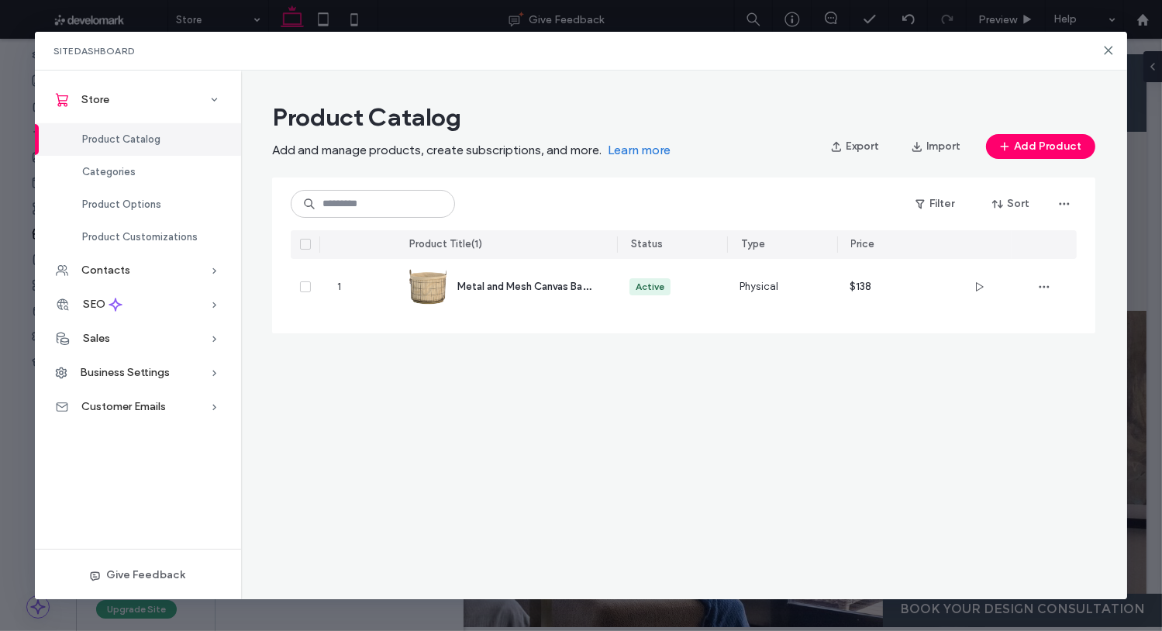
click at [1016, 160] on section "Product Catalog Add and manage products, create subscriptions, and more. Learn …" at bounding box center [683, 214] width 860 height 238
click at [1014, 155] on span "button" at bounding box center [1006, 146] width 16 height 23
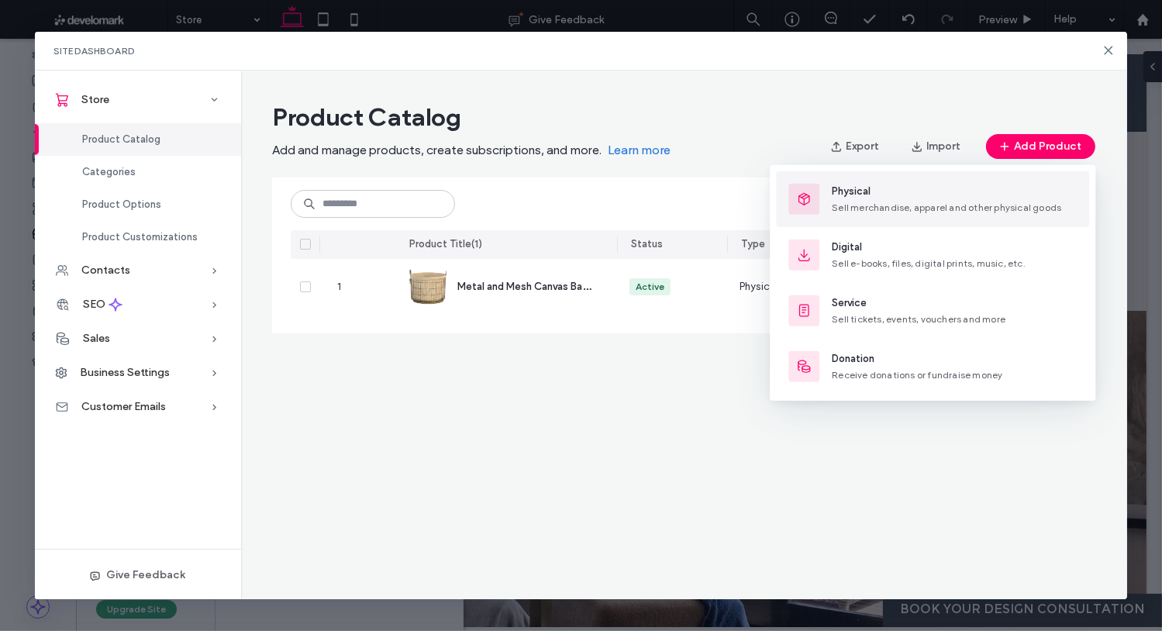
click at [885, 215] on button "Physical Sell merchandise, apparel and other physical goods" at bounding box center [932, 199] width 313 height 56
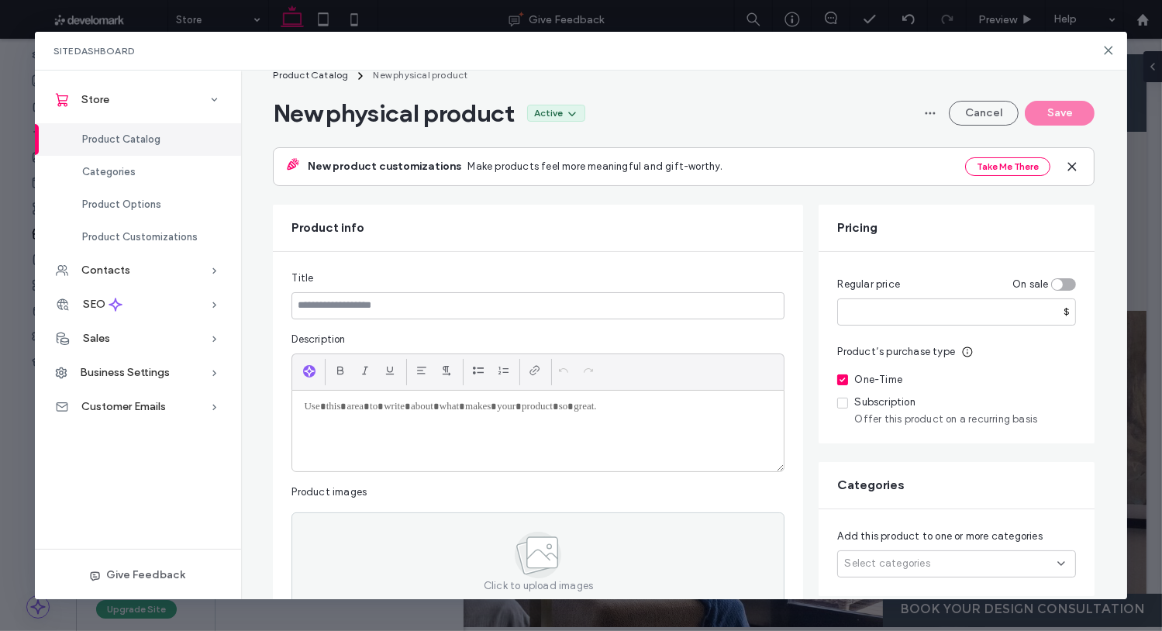
scroll to position [29, 0]
click at [381, 310] on input at bounding box center [537, 304] width 493 height 27
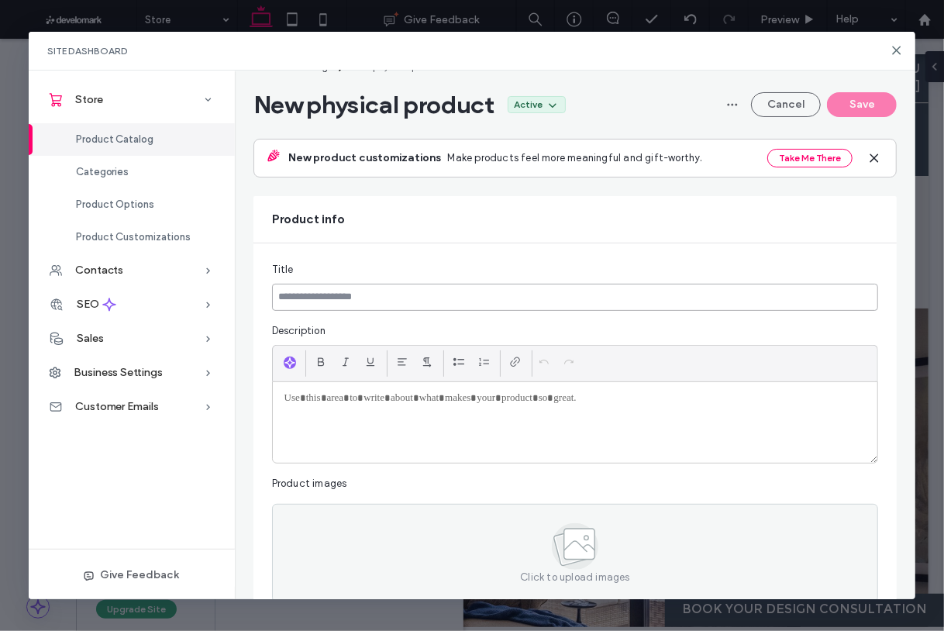
scroll to position [1952, 0]
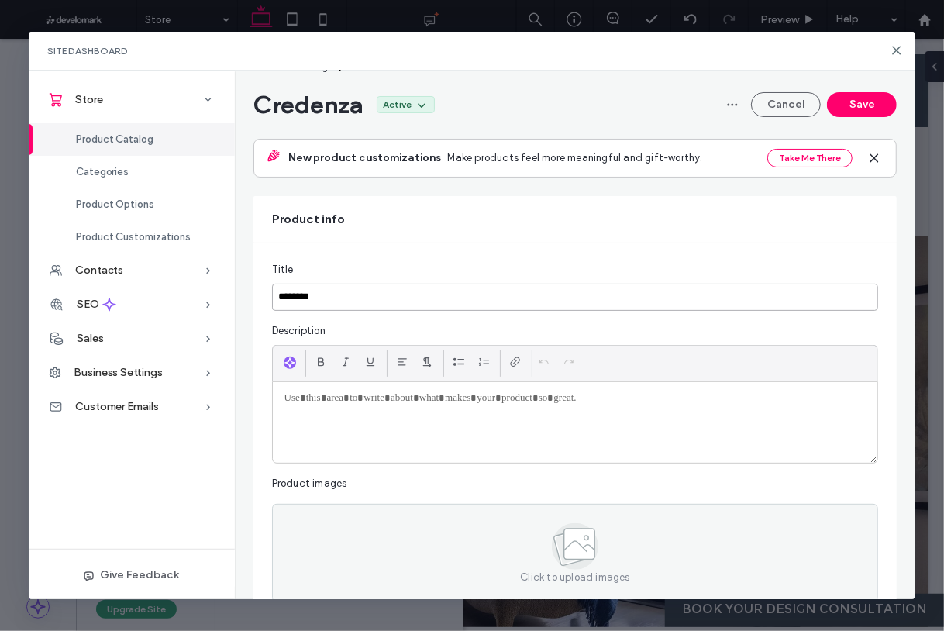
type input "********"
click at [336, 393] on p at bounding box center [575, 398] width 582 height 14
paste div
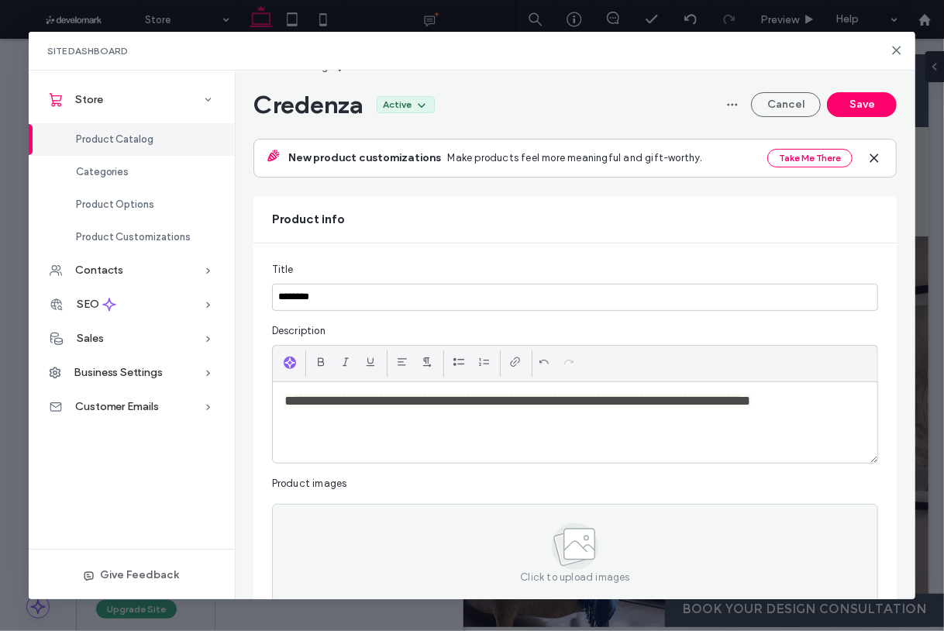
click at [308, 405] on span "**********" at bounding box center [517, 401] width 467 height 14
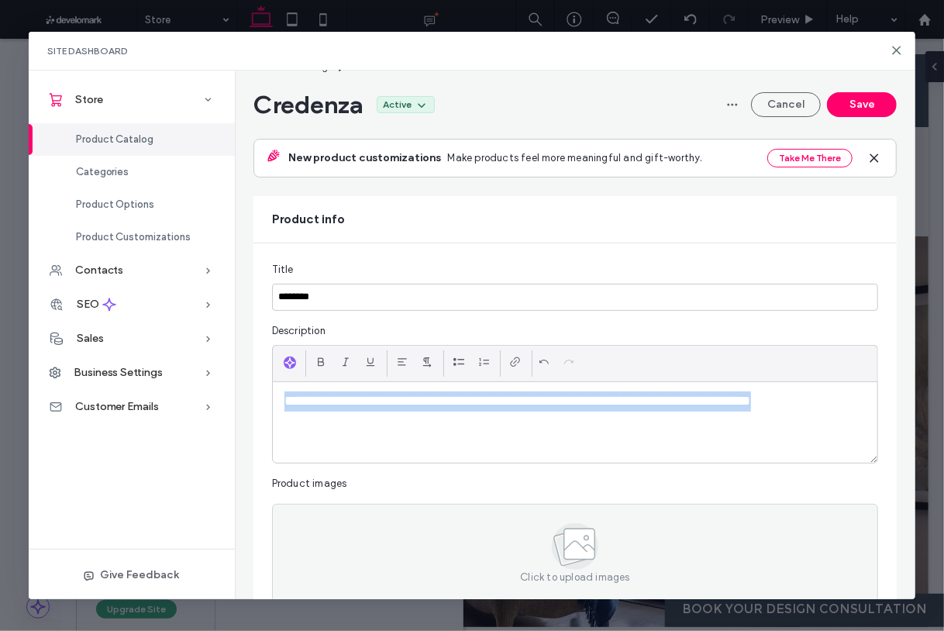
click at [308, 405] on span "**********" at bounding box center [517, 401] width 467 height 14
drag, startPoint x: 308, startPoint y: 405, endPoint x: 293, endPoint y: 427, distance: 26.9
click at [293, 427] on div "**********" at bounding box center [575, 422] width 605 height 81
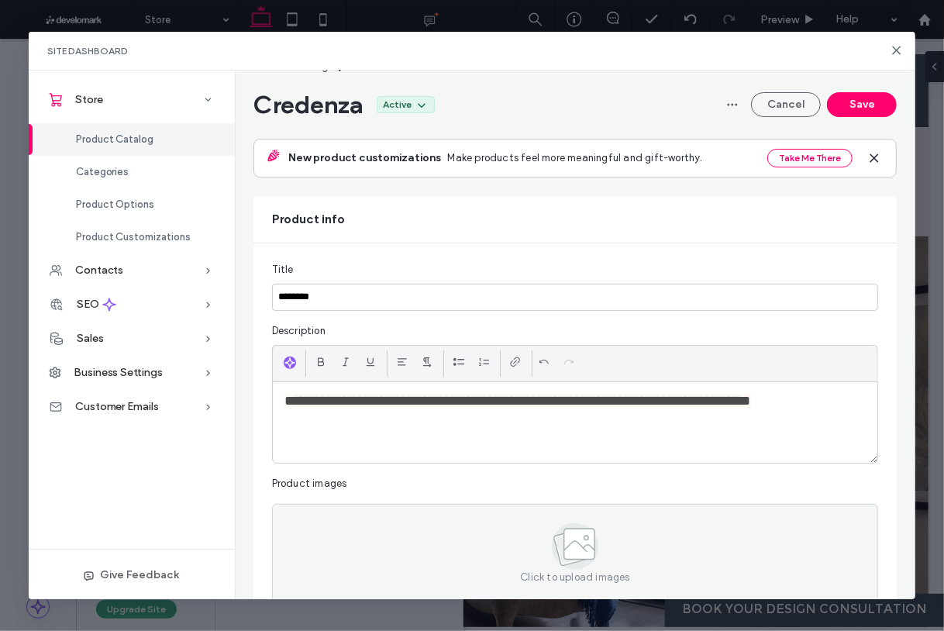
drag, startPoint x: 306, startPoint y: 423, endPoint x: 327, endPoint y: 429, distance: 21.6
click at [306, 423] on div "**********" at bounding box center [575, 422] width 605 height 81
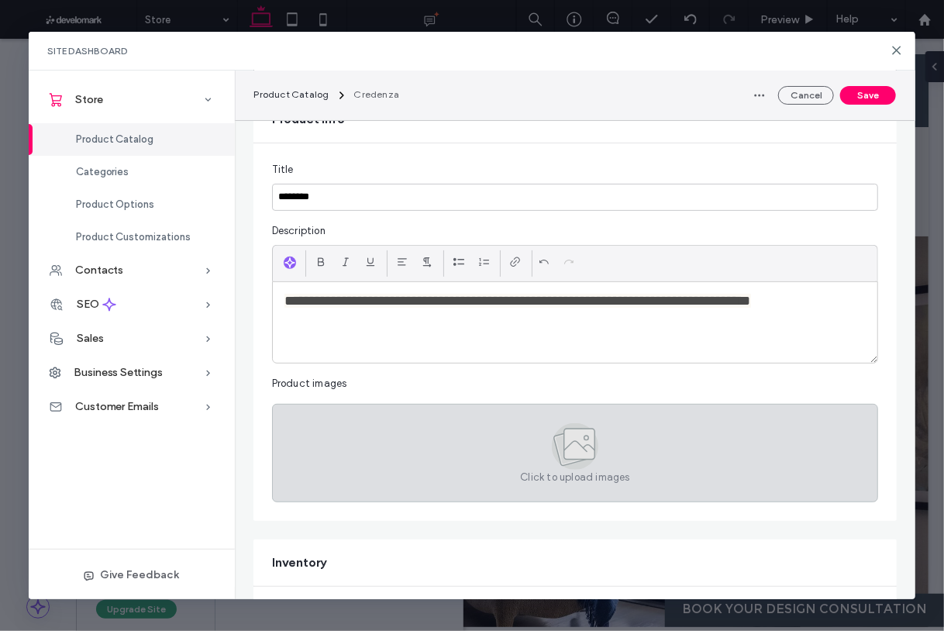
scroll to position [164, 0]
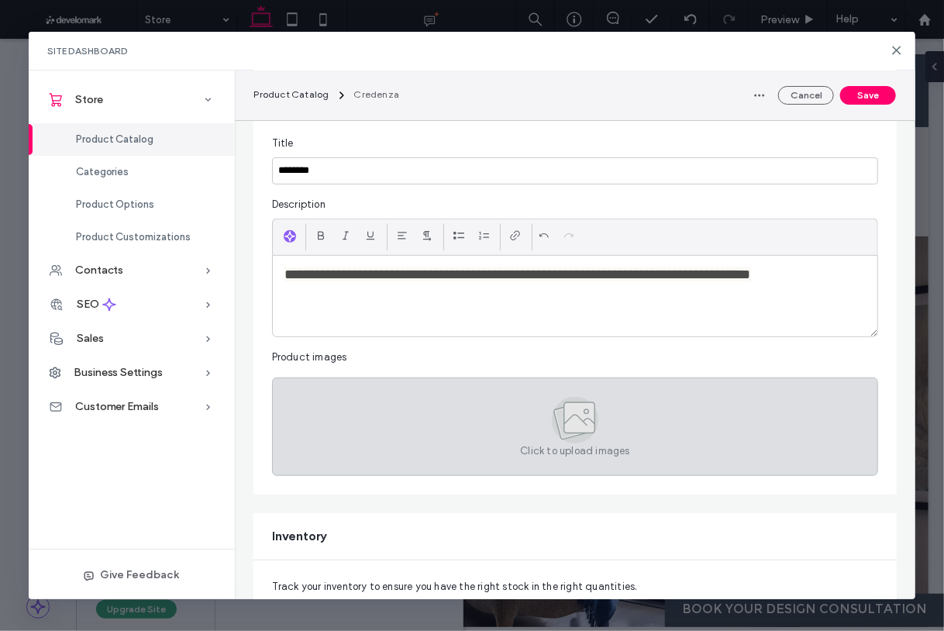
click at [539, 417] on div "Click to upload images" at bounding box center [575, 426] width 607 height 98
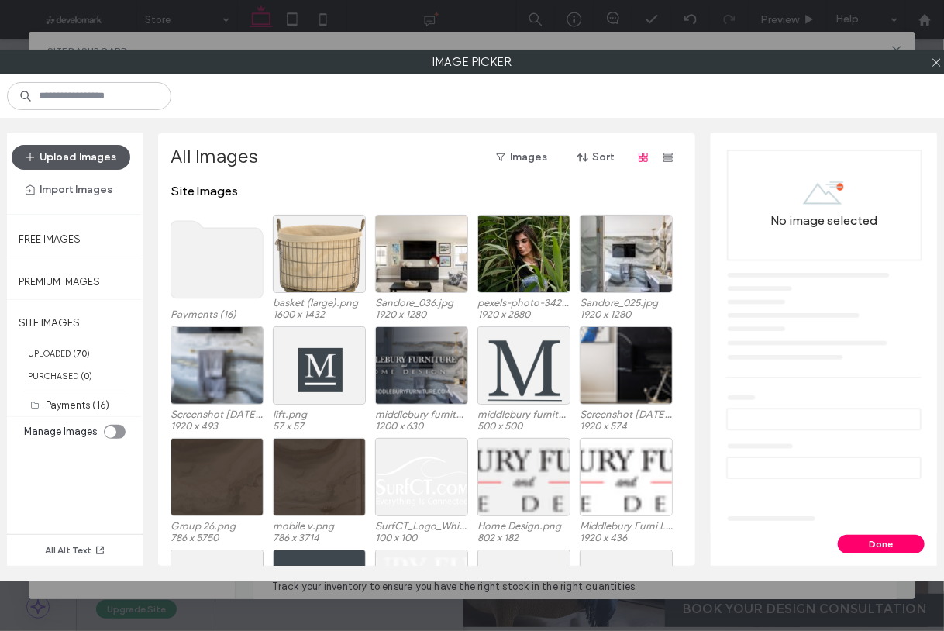
click at [61, 160] on button "Upload Images" at bounding box center [71, 157] width 119 height 25
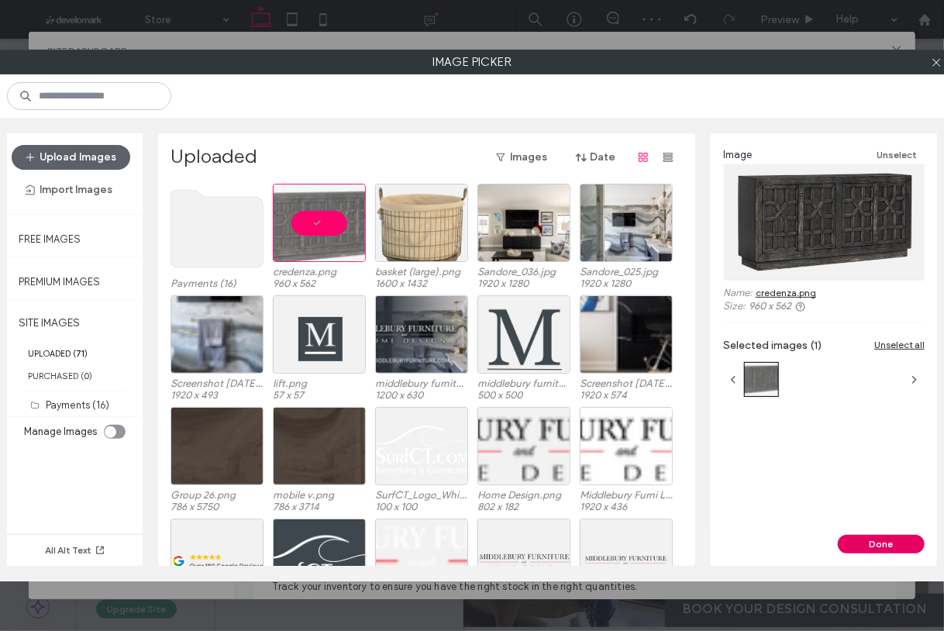
click at [867, 542] on button "Done" at bounding box center [881, 544] width 87 height 19
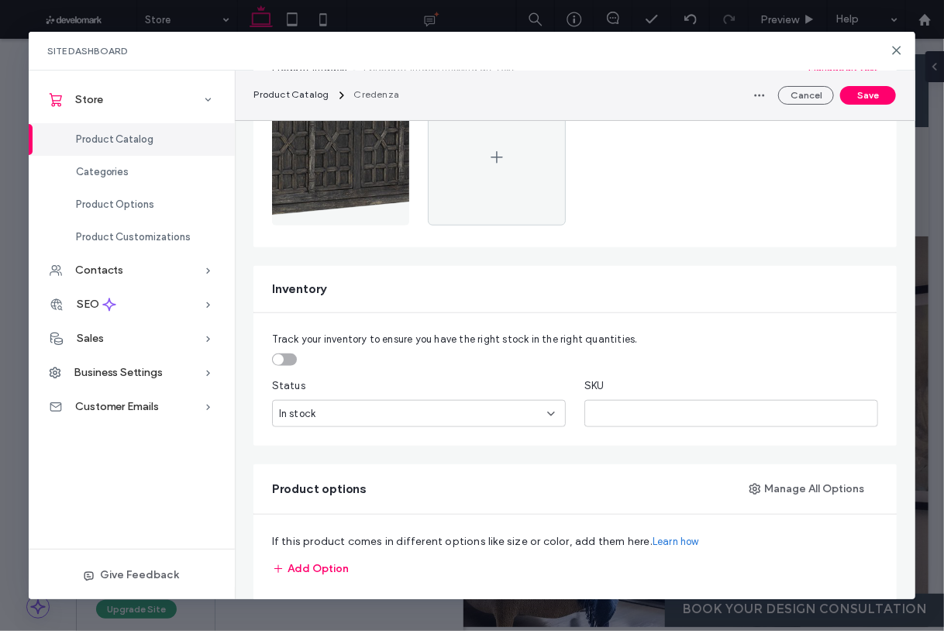
scroll to position [454, 0]
click at [624, 419] on input "text" at bounding box center [731, 411] width 294 height 27
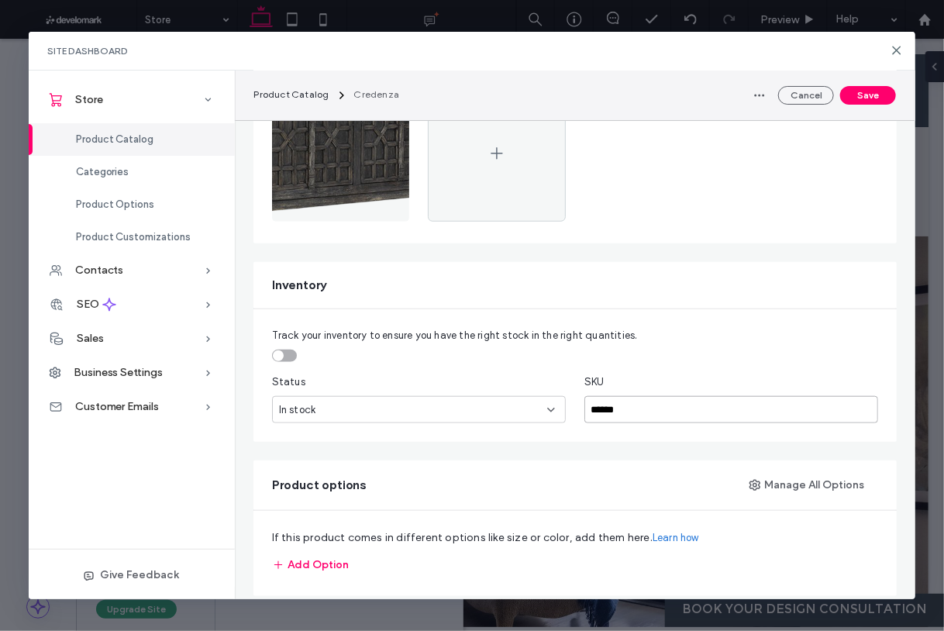
click at [774, 408] on input "******" at bounding box center [731, 409] width 294 height 27
type input "******"
click at [718, 371] on div "Track your inventory to ensure you have the right stock in the right quantities…" at bounding box center [575, 375] width 644 height 133
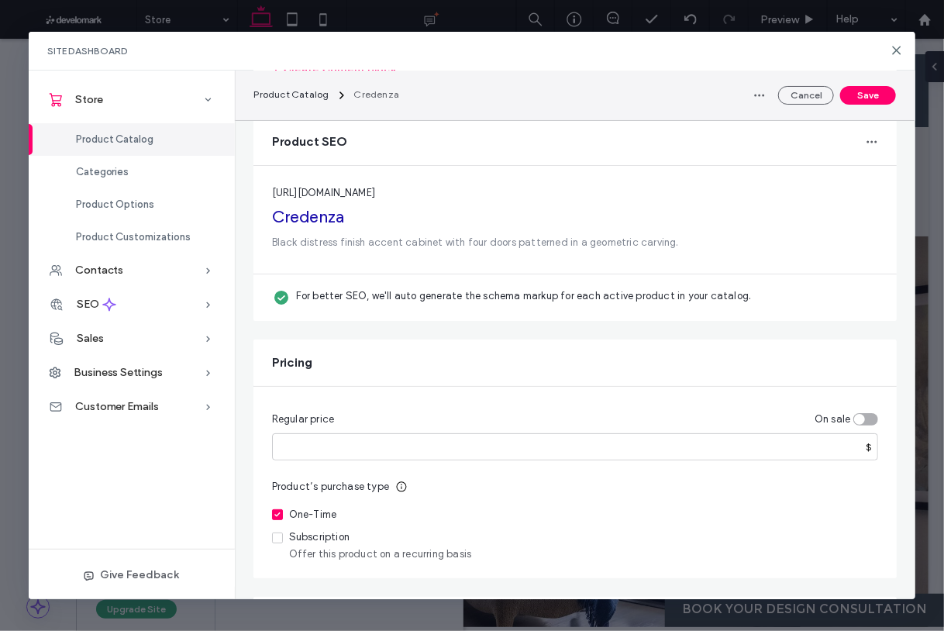
scroll to position [2311, 0]
click at [578, 436] on input "number" at bounding box center [575, 445] width 607 height 27
type input "*******"
click at [616, 404] on fieldset "Regular price On sale ******* $" at bounding box center [575, 431] width 607 height 55
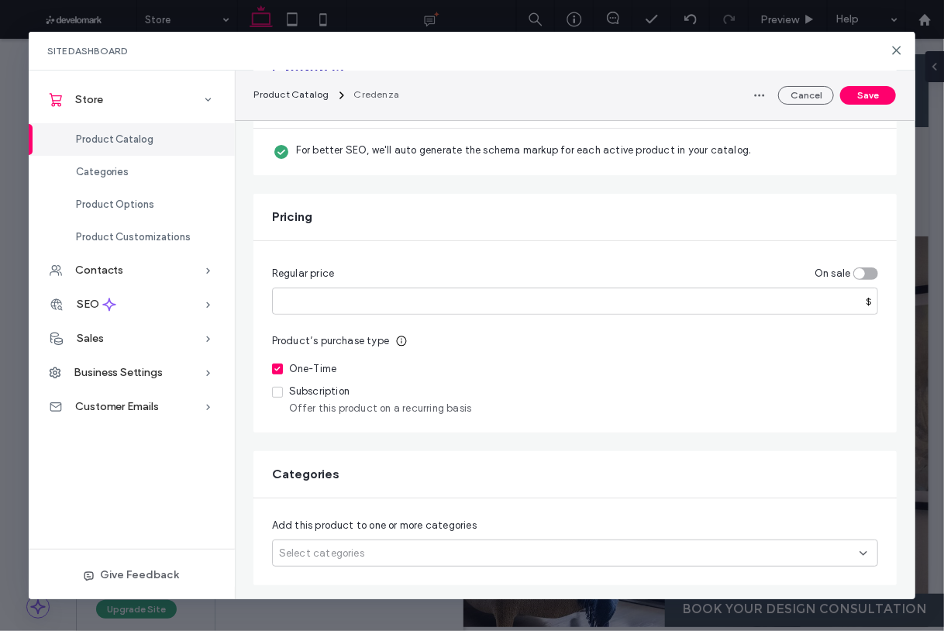
scroll to position [2468, 0]
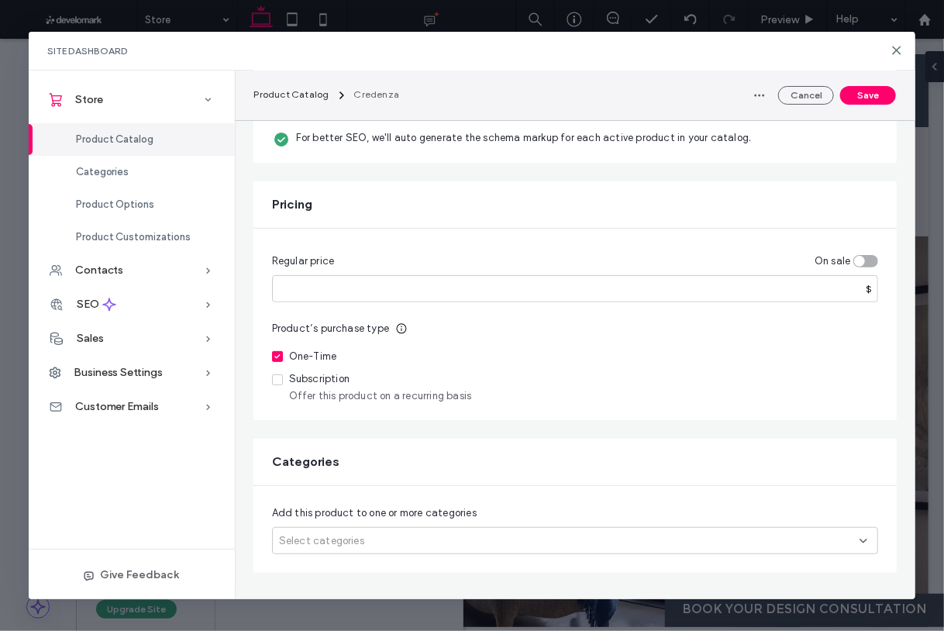
click at [653, 539] on div "Select categories" at bounding box center [575, 540] width 607 height 27
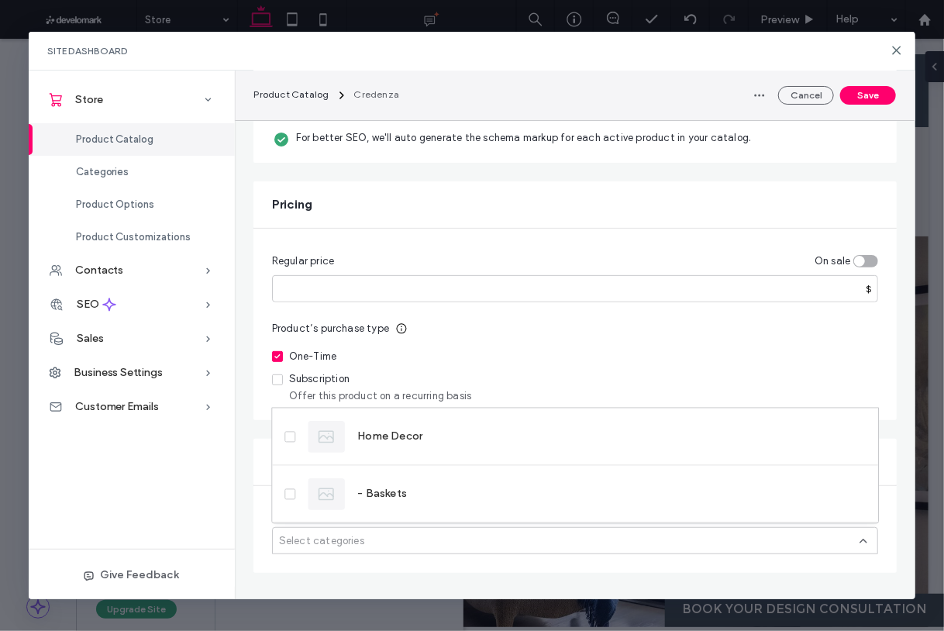
click at [577, 391] on span "Subscription Offer this product on a recurring basis" at bounding box center [575, 385] width 607 height 31
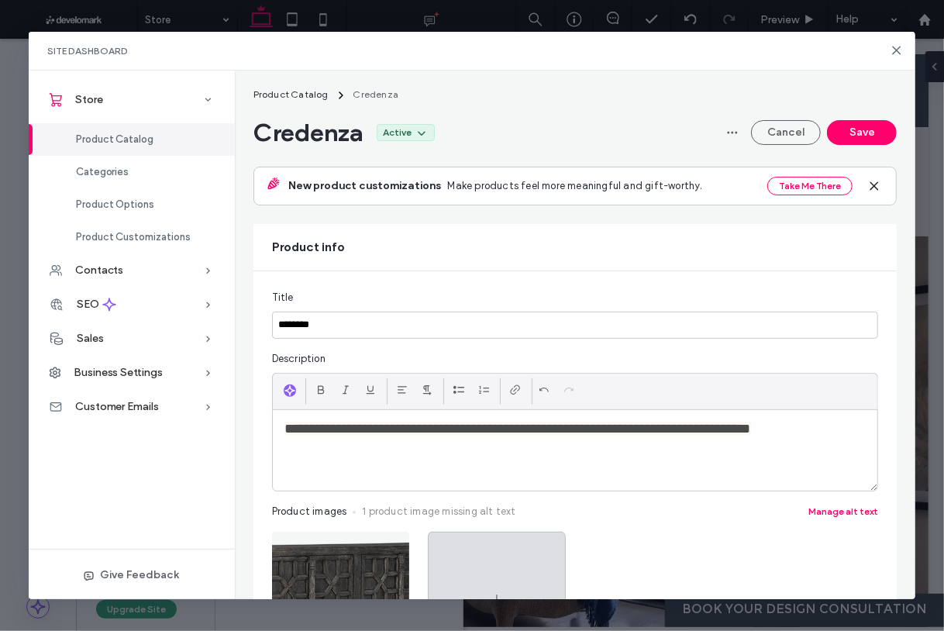
scroll to position [0, 0]
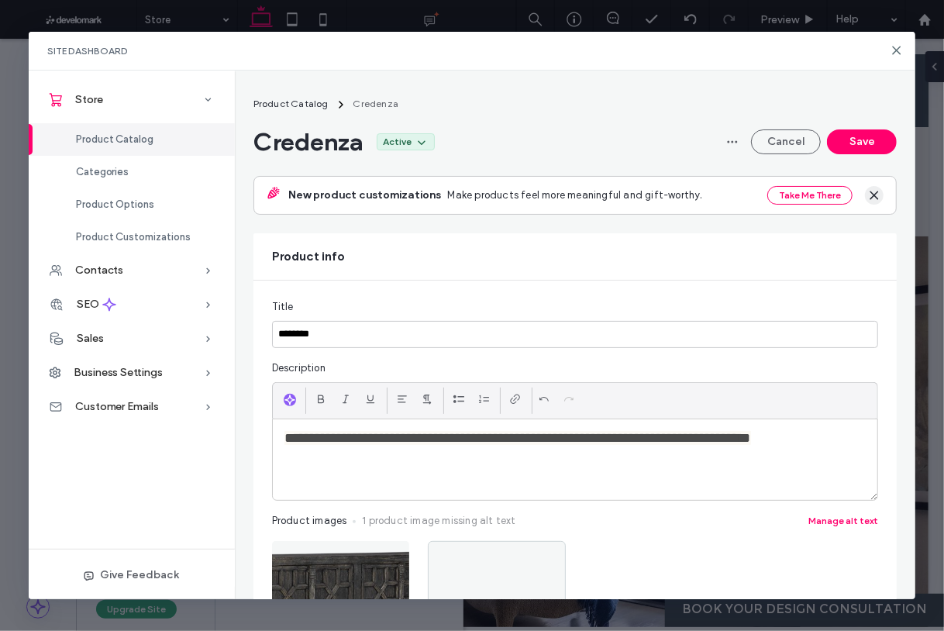
click at [873, 195] on icon "button" at bounding box center [874, 195] width 12 height 12
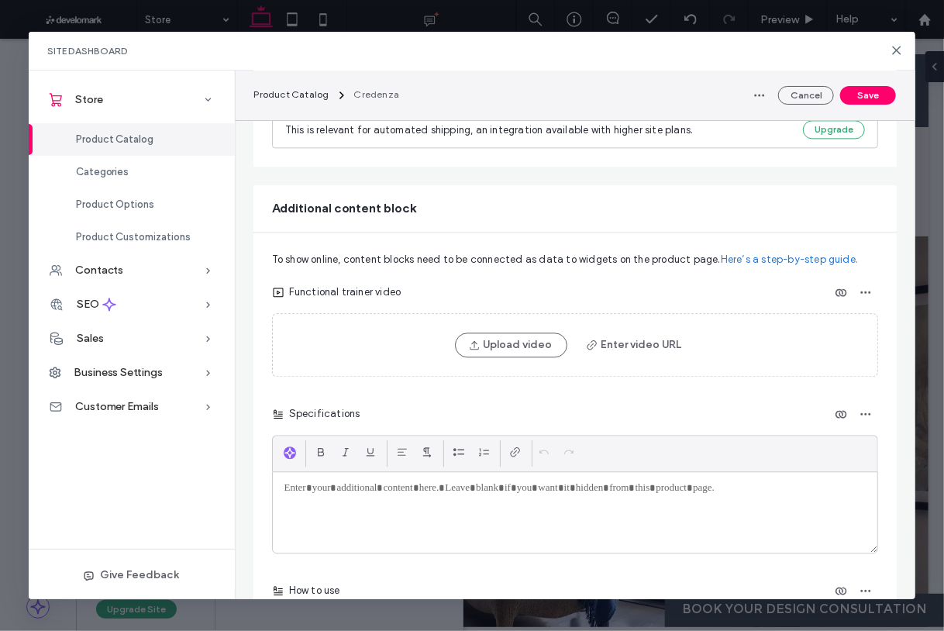
scroll to position [1422, 0]
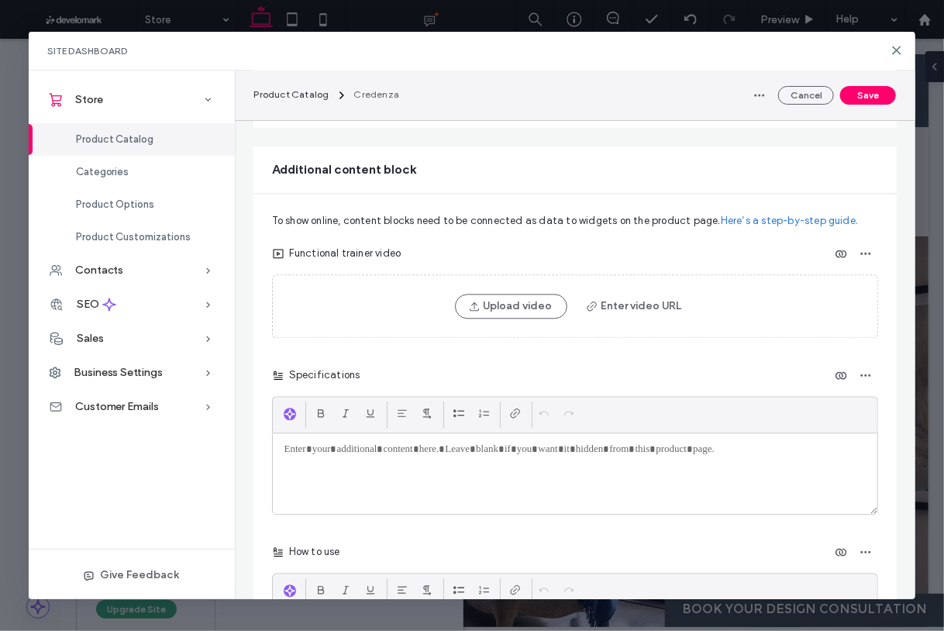
click at [877, 94] on button "Save" at bounding box center [868, 95] width 56 height 19
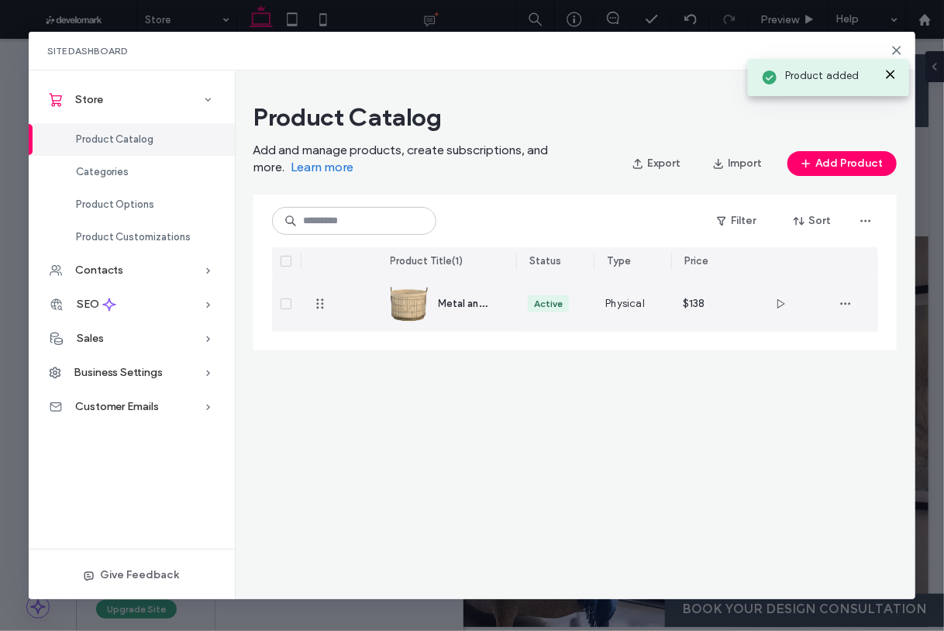
scroll to position [0, 0]
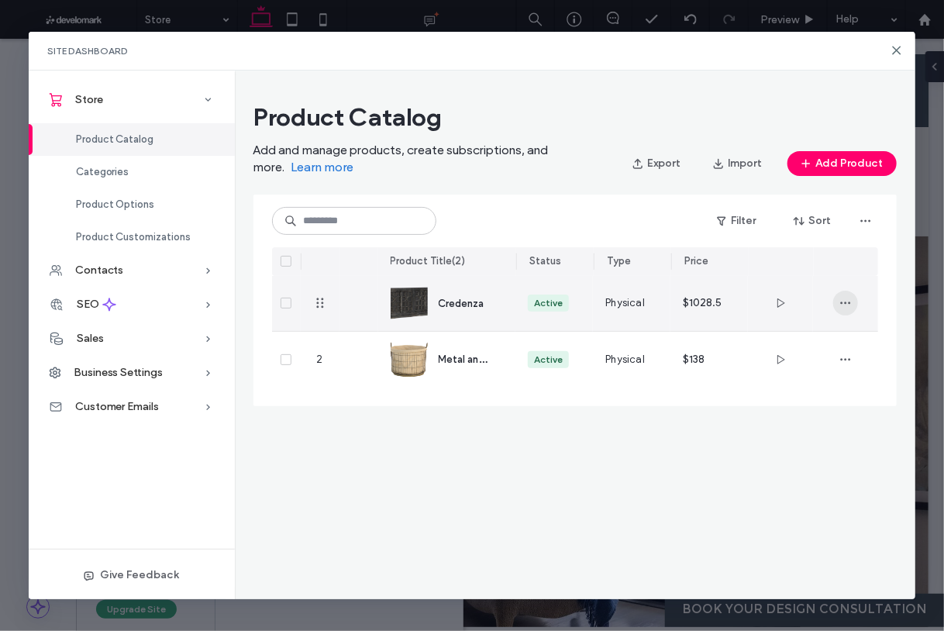
click at [849, 305] on icon "button" at bounding box center [845, 303] width 12 height 12
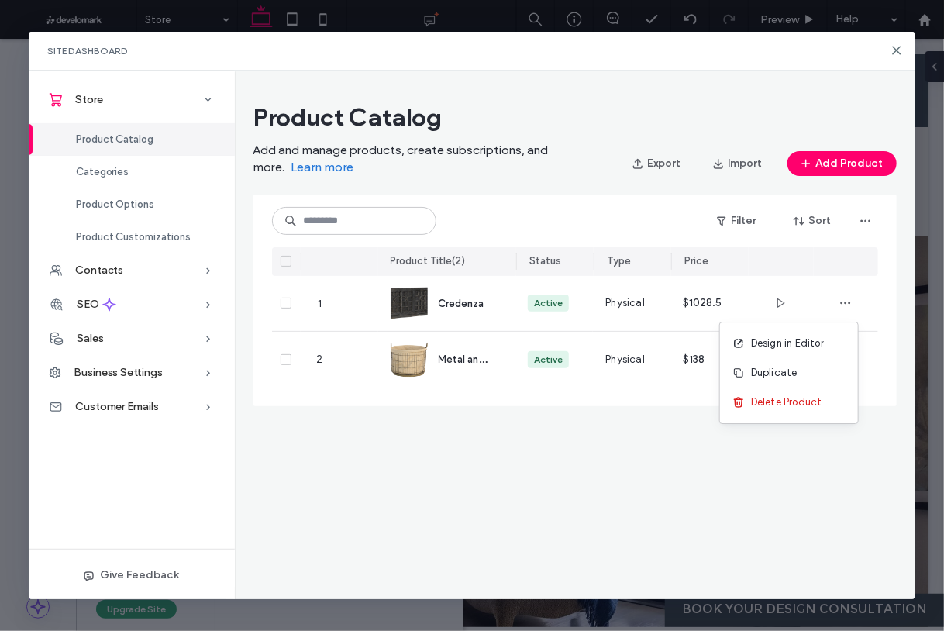
click at [563, 424] on div "Product Catalog Add and manage products, create subscriptions, and more. Learn …" at bounding box center [575, 335] width 681 height 529
click at [119, 173] on span "Categories" at bounding box center [102, 172] width 53 height 12
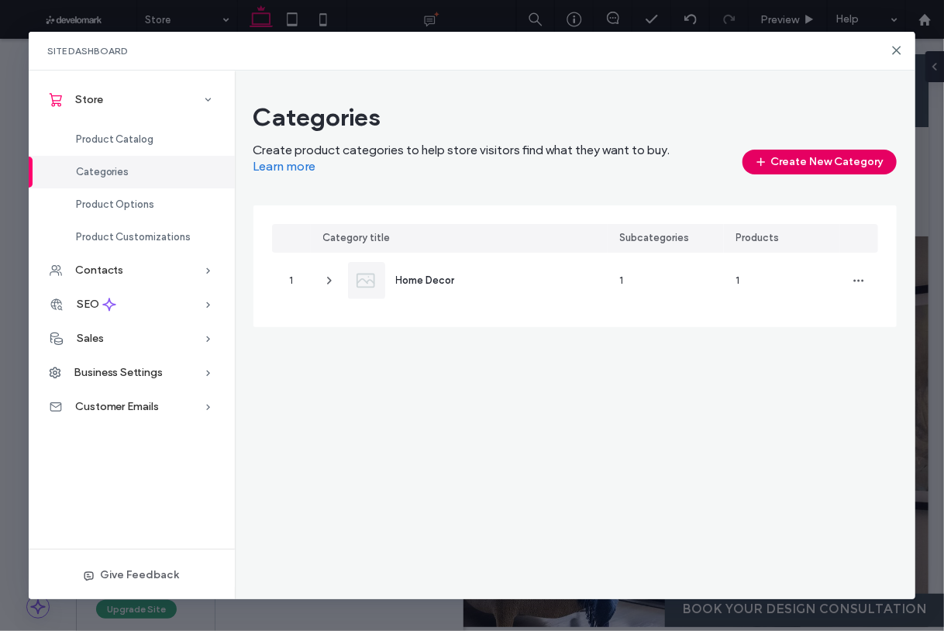
click at [829, 161] on button "Create New Category" at bounding box center [820, 162] width 154 height 25
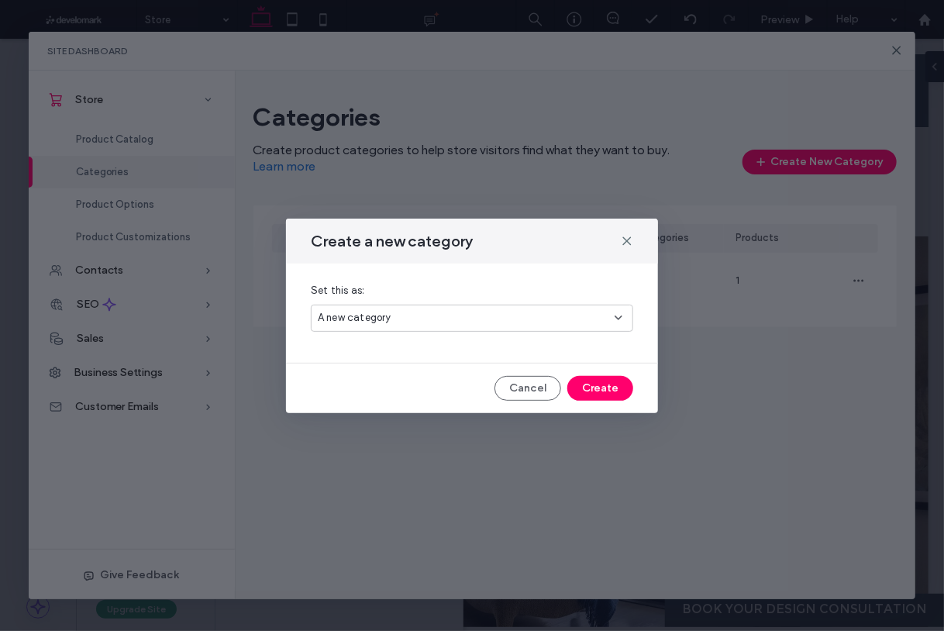
click at [488, 315] on div "A new category" at bounding box center [466, 318] width 297 height 16
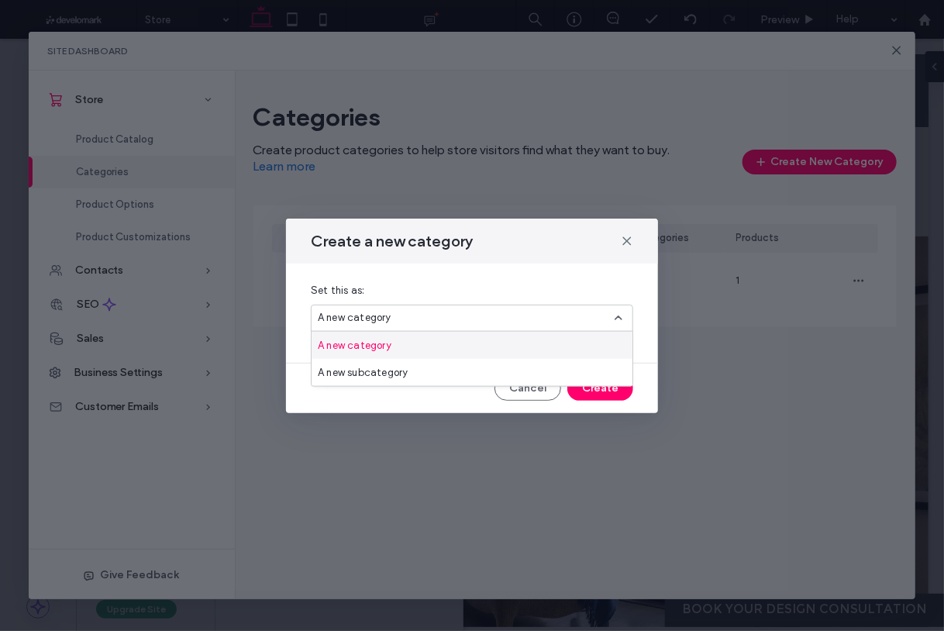
click at [460, 344] on div "A new category" at bounding box center [472, 345] width 321 height 27
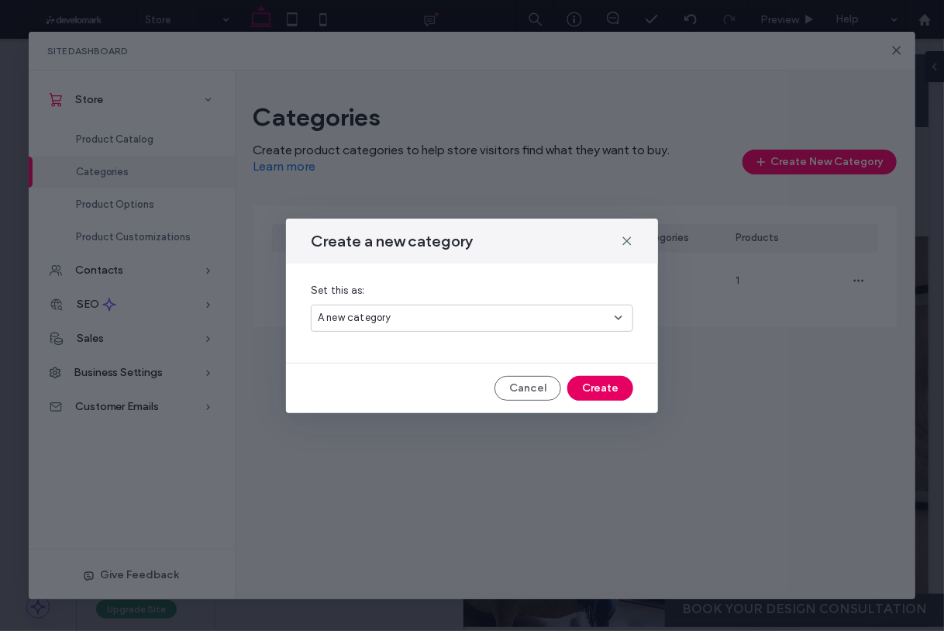
click at [602, 388] on button "Create" at bounding box center [600, 388] width 66 height 25
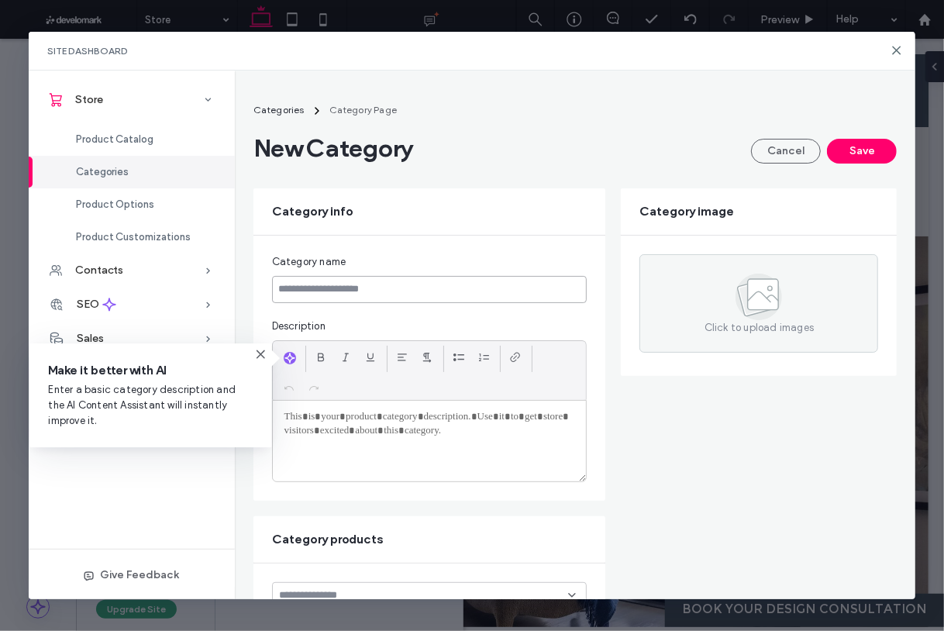
click at [446, 287] on input at bounding box center [429, 289] width 315 height 27
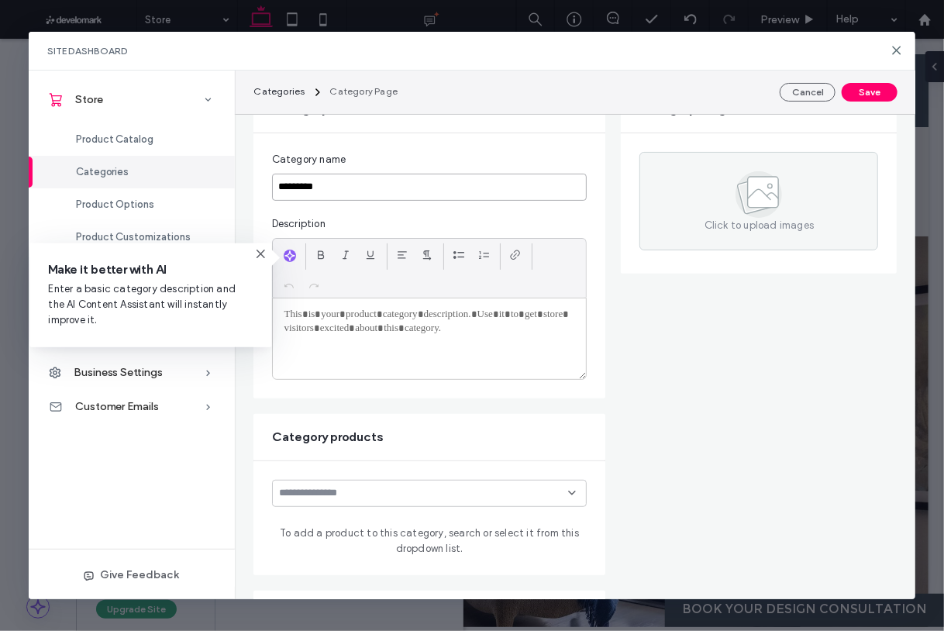
type input "*********"
click at [461, 324] on div at bounding box center [430, 338] width 314 height 81
